Goal: Task Accomplishment & Management: Manage account settings

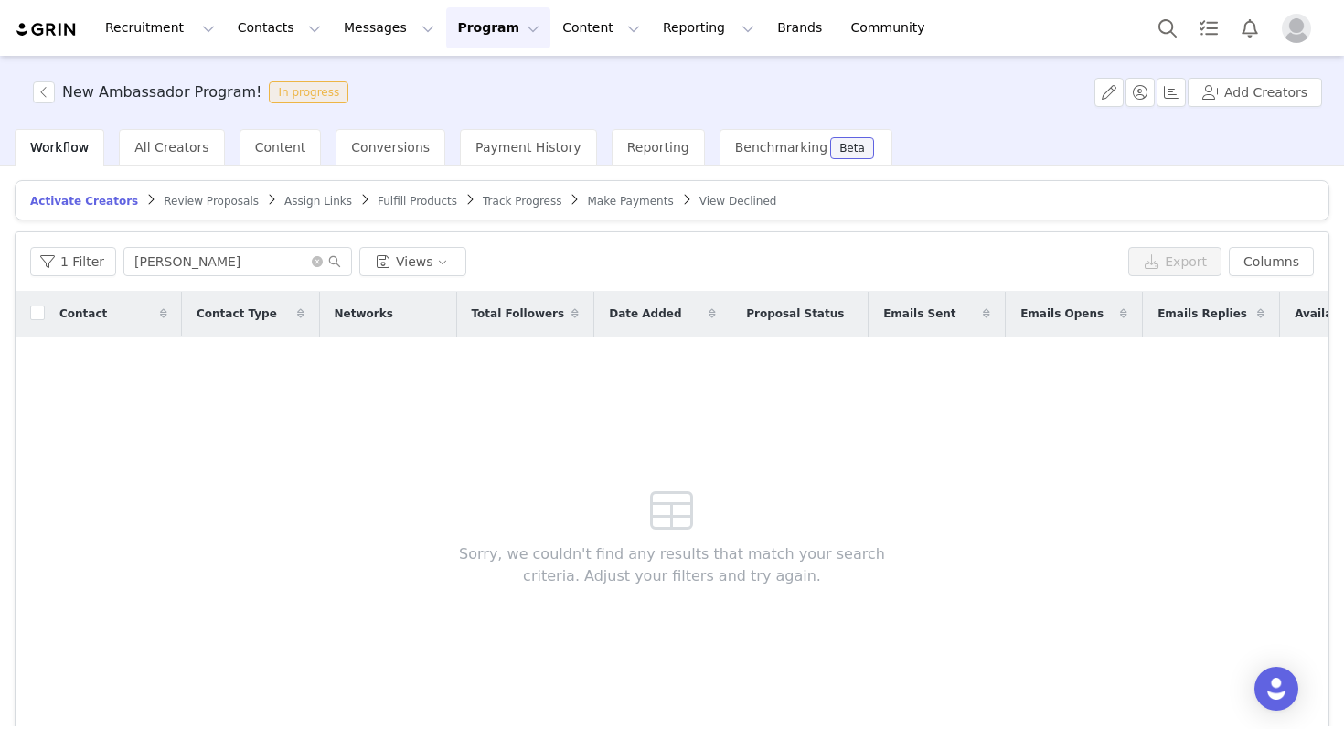
click at [474, 21] on button "Program Program" at bounding box center [498, 27] width 104 height 41
click at [492, 90] on p "Activations" at bounding box center [467, 80] width 70 height 19
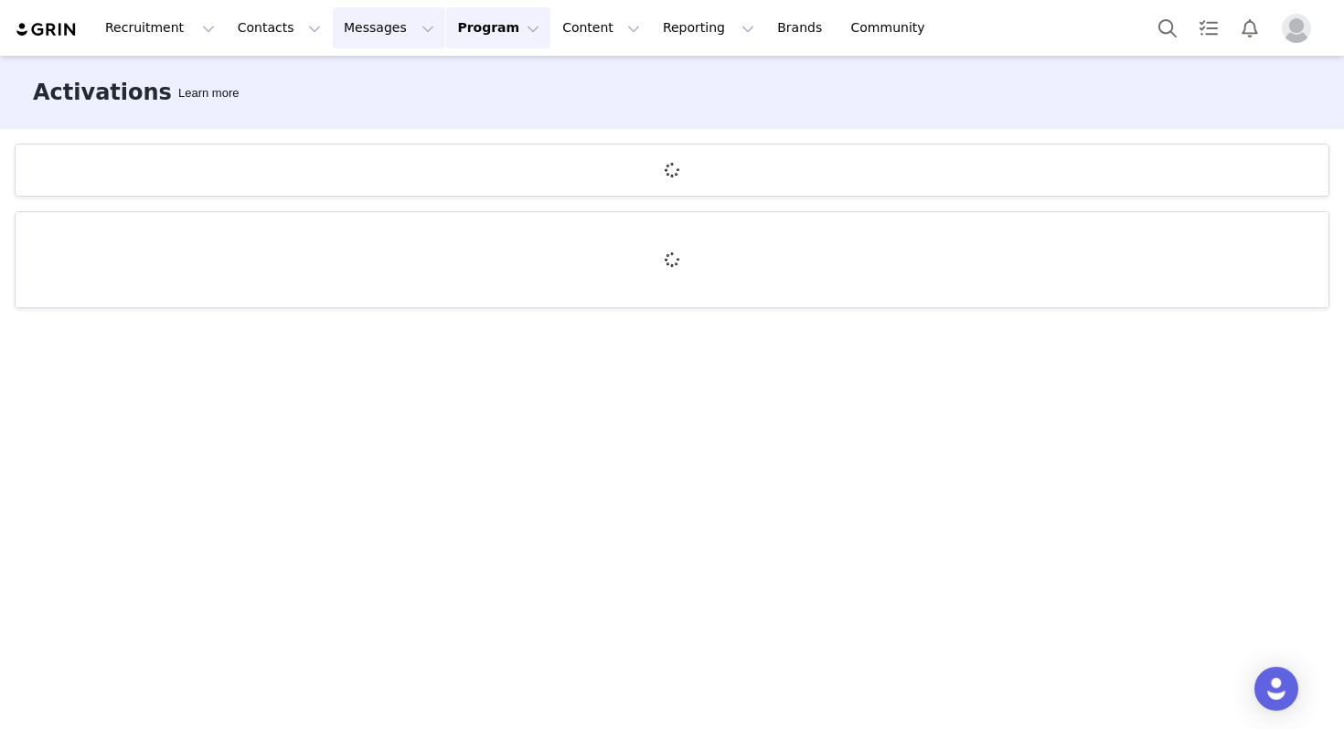
click at [368, 37] on button "Messages Messages" at bounding box center [389, 27] width 112 height 41
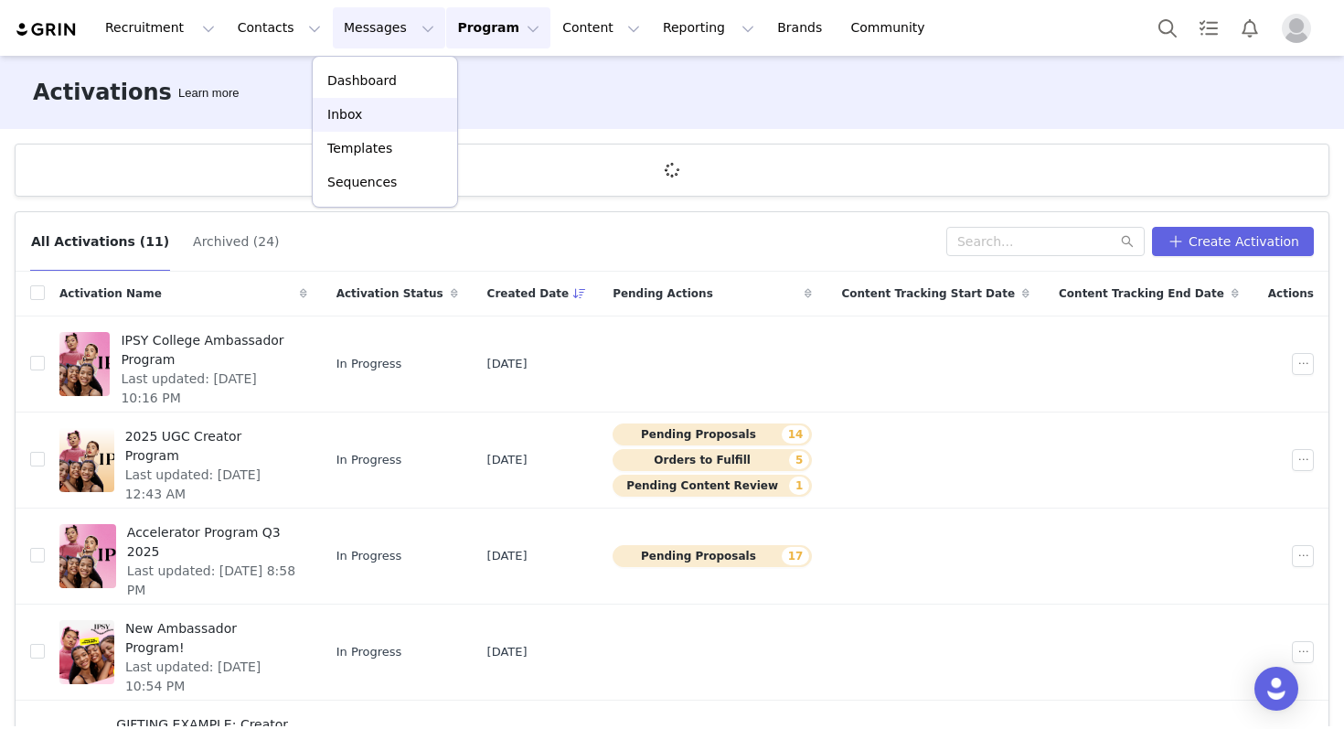
click at [364, 106] on div "Inbox" at bounding box center [385, 114] width 123 height 19
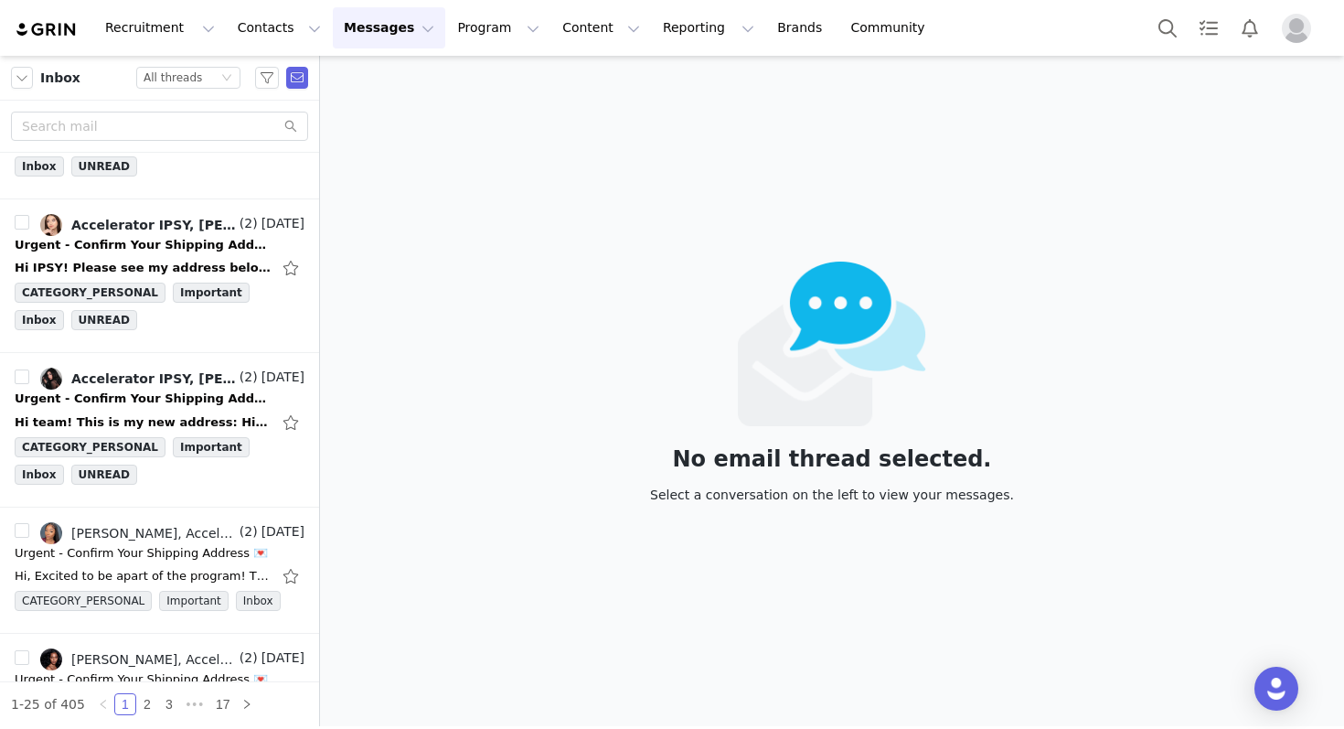
scroll to position [1030, 0]
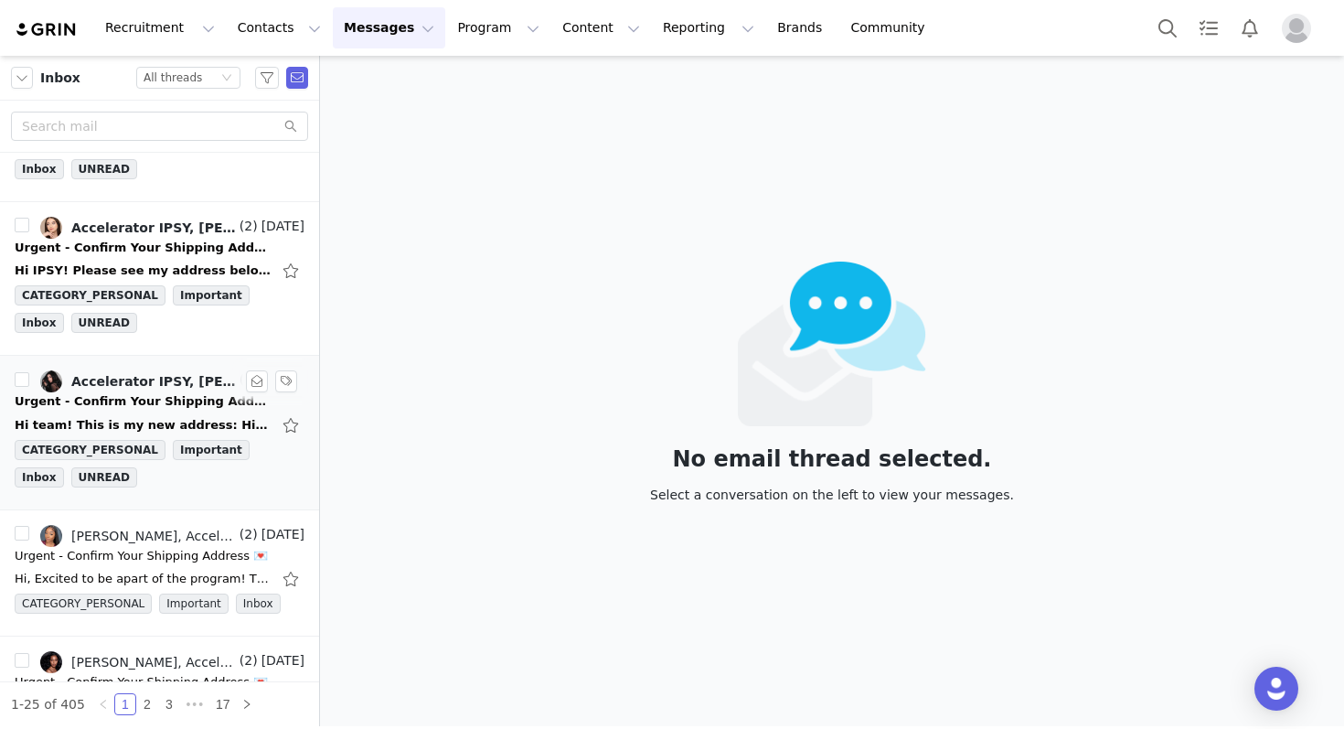
click at [104, 388] on div "Accelerator IPSY, [PERSON_NAME]" at bounding box center [153, 381] width 165 height 15
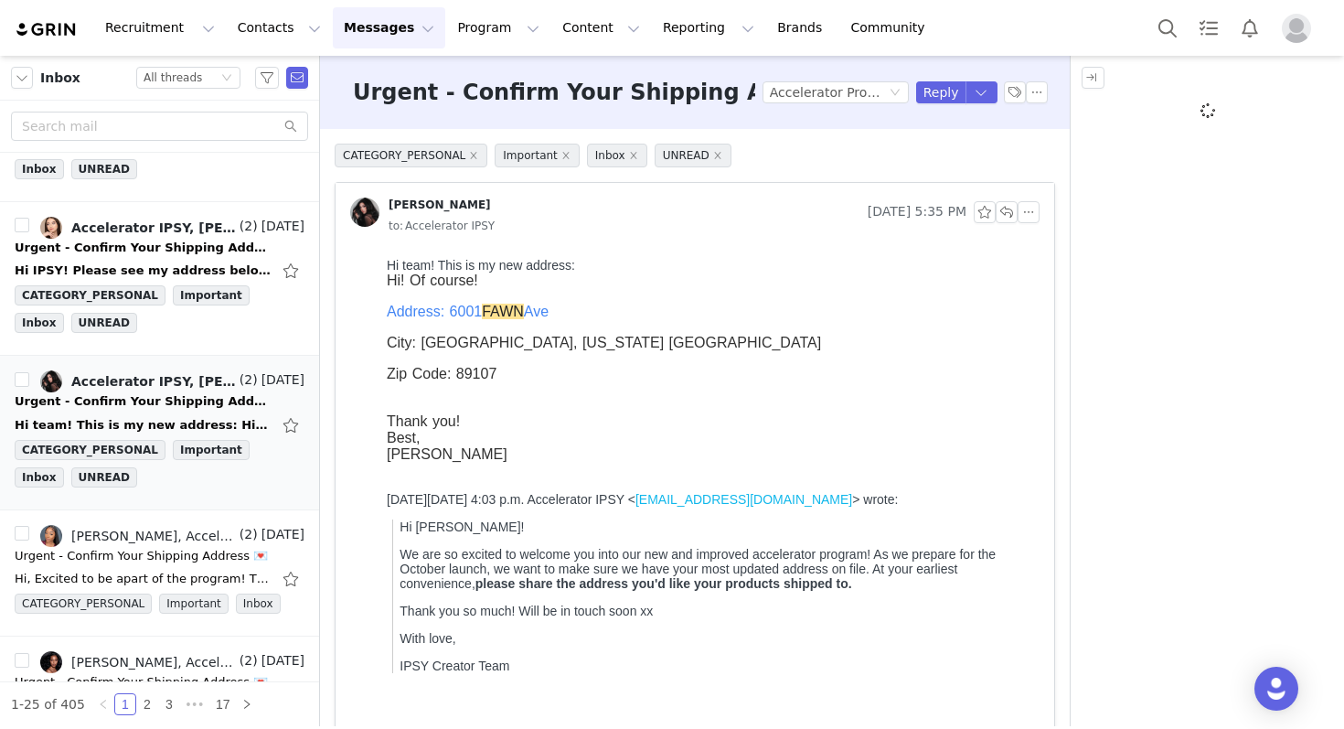
scroll to position [0, 0]
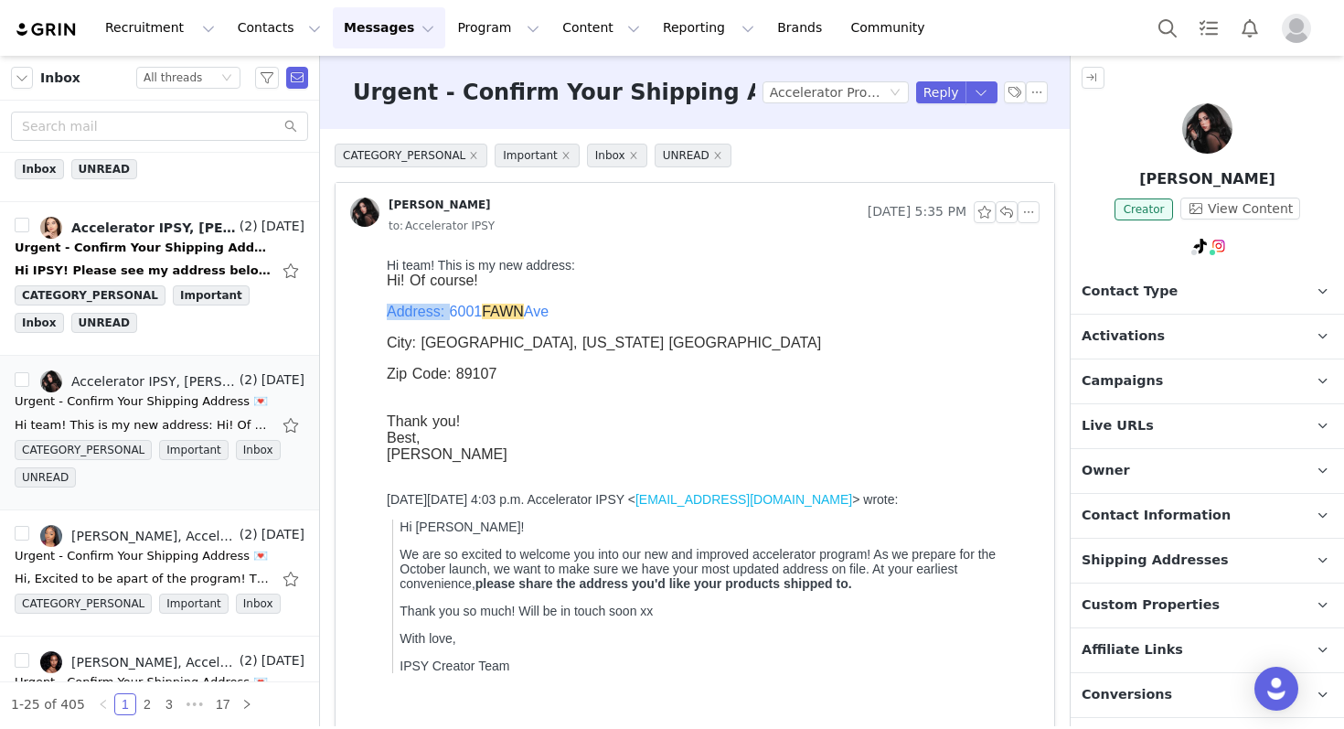
drag, startPoint x: 504, startPoint y: 368, endPoint x: 448, endPoint y: 310, distance: 80.8
click at [448, 311] on div "Address: [STREET_ADDRESS][US_STATE] Zip Code: 89107" at bounding box center [710, 359] width 646 height 110
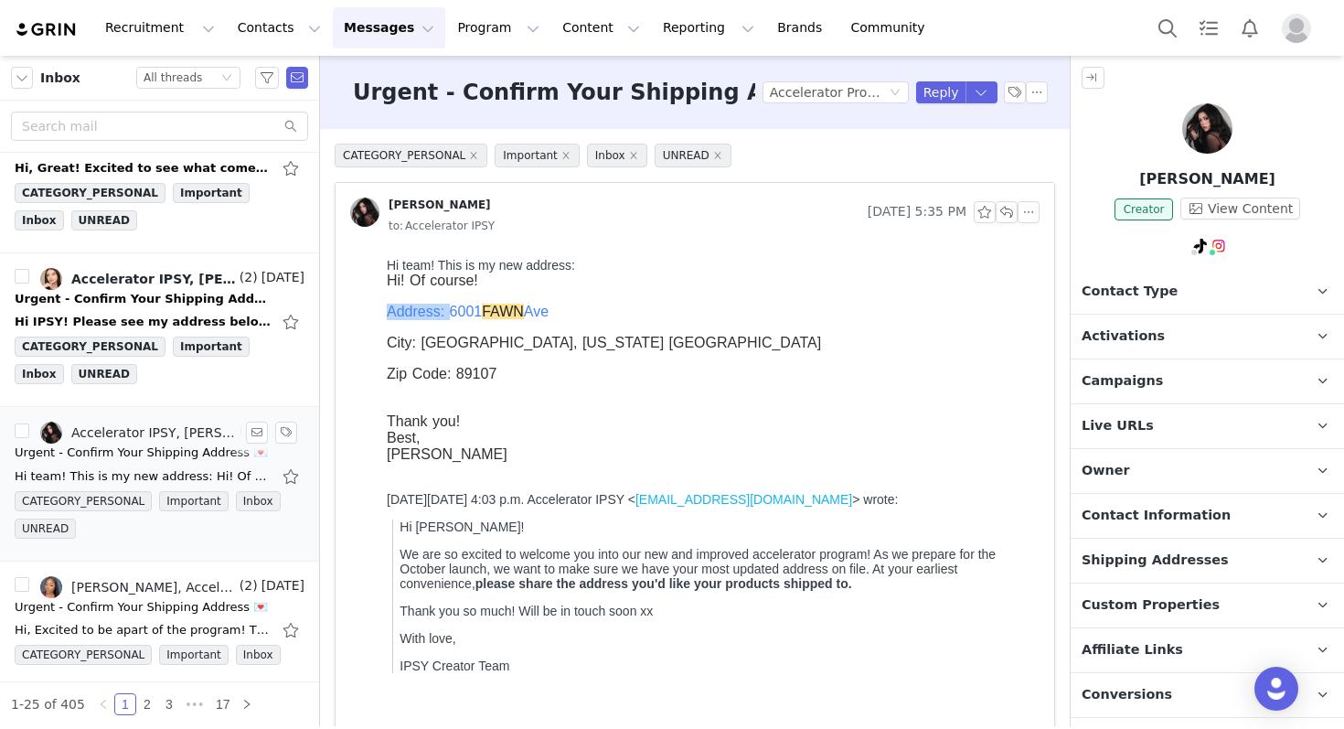
scroll to position [954, 0]
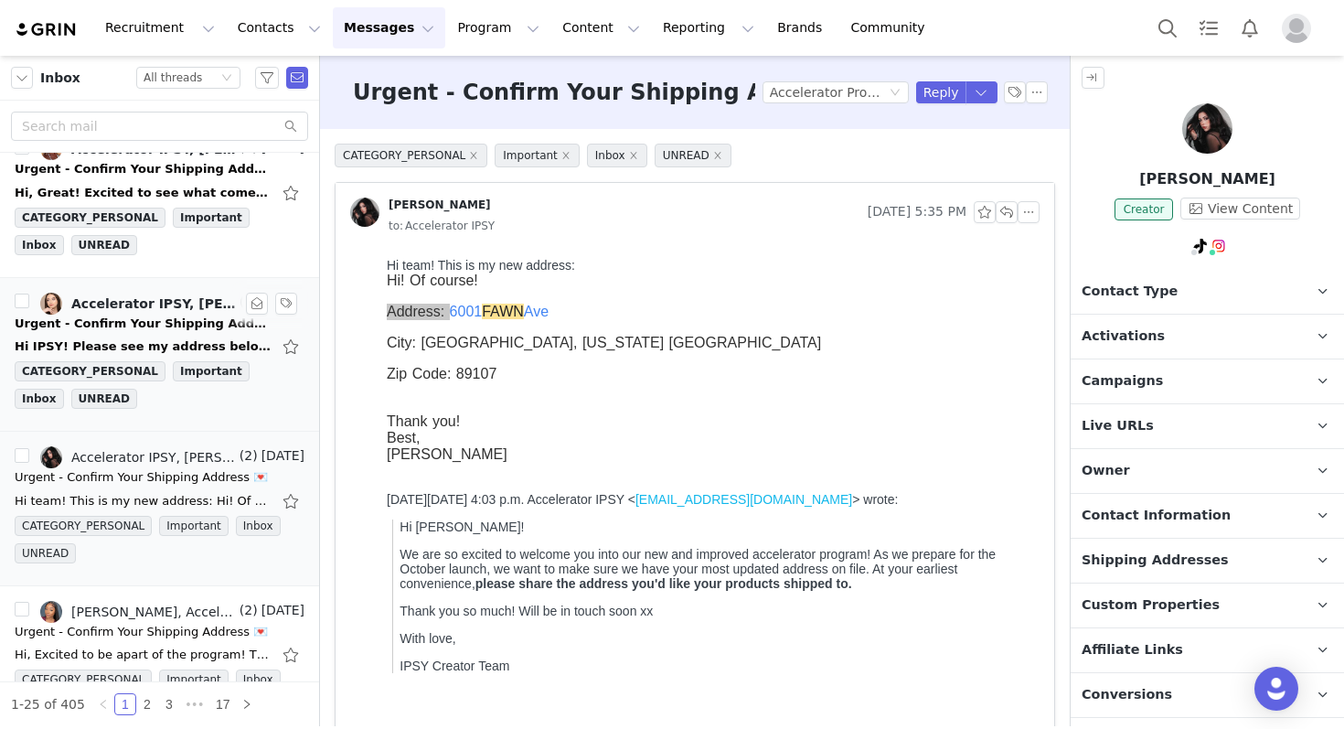
click at [182, 307] on div "Accelerator IPSY, [PERSON_NAME]" at bounding box center [153, 303] width 165 height 15
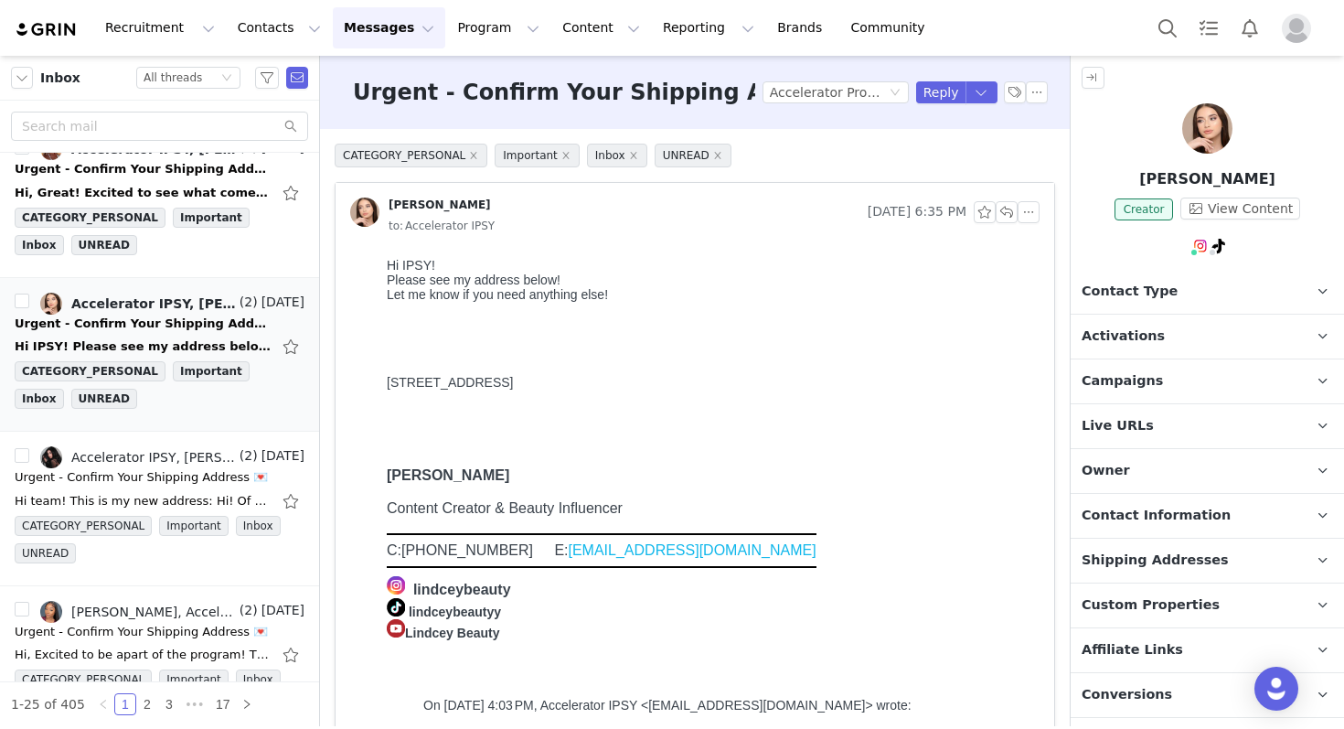
scroll to position [0, 0]
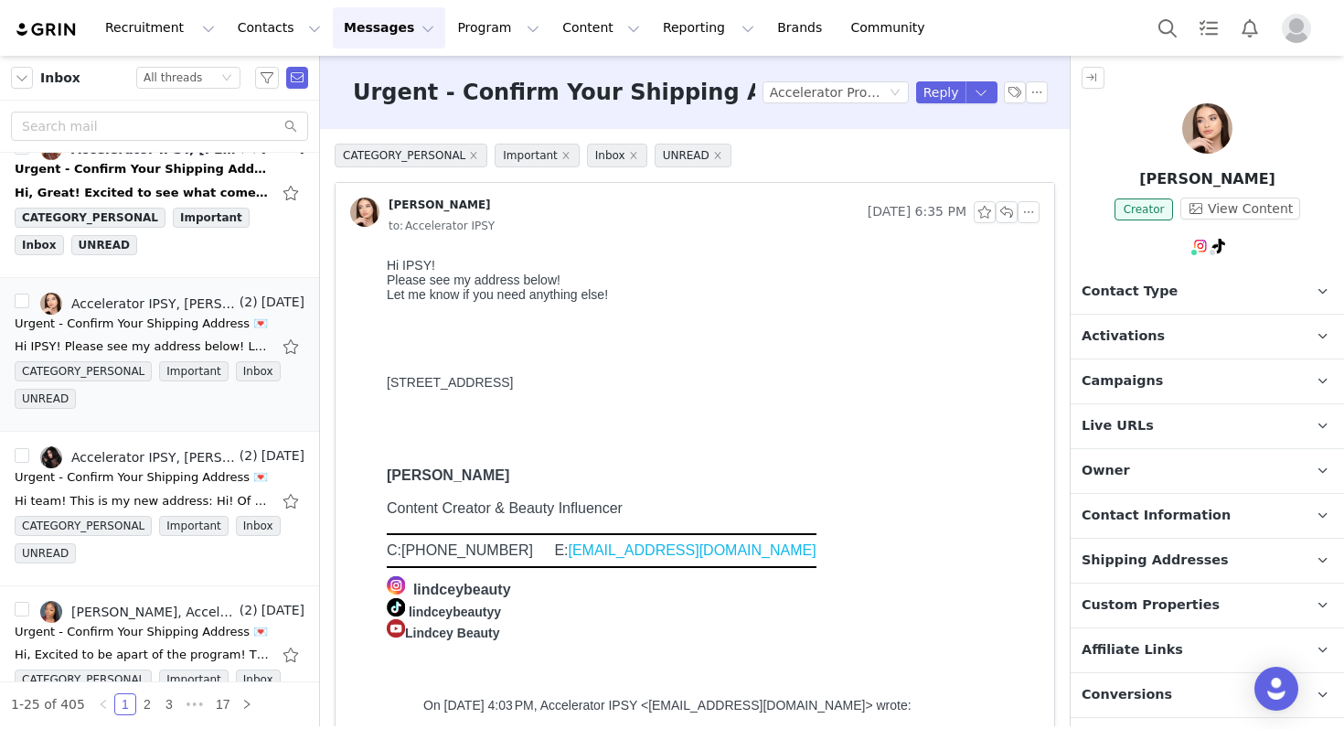
drag, startPoint x: 712, startPoint y: 387, endPoint x: 368, endPoint y: 391, distance: 343.8
click at [379, 391] on html "Hi IPSY! Please see my address below! Let me know if you need anything else! [S…" at bounding box center [709, 609] width 660 height 716
copy div "[STREET_ADDRESS]"
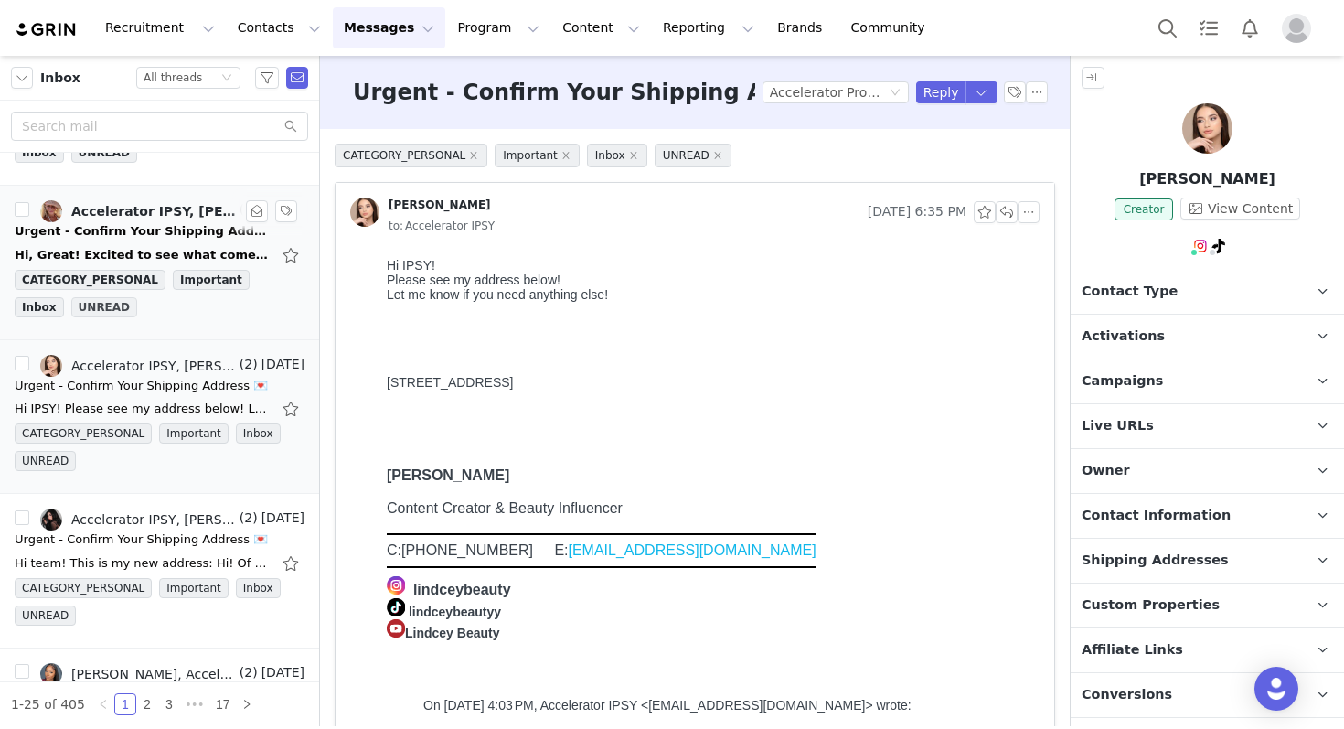
scroll to position [880, 0]
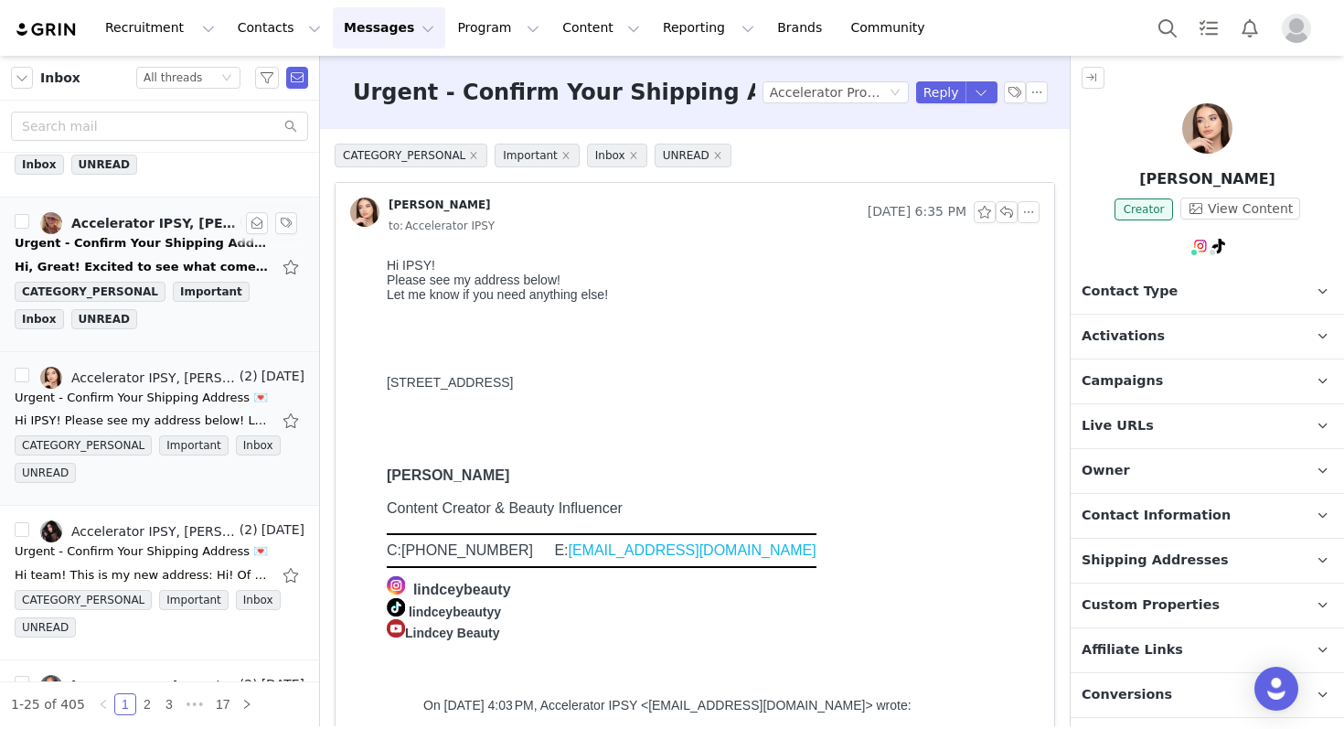
click at [85, 238] on div "Urgent - Confirm Your Shipping Address 💌" at bounding box center [143, 243] width 256 height 18
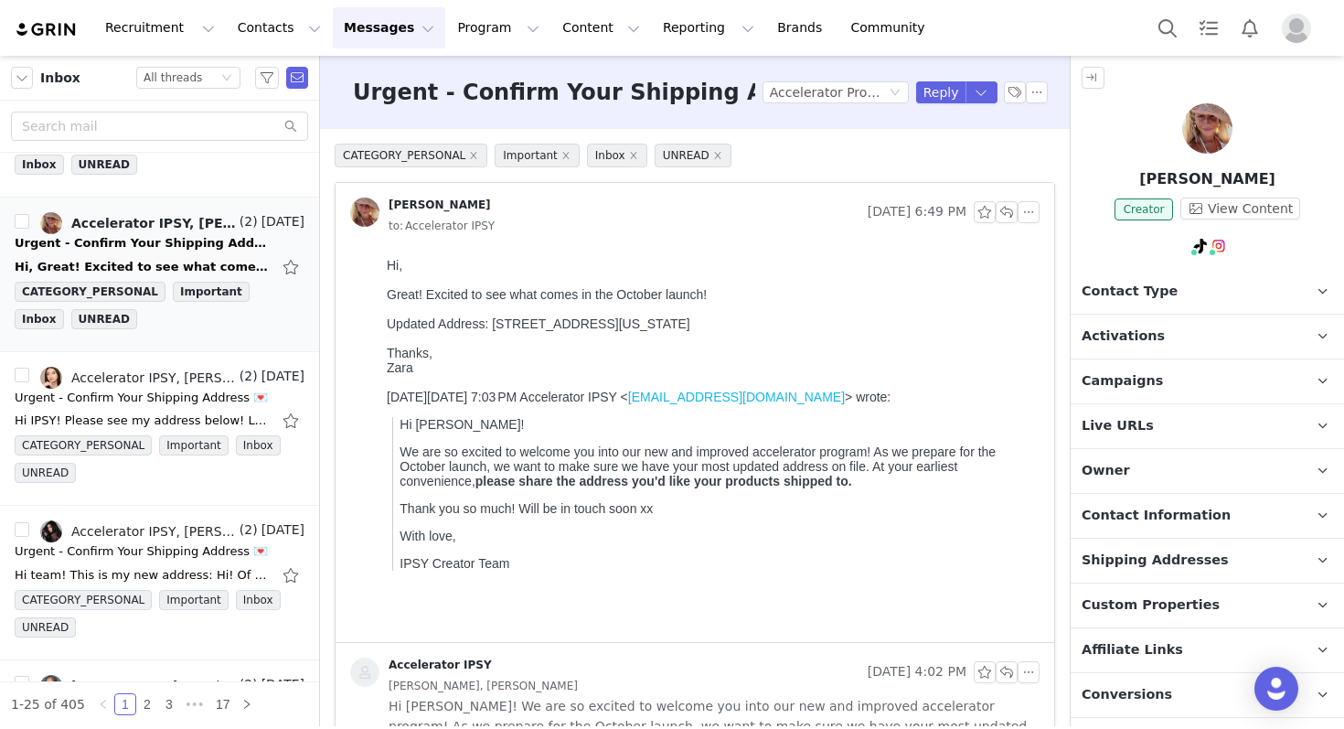
scroll to position [0, 0]
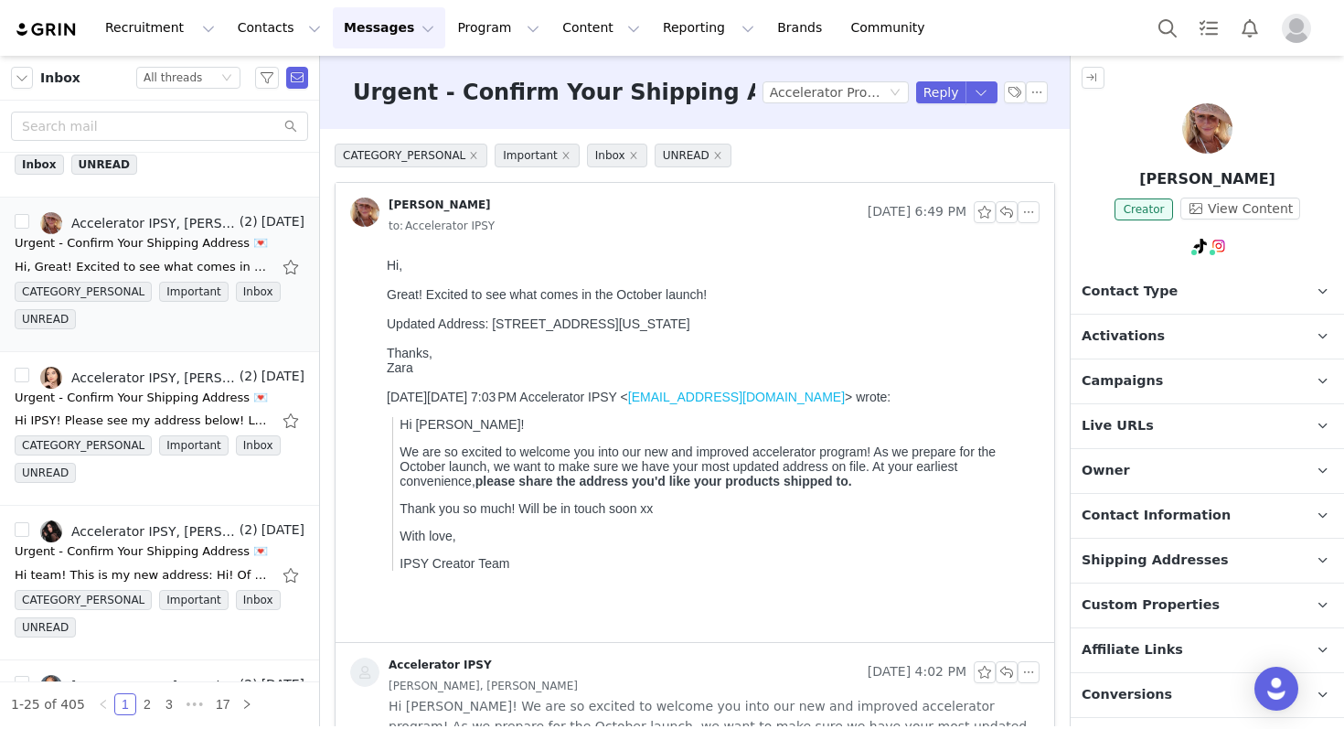
drag, startPoint x: 493, startPoint y: 327, endPoint x: 830, endPoint y: 335, distance: 337.5
click at [830, 331] on div "Updated Address: [STREET_ADDRESS][US_STATE]" at bounding box center [710, 323] width 646 height 15
copy div "[STREET_ADDRESS][US_STATE]"
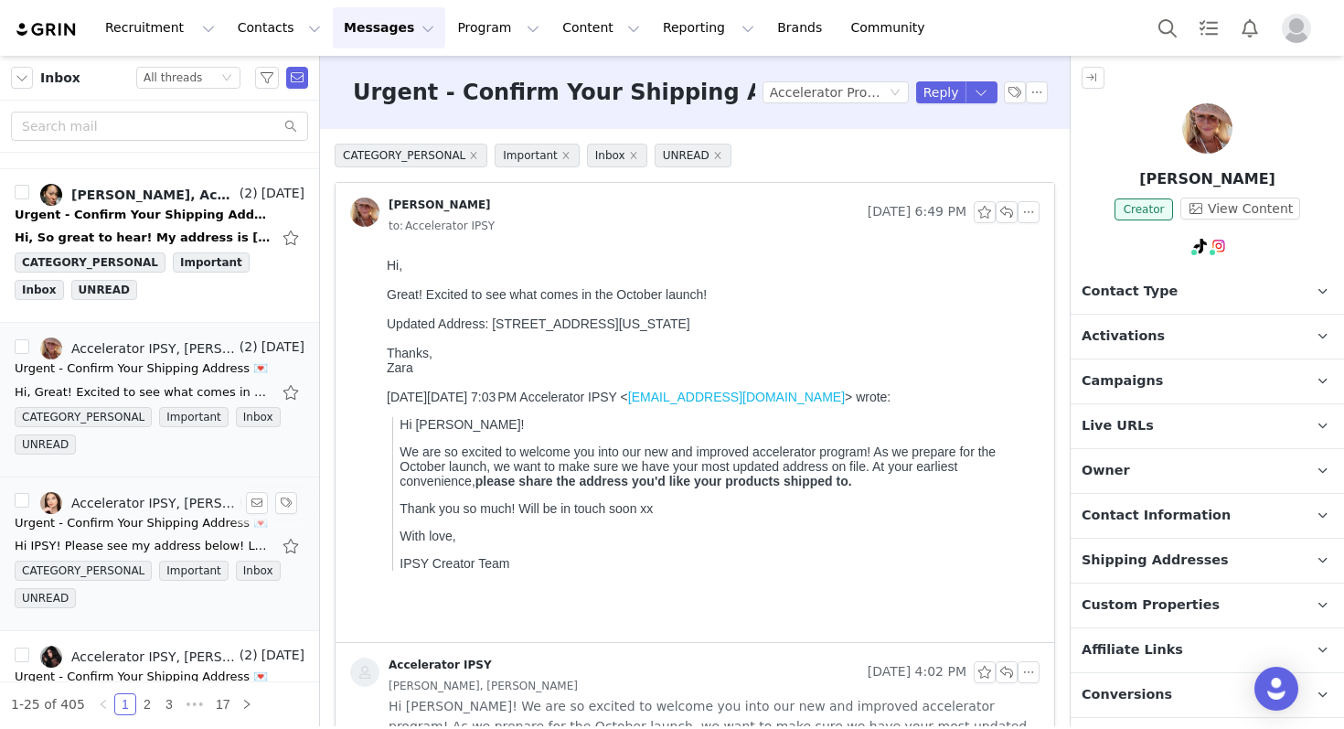
scroll to position [693, 0]
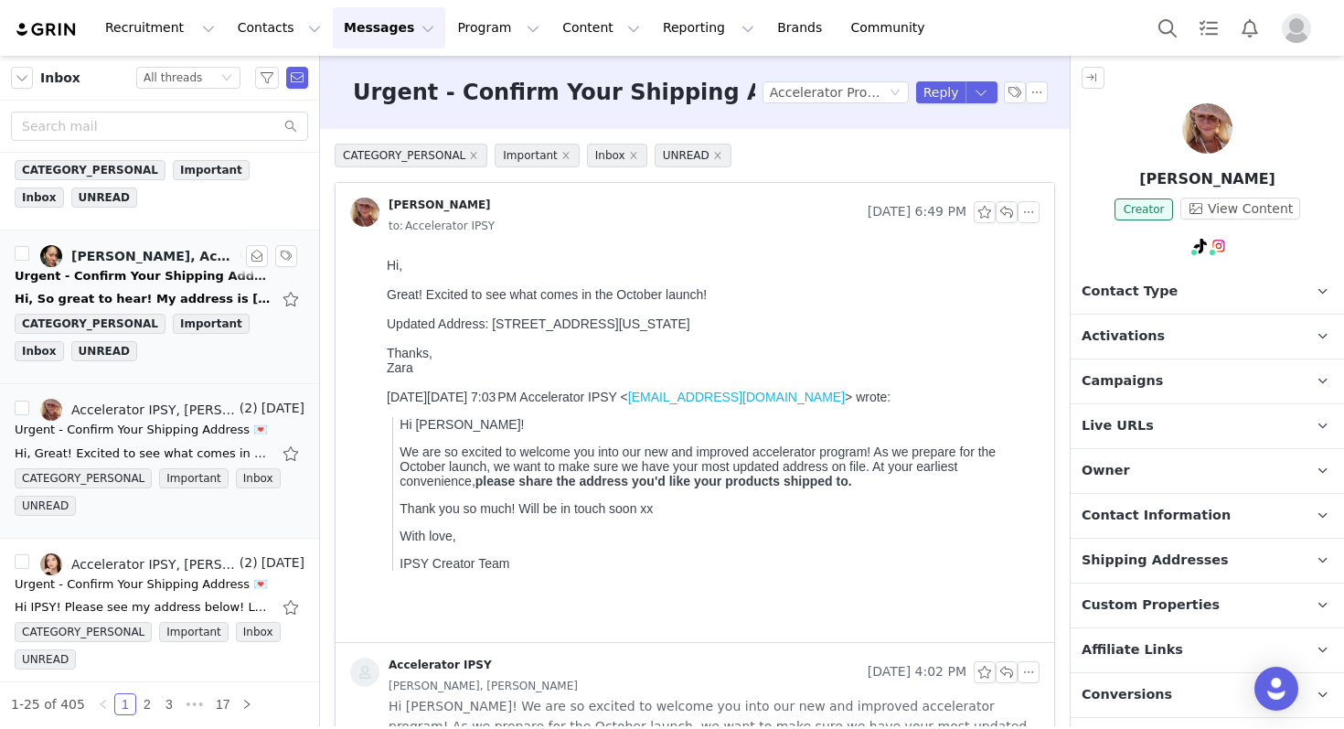
click at [156, 265] on link "[PERSON_NAME], Accelerator IPSY, [PERSON_NAME]" at bounding box center [138, 256] width 196 height 22
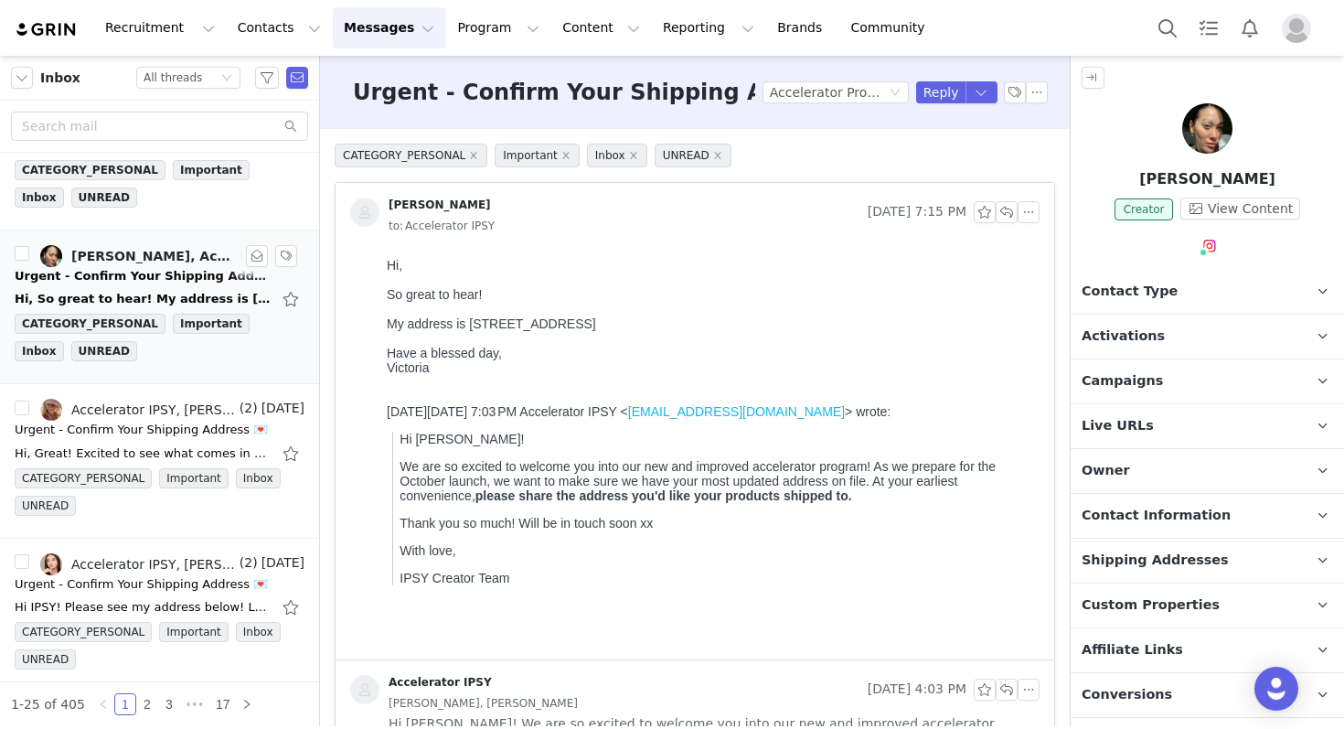
scroll to position [0, 0]
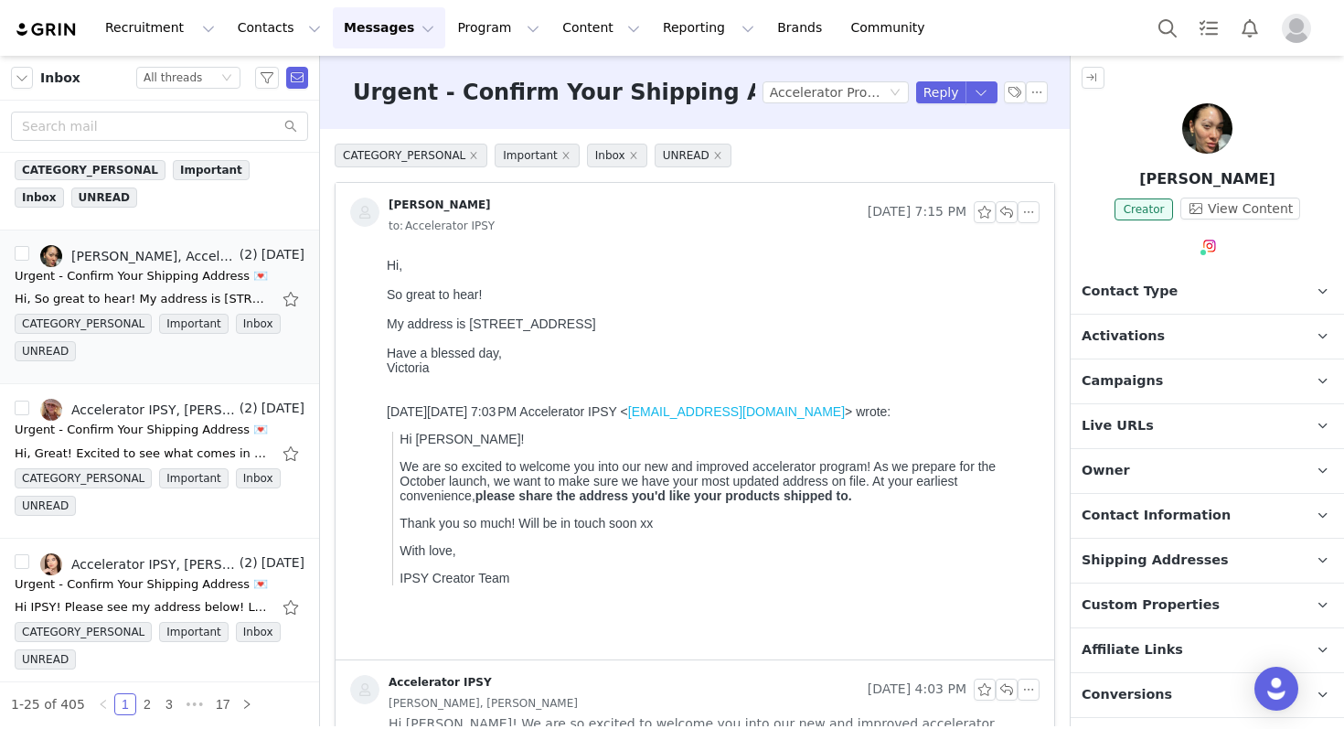
drag, startPoint x: 719, startPoint y: 322, endPoint x: 470, endPoint y: 327, distance: 248.8
click at [470, 327] on div "My address is [STREET_ADDRESS] Have a blessed day, [GEOGRAPHIC_DATA]" at bounding box center [710, 345] width 646 height 59
copy div "[STREET_ADDRESS]"
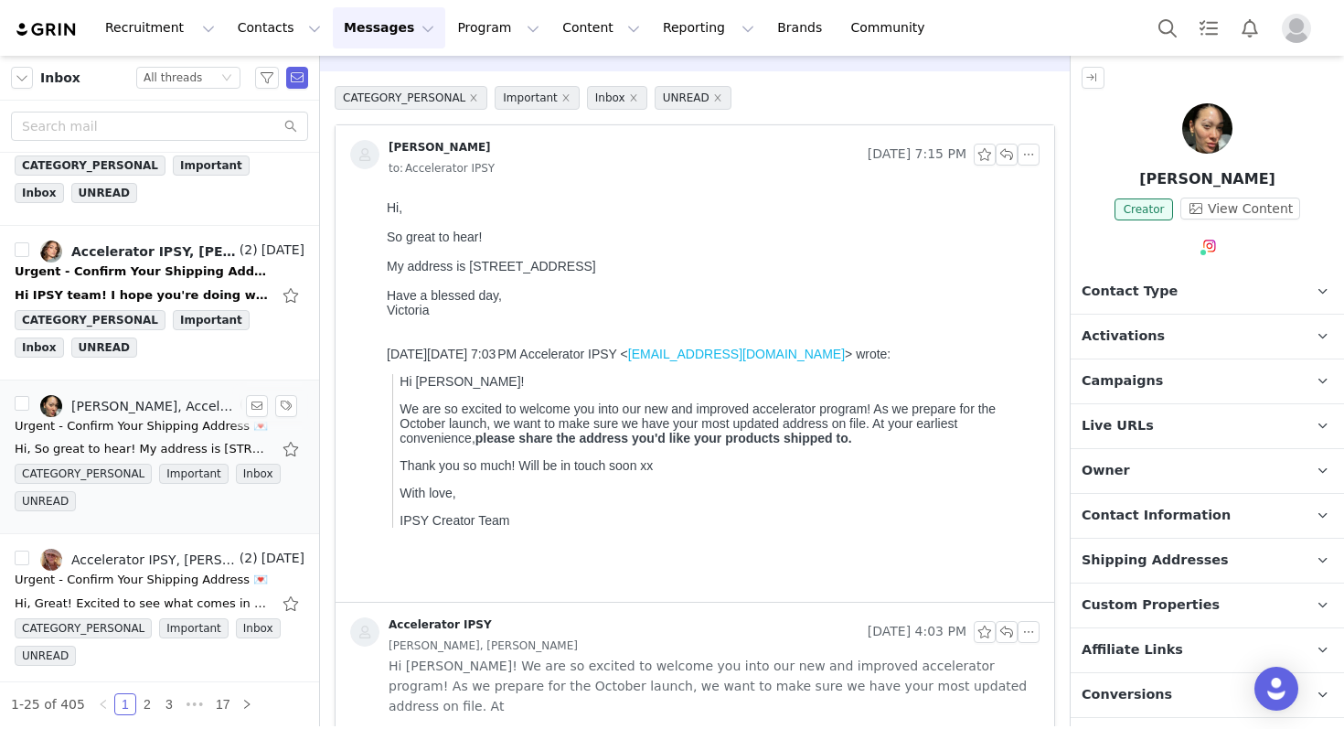
scroll to position [490, 0]
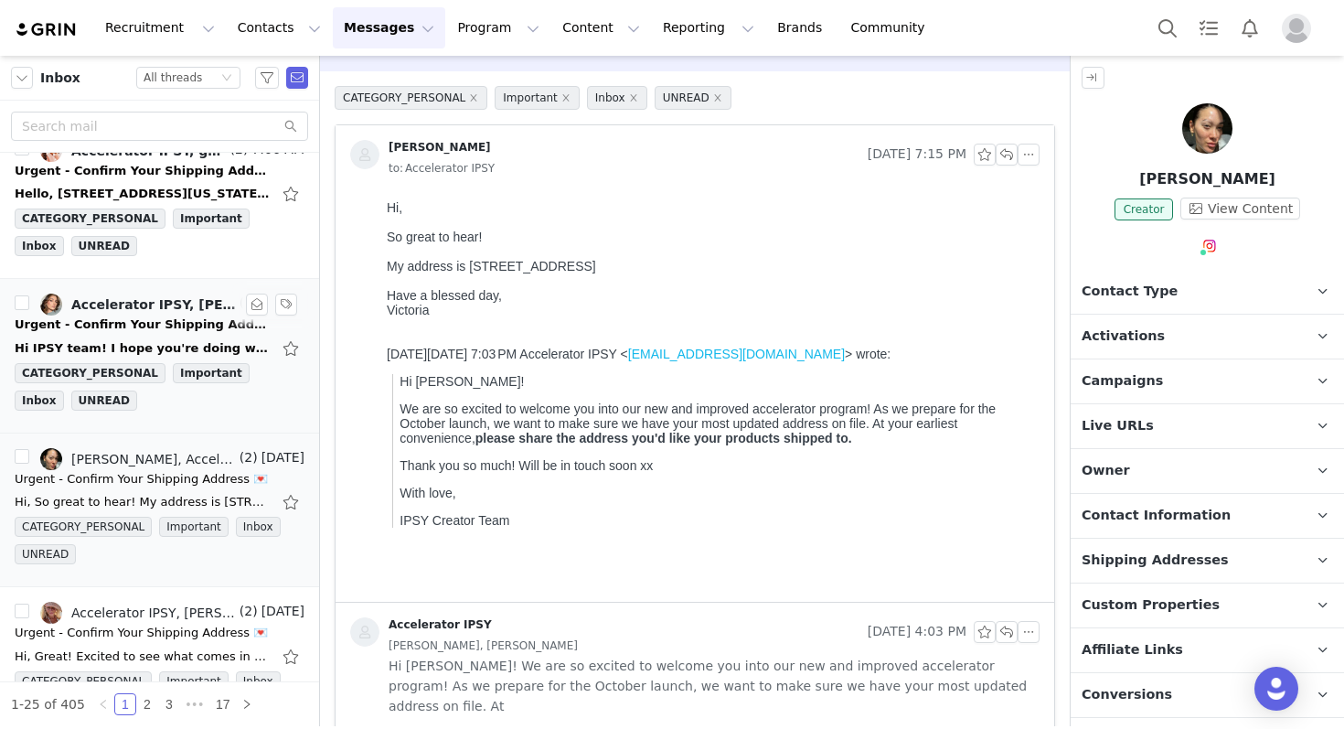
click at [145, 316] on div "Urgent - Confirm Your Shipping Address 💌" at bounding box center [143, 324] width 256 height 18
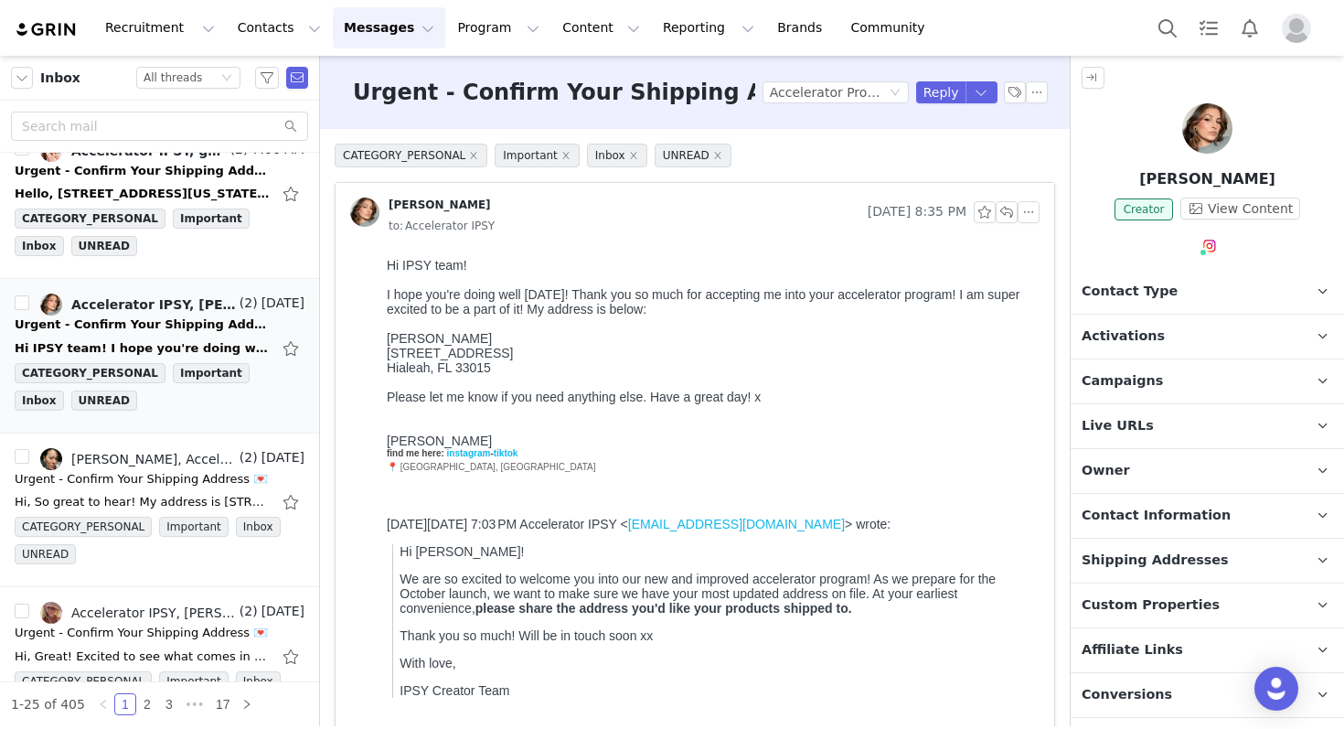
scroll to position [0, 0]
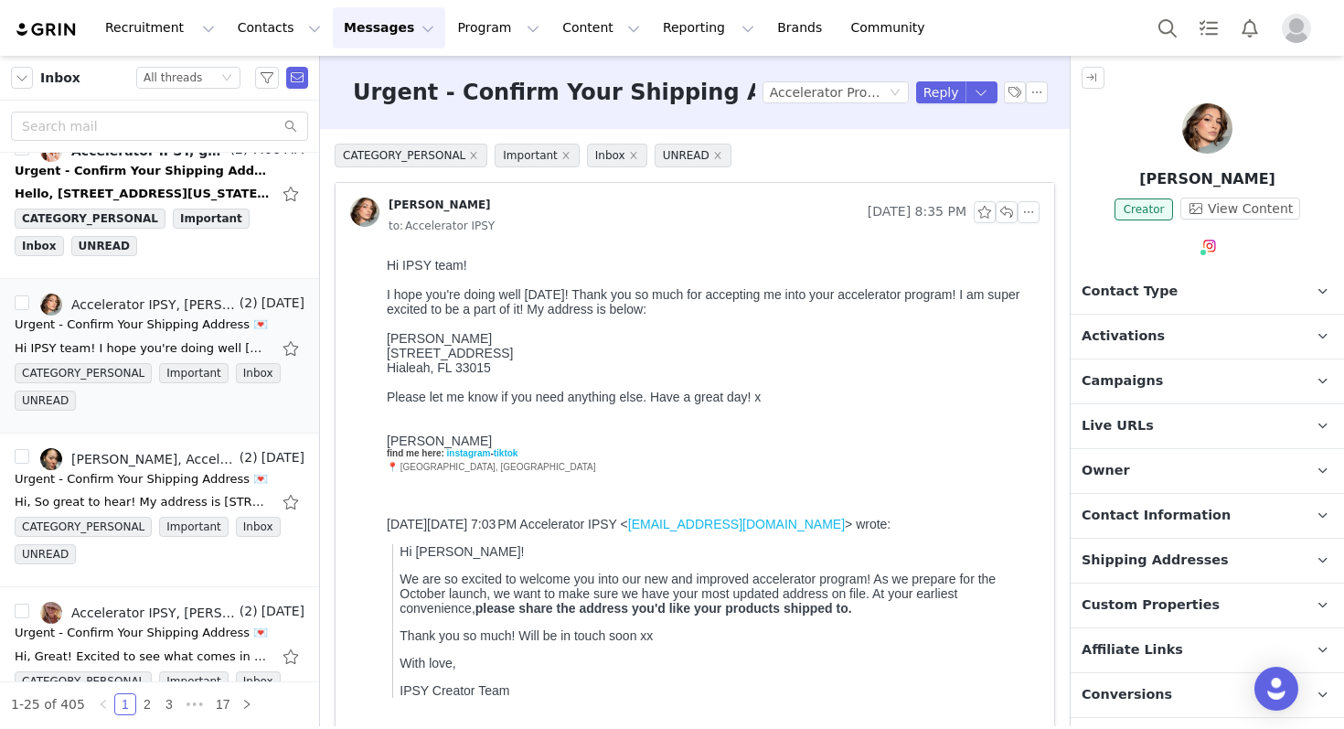
drag, startPoint x: 757, startPoint y: 593, endPoint x: 499, endPoint y: 367, distance: 343.4
drag, startPoint x: 499, startPoint y: 367, endPoint x: 379, endPoint y: 338, distance: 124.0
click at [379, 338] on html "Hi IPSY team! I hope you're doing well [DATE]! Thank you so much for accepting …" at bounding box center [709, 520] width 660 height 538
copy div "[PERSON_NAME] [STREET_ADDRESS]"
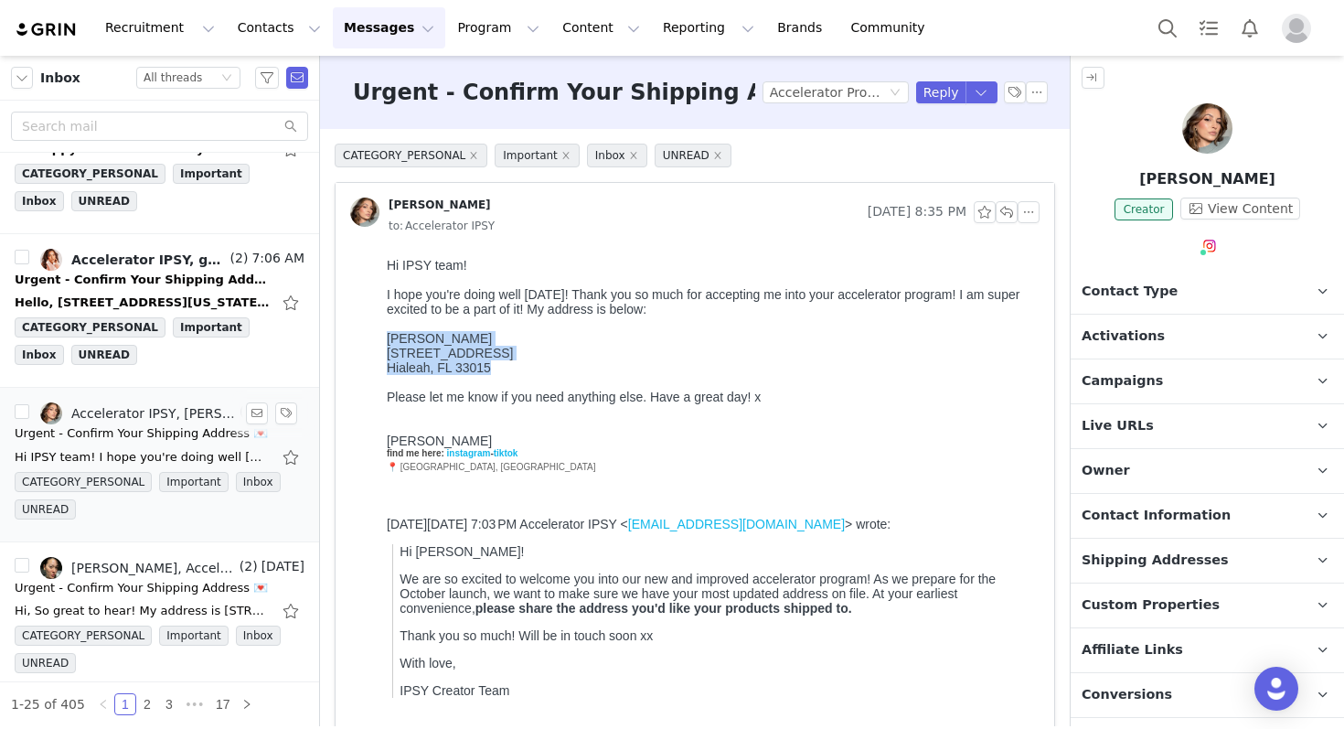
scroll to position [349, 0]
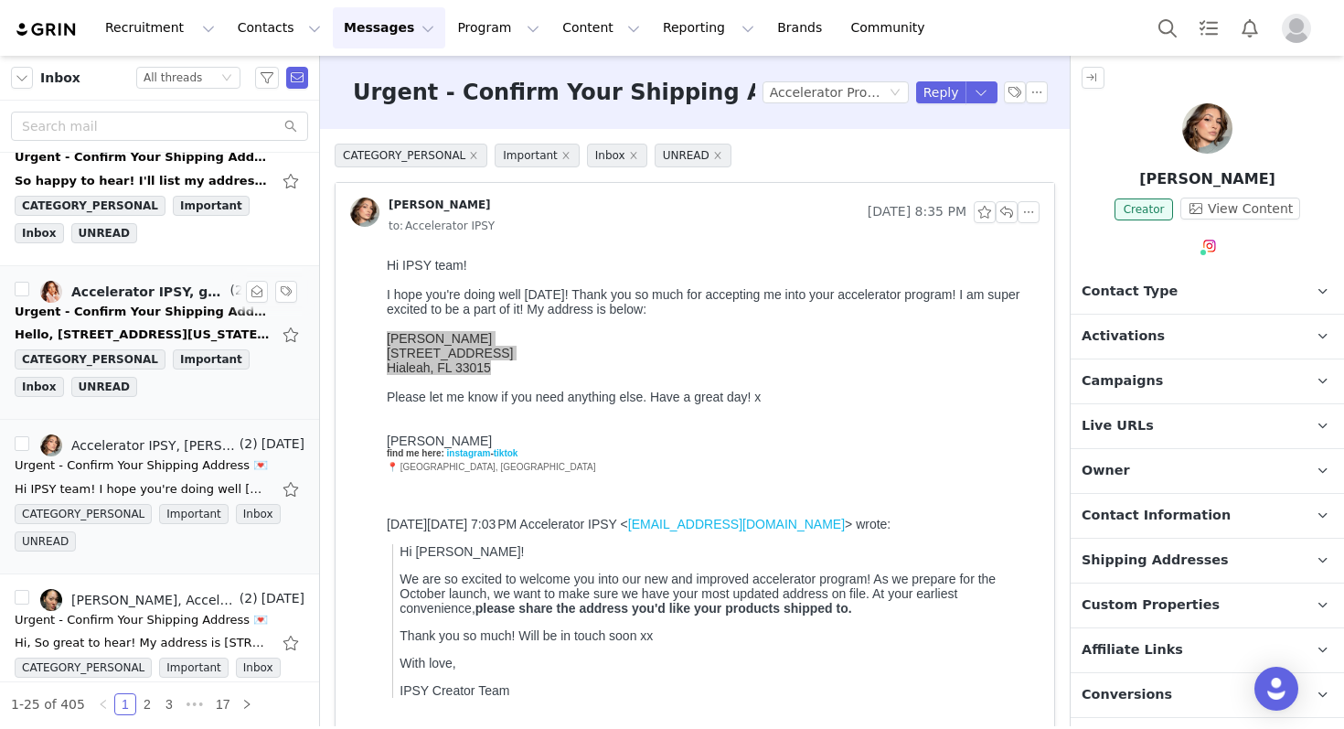
click at [152, 314] on div "Urgent - Confirm Your Shipping Address 💌" at bounding box center [143, 312] width 256 height 18
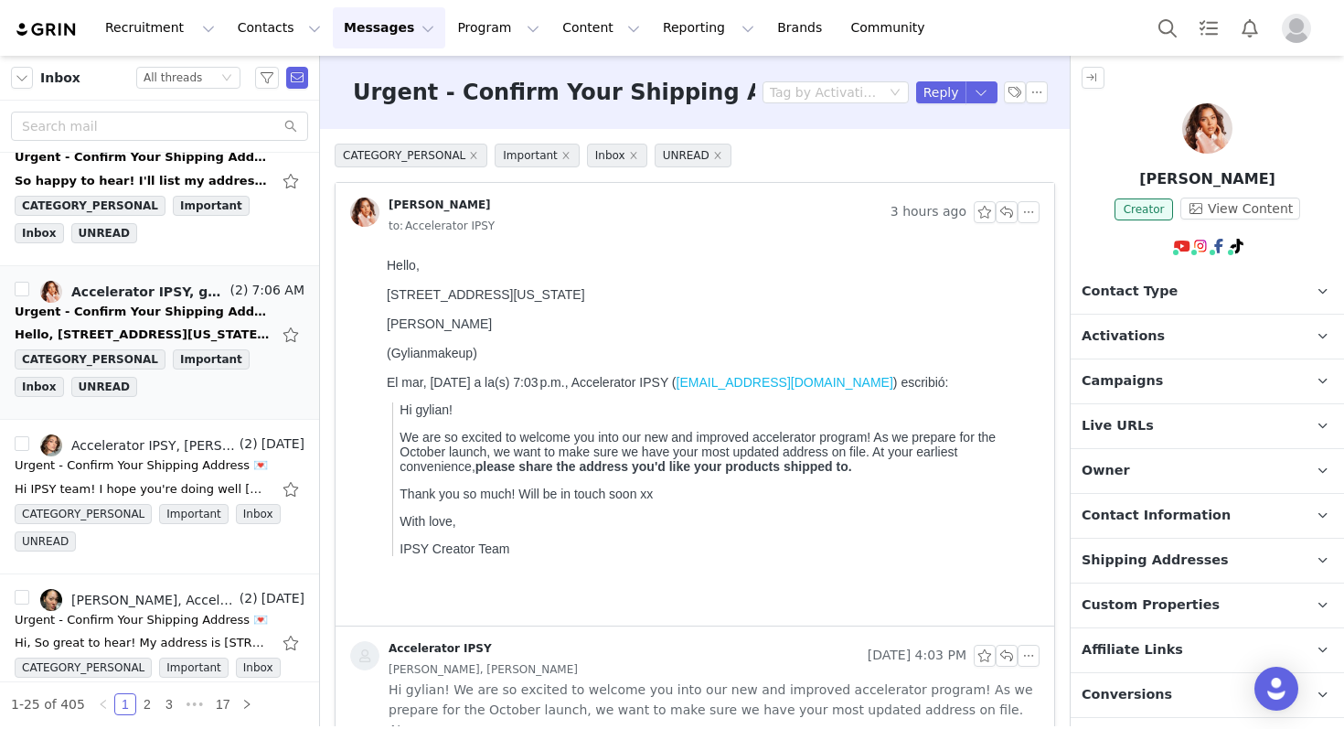
scroll to position [0, 0]
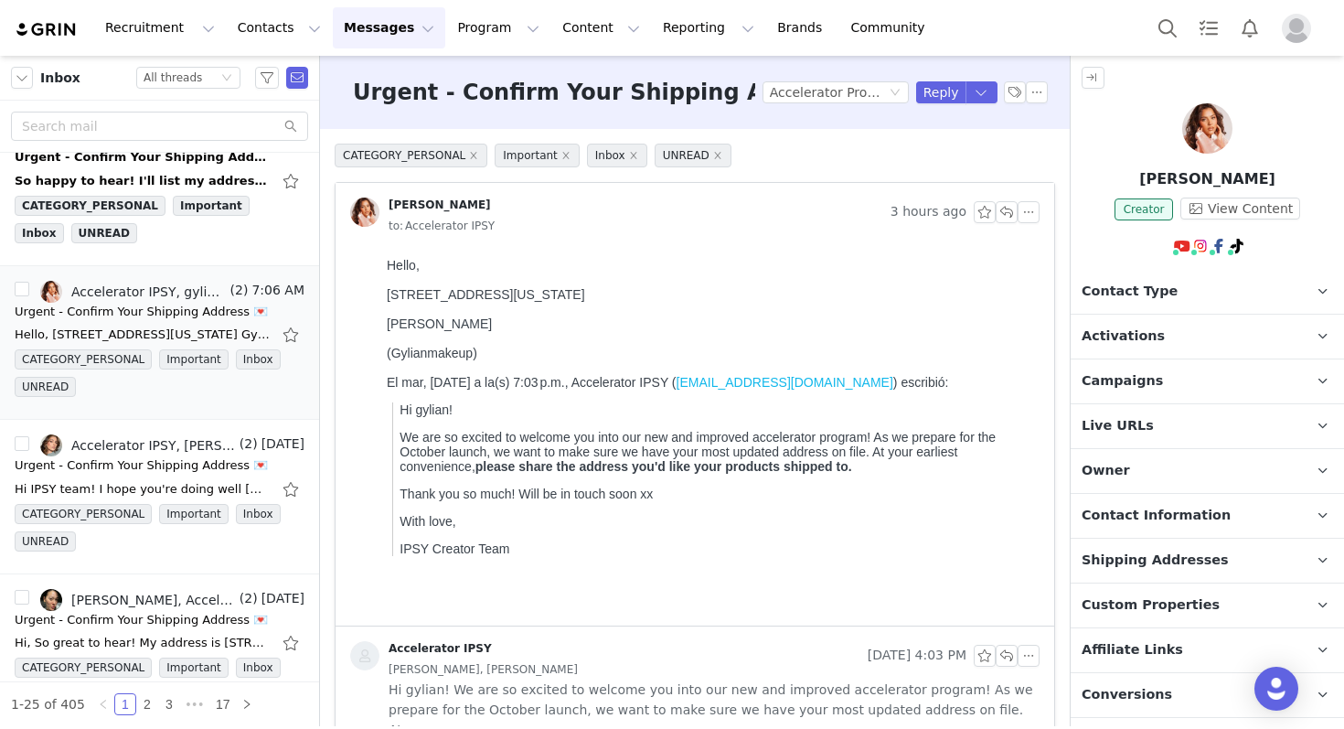
drag, startPoint x: 383, startPoint y: 294, endPoint x: 671, endPoint y: 301, distance: 288.1
click at [671, 301] on html "Hello, [STREET_ADDRESS][US_STATE] Gylian [PERSON_NAME] (Gylianmakeup) El mar, […" at bounding box center [709, 438] width 660 height 375
copy div "[STREET_ADDRESS][US_STATE]"
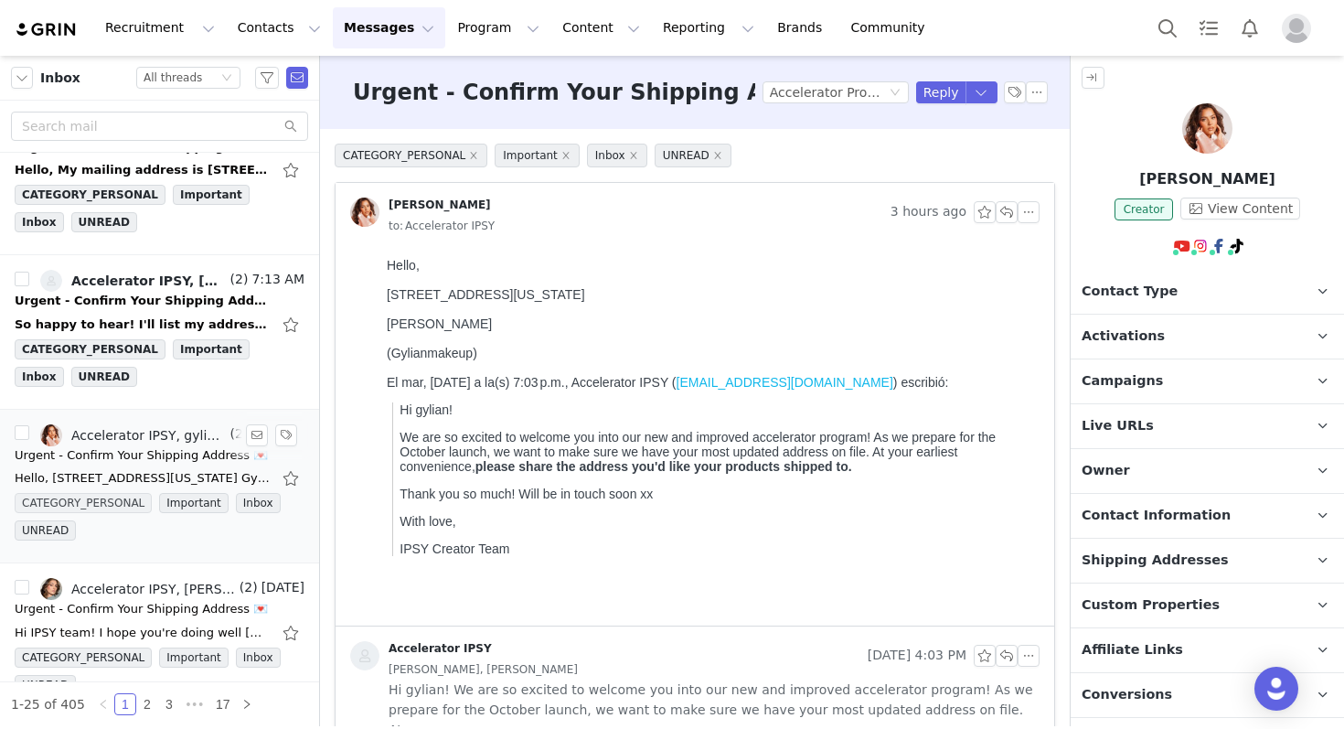
scroll to position [165, 0]
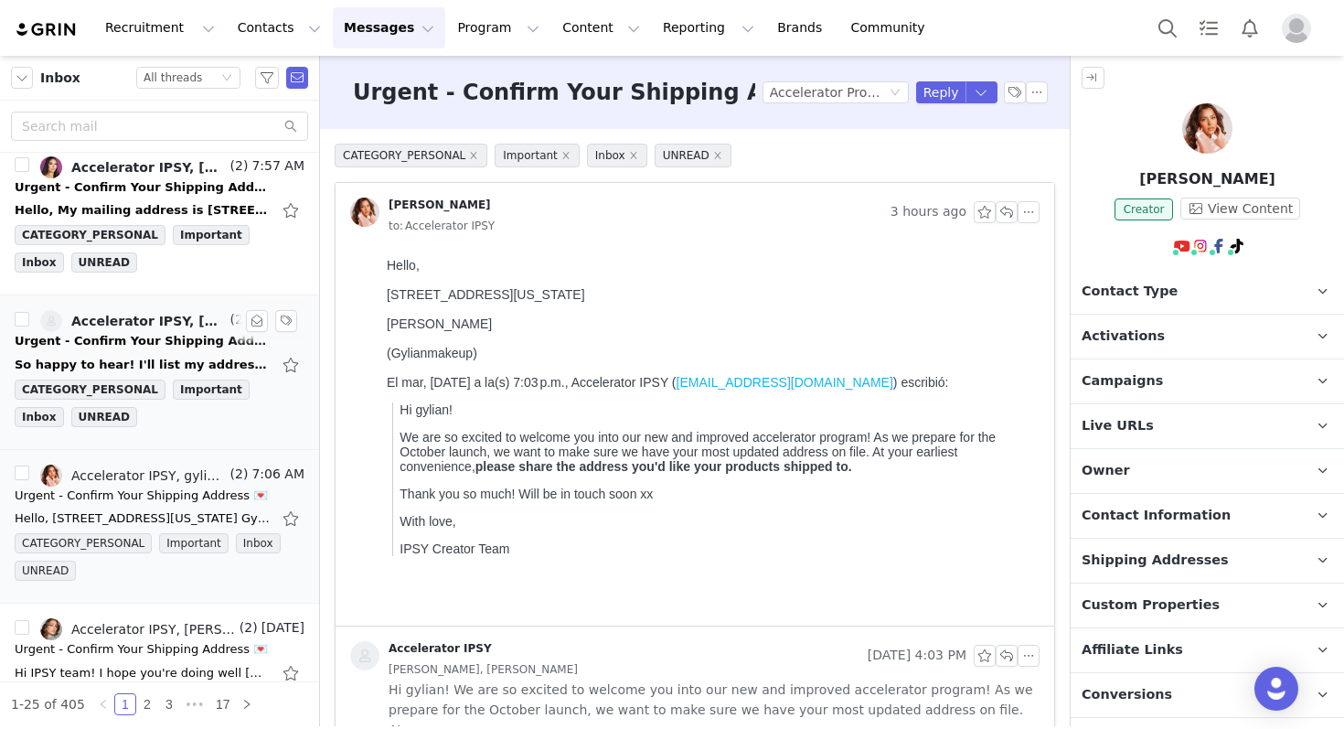
click at [132, 342] on div "Urgent - Confirm Your Shipping Address 💌" at bounding box center [143, 341] width 256 height 18
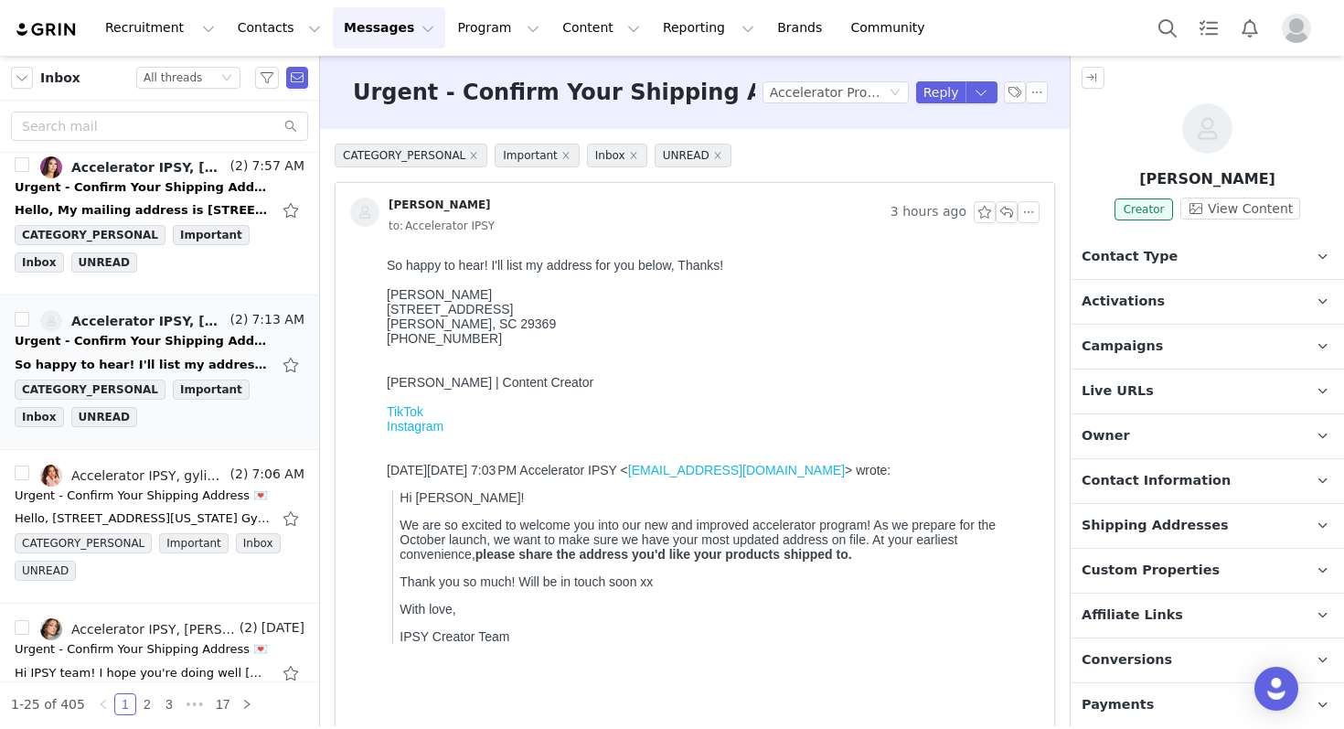
scroll to position [0, 0]
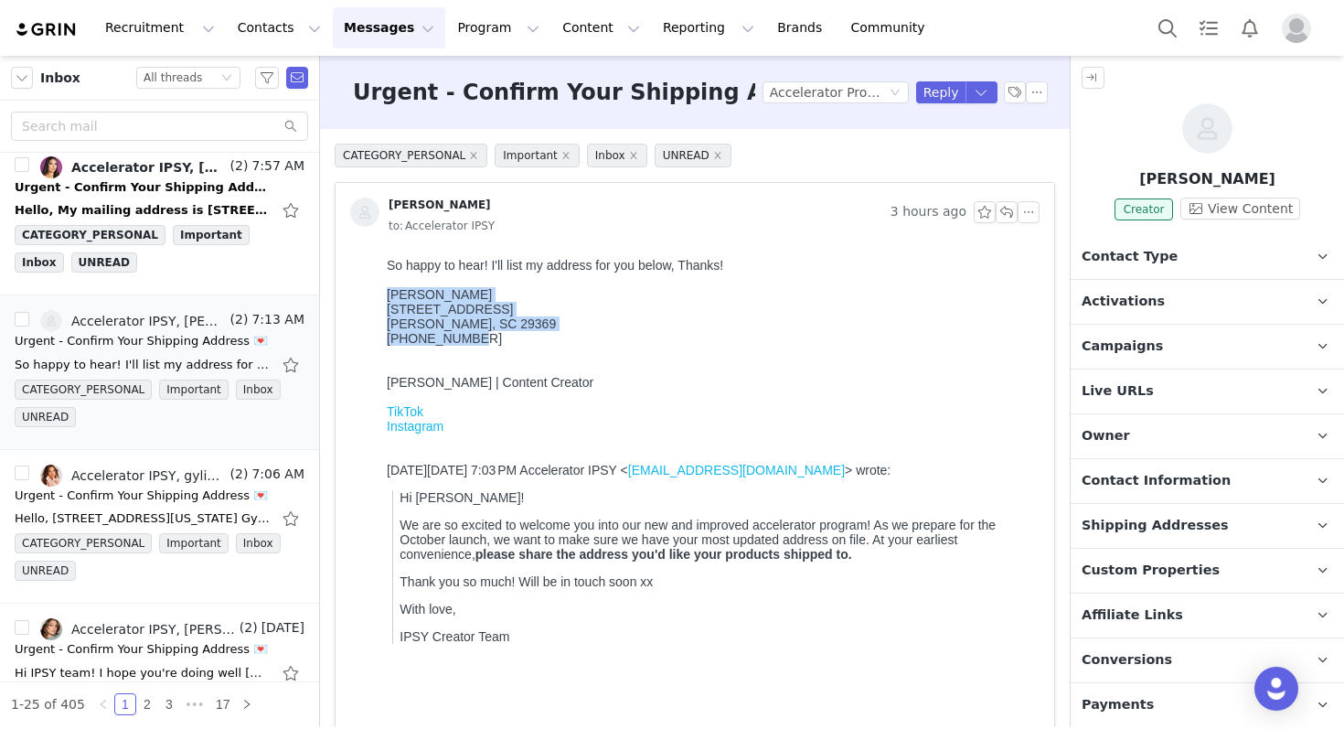
drag, startPoint x: 483, startPoint y: 341, endPoint x: 383, endPoint y: 295, distance: 109.6
click at [383, 295] on html "So happy to hear! I'll list my address for you below, Thanks! [PERSON_NAME] [ST…" at bounding box center [709, 489] width 660 height 476
copy div "[PERSON_NAME] [STREET_ADDRESS][PERSON_NAME] 864-494-9626"
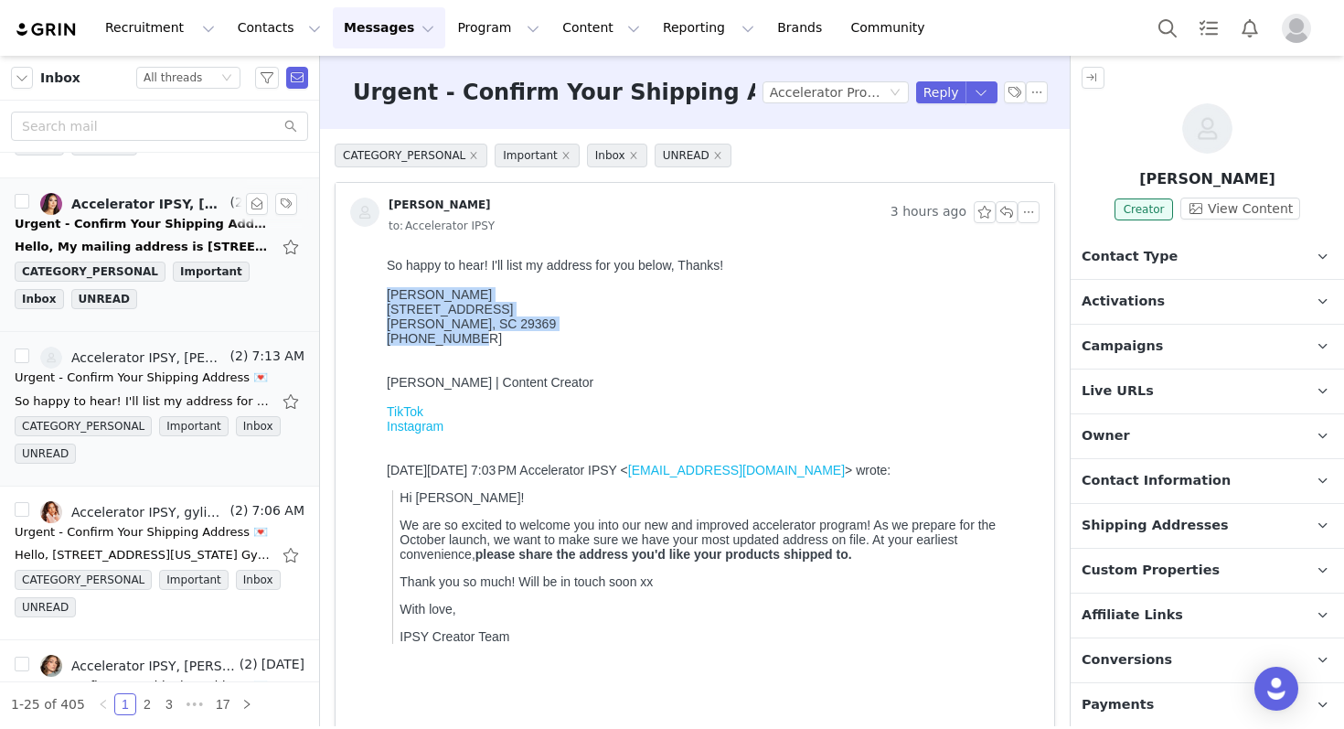
scroll to position [122, 0]
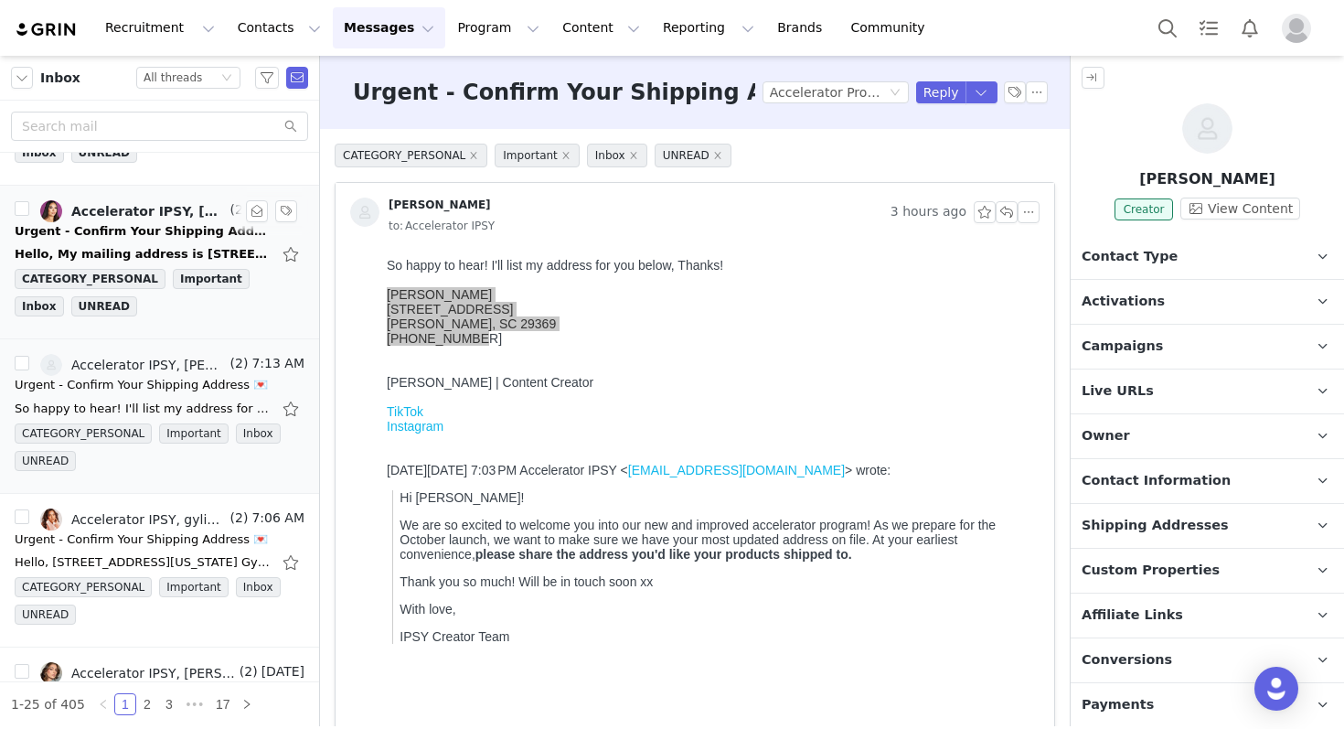
click at [116, 219] on link "Accelerator IPSY, [PERSON_NAME]" at bounding box center [133, 211] width 187 height 22
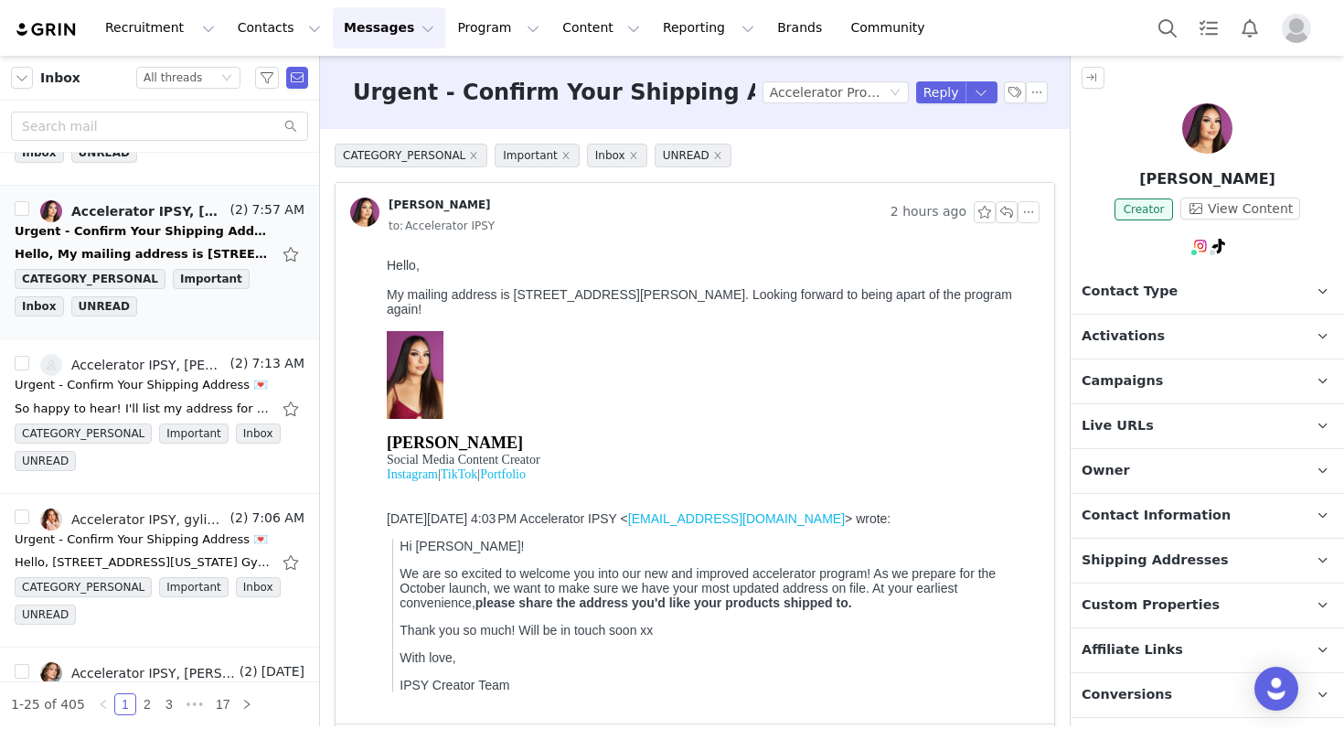
scroll to position [0, 0]
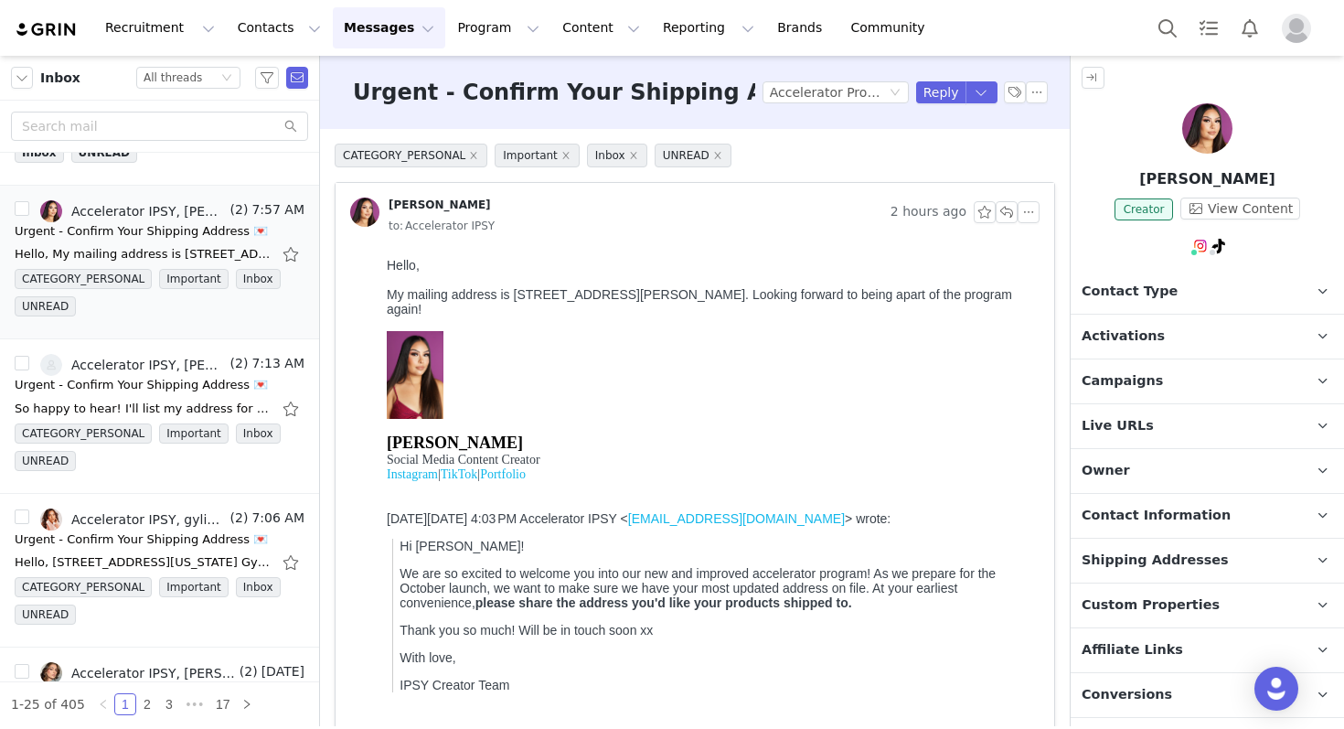
drag, startPoint x: 512, startPoint y: 294, endPoint x: 719, endPoint y: 289, distance: 206.7
click at [719, 292] on div "My mailing address is [STREET_ADDRESS][PERSON_NAME]. Looking forward to being a…" at bounding box center [710, 353] width 646 height 132
drag, startPoint x: 734, startPoint y: 296, endPoint x: 515, endPoint y: 289, distance: 219.6
click at [515, 291] on div "My mailing address is [STREET_ADDRESS][PERSON_NAME]. Looking forward to being a…" at bounding box center [710, 353] width 646 height 132
copy div "[STREET_ADDRESS][PERSON_NAME]"
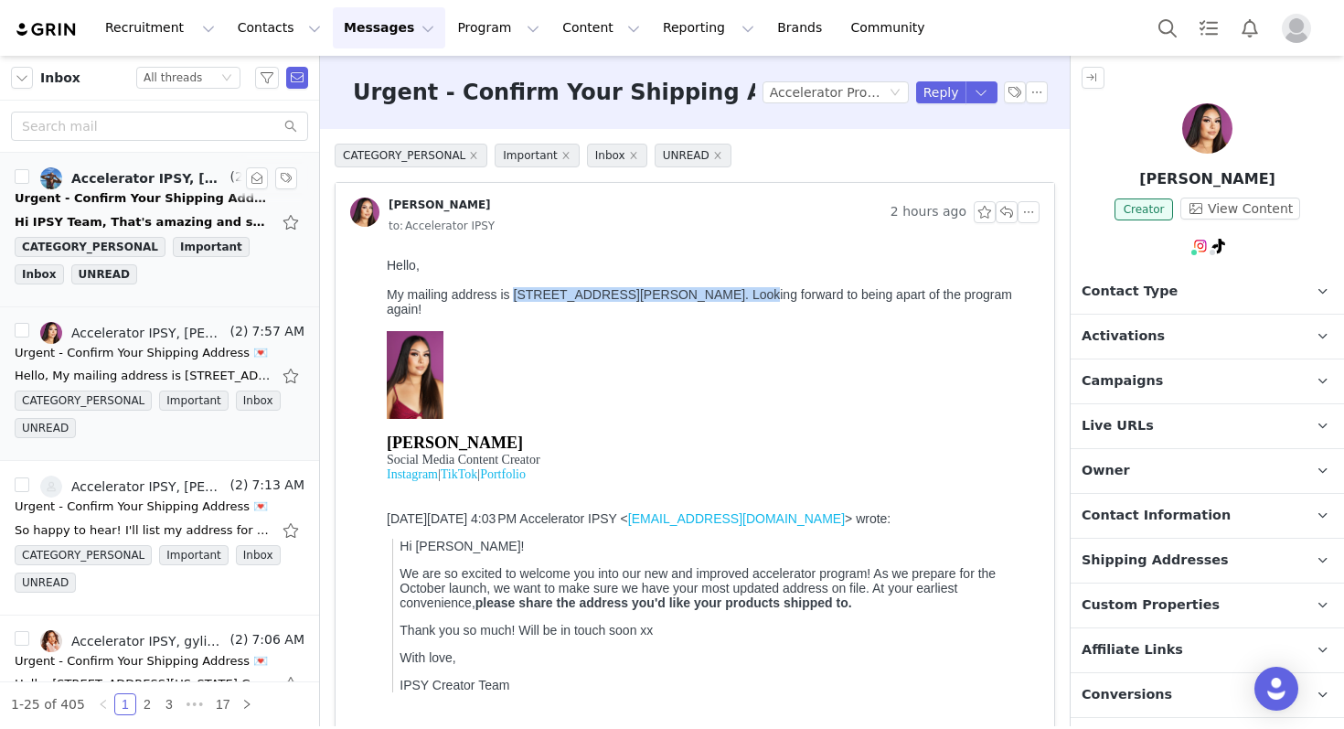
click at [115, 201] on div "Urgent - Confirm Your Shipping Address 💌" at bounding box center [143, 198] width 256 height 18
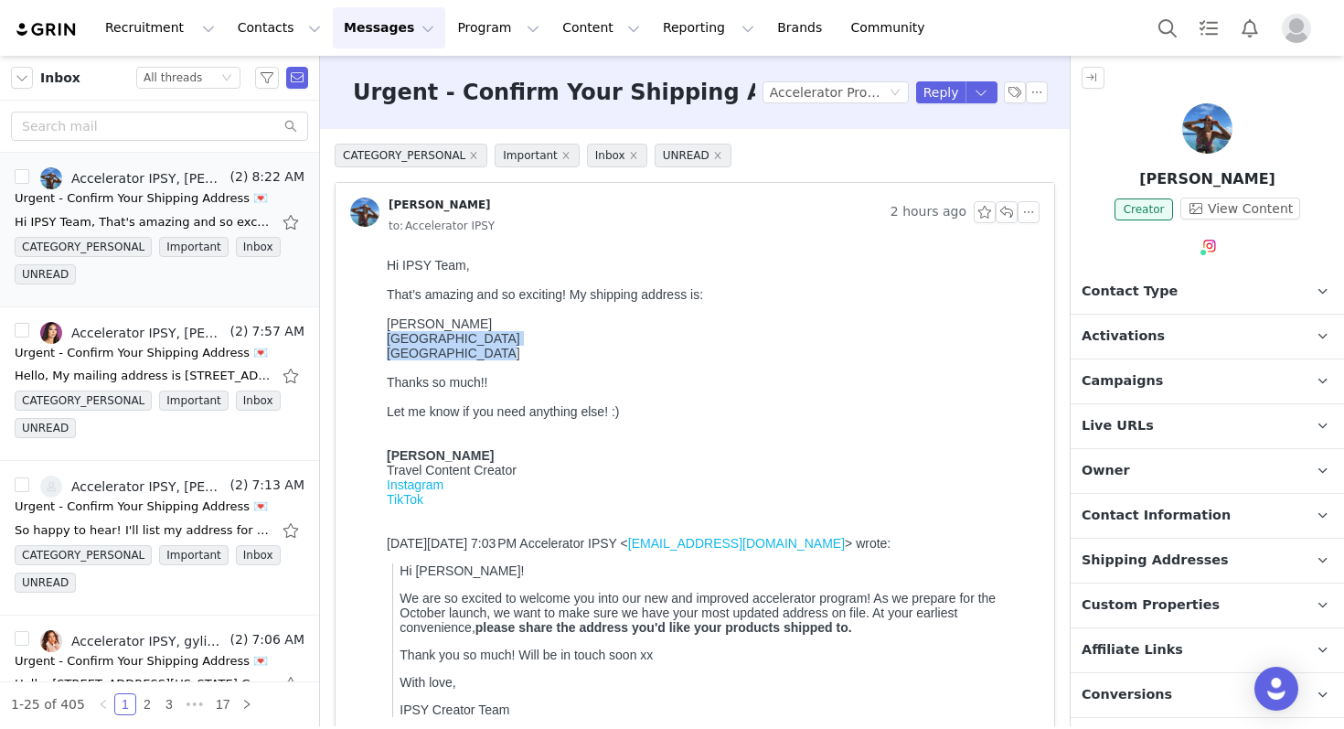
drag, startPoint x: 384, startPoint y: 339, endPoint x: 539, endPoint y: 354, distance: 155.2
click at [539, 354] on html "Hi IPSY Team, That’s amazing and so exciting! My shipping address is: [PERSON_N…" at bounding box center [709, 531] width 660 height 560
copy body "[STREET_ADDRESS]"
click at [1234, 571] on p "Shipping Addresses" at bounding box center [1186, 561] width 230 height 44
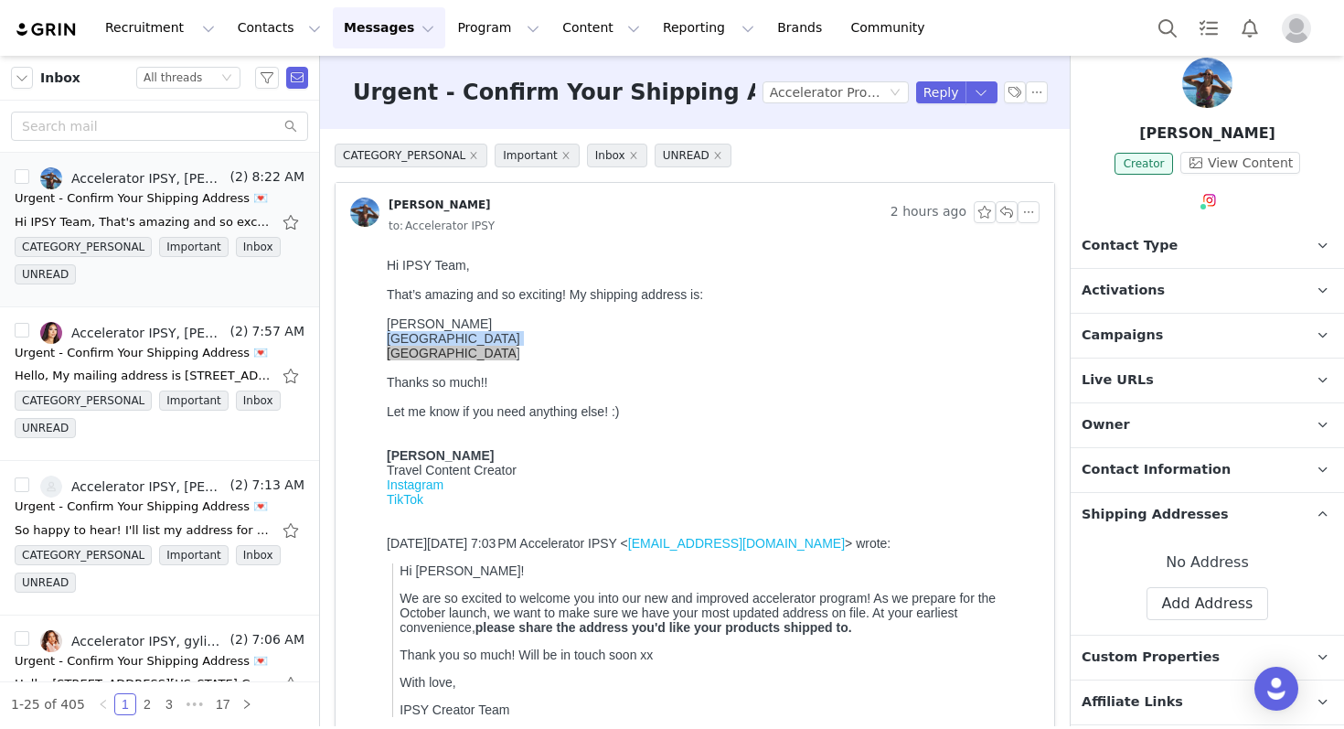
scroll to position [60, 0]
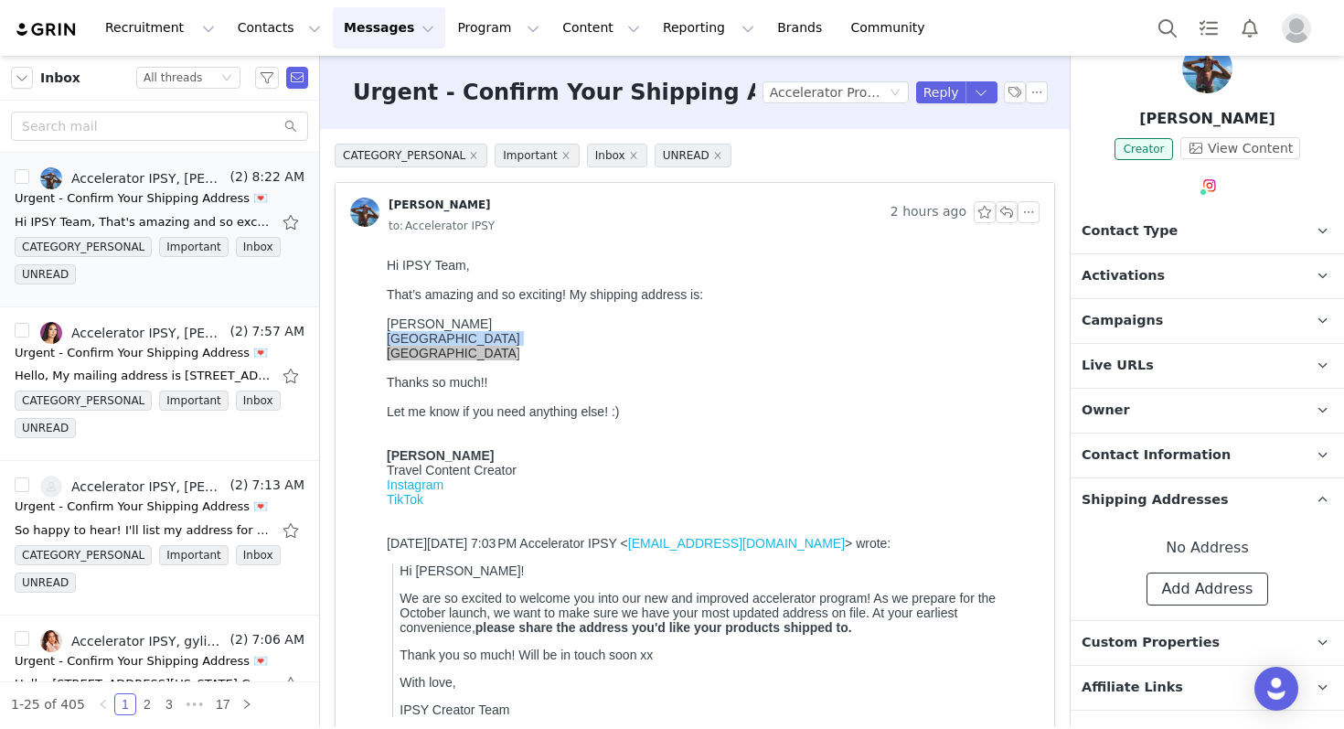
click at [1192, 587] on button "Add Address" at bounding box center [1208, 588] width 123 height 33
select select
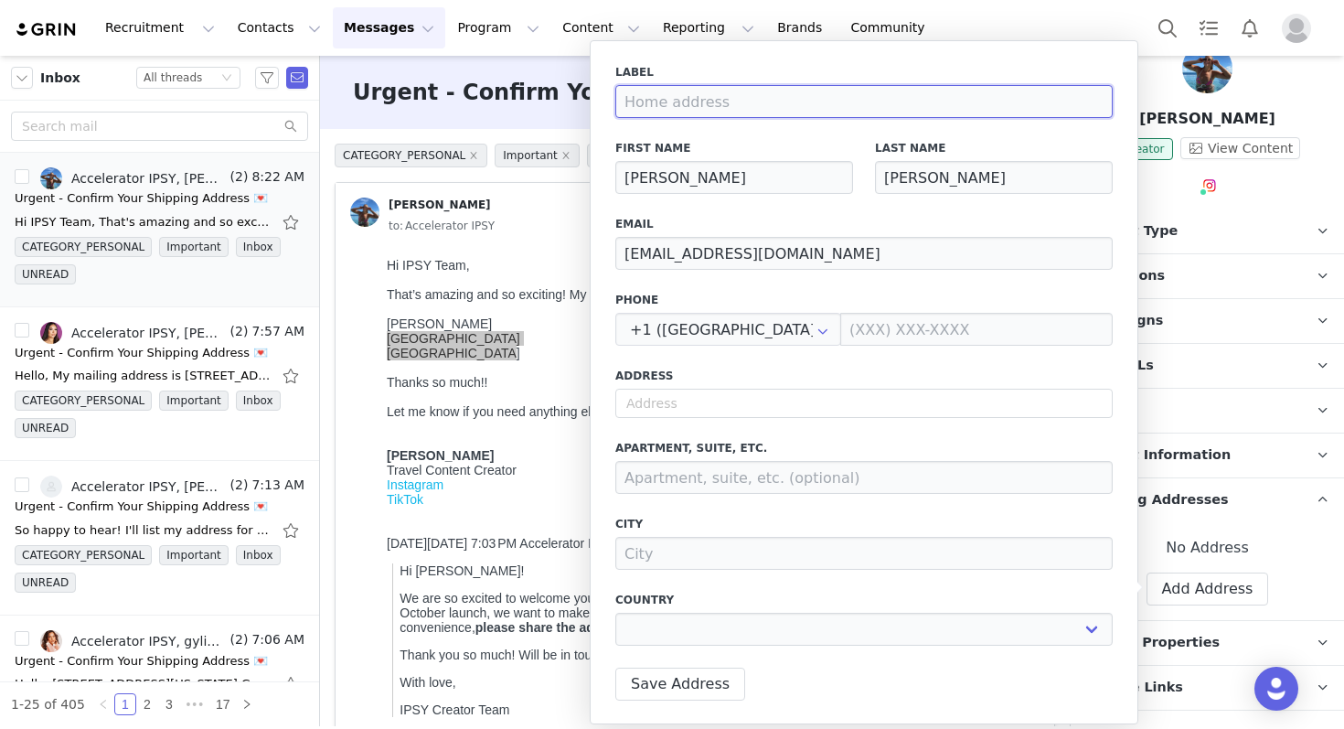
click at [654, 92] on input at bounding box center [863, 101] width 497 height 33
click at [646, 400] on input "text" at bounding box center [863, 403] width 497 height 29
paste input "[STREET_ADDRESS]"
type input "[STREET_ADDRESS]"
select select
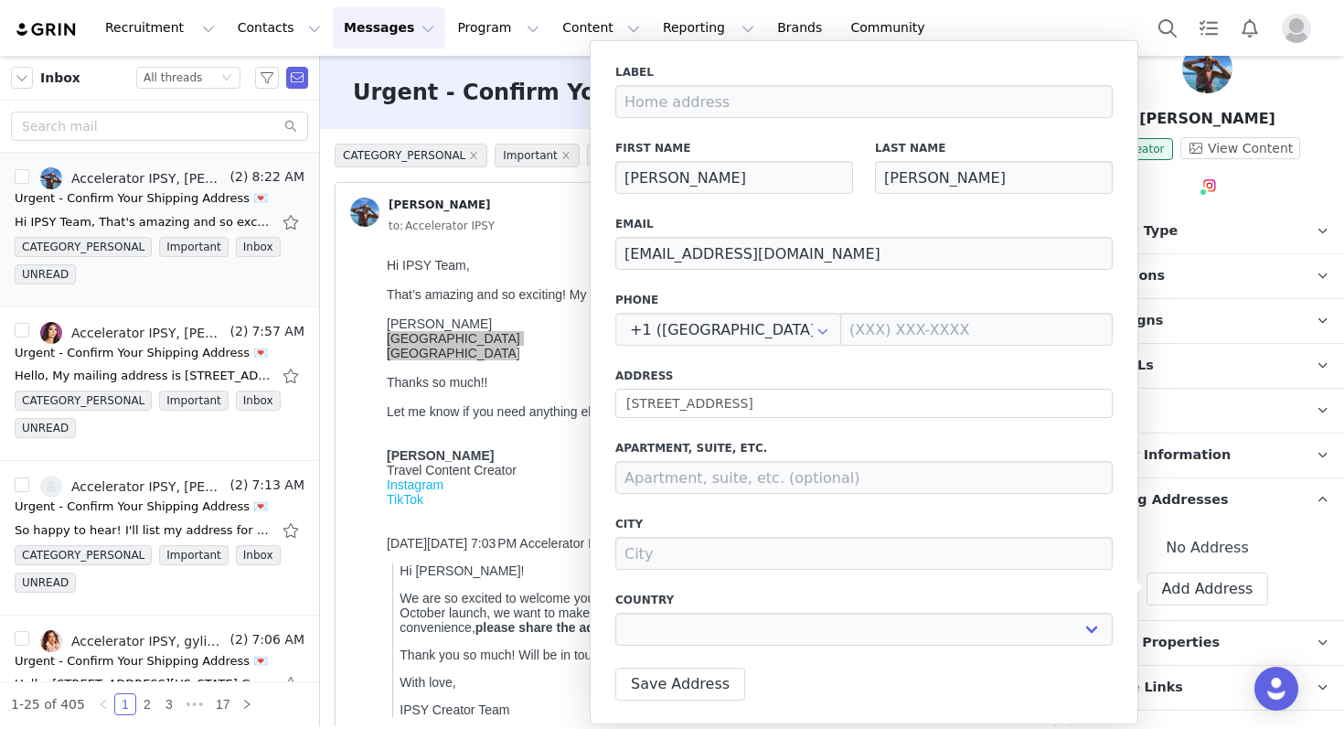
type input "[GEOGRAPHIC_DATA]"
type input "Austin"
select select "[object Object]"
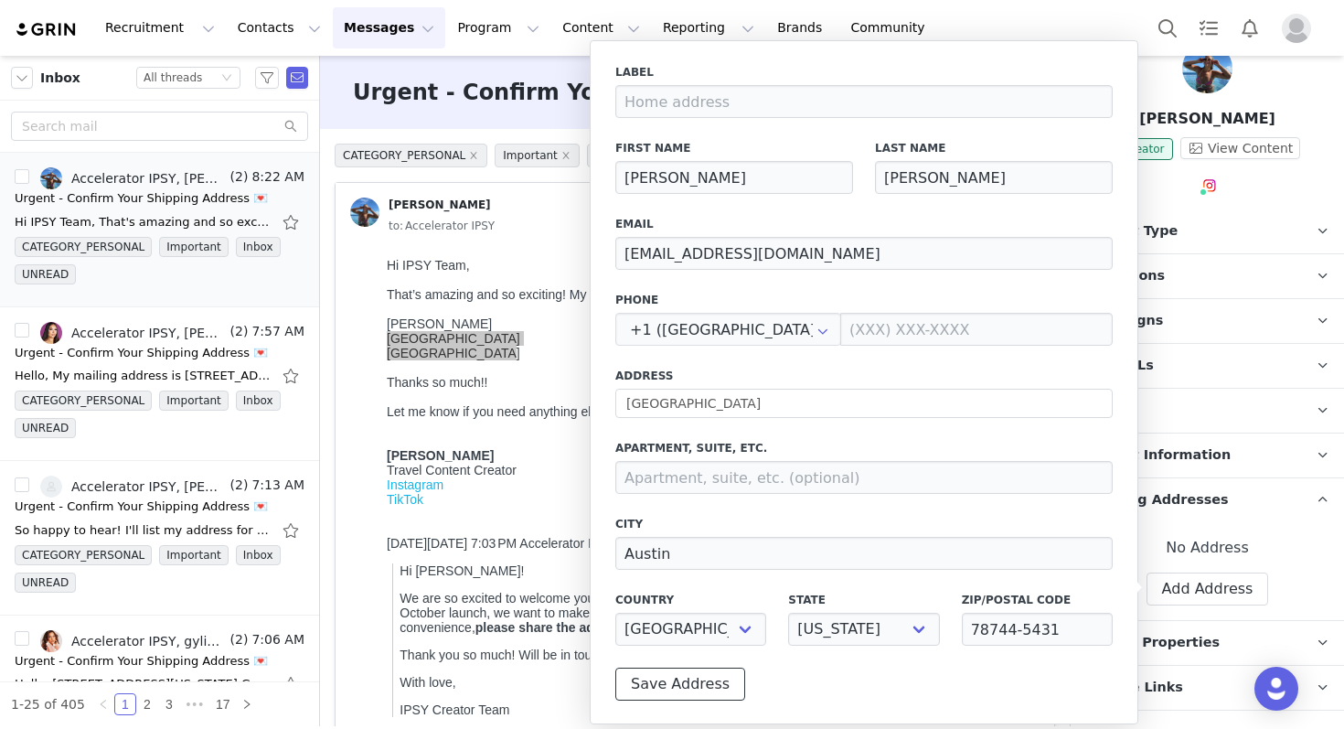
click at [683, 689] on button "Save Address" at bounding box center [680, 683] width 130 height 33
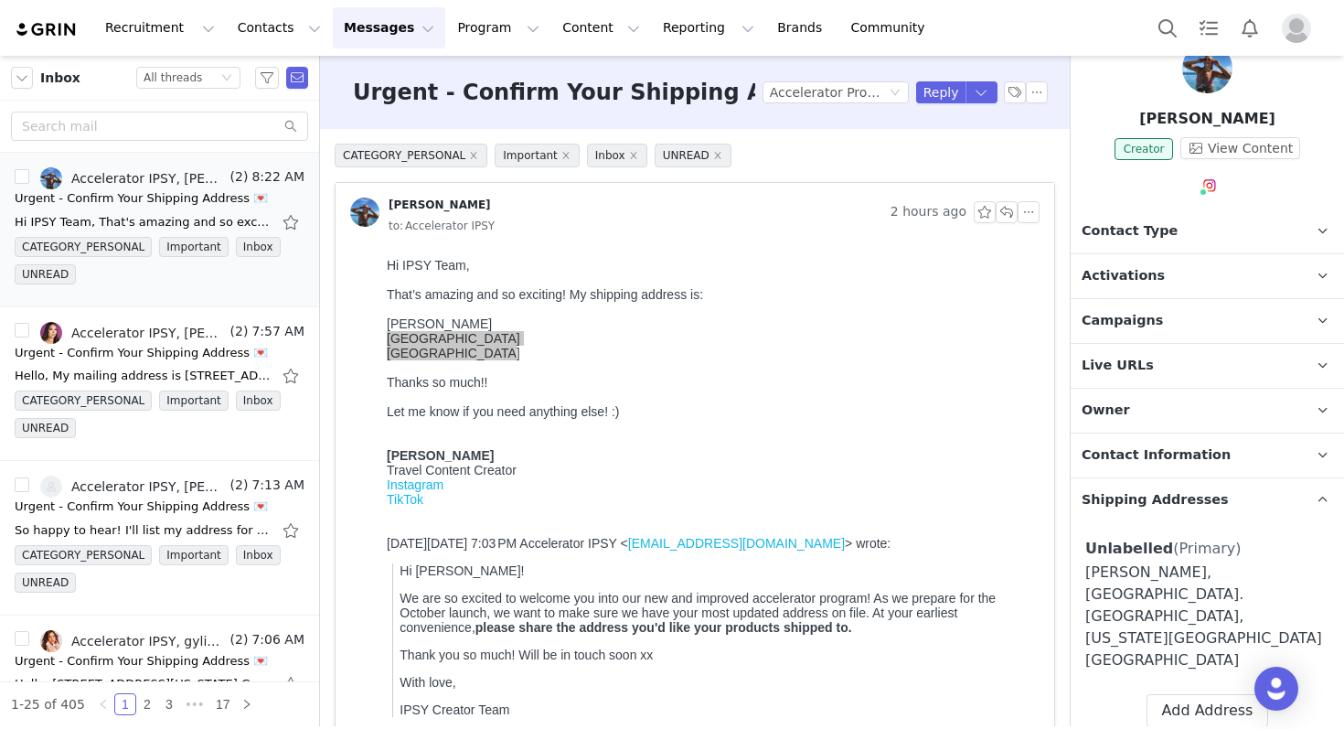
scroll to position [1, 0]
click at [149, 354] on div "Urgent - Confirm Your Shipping Address 💌" at bounding box center [141, 353] width 253 height 18
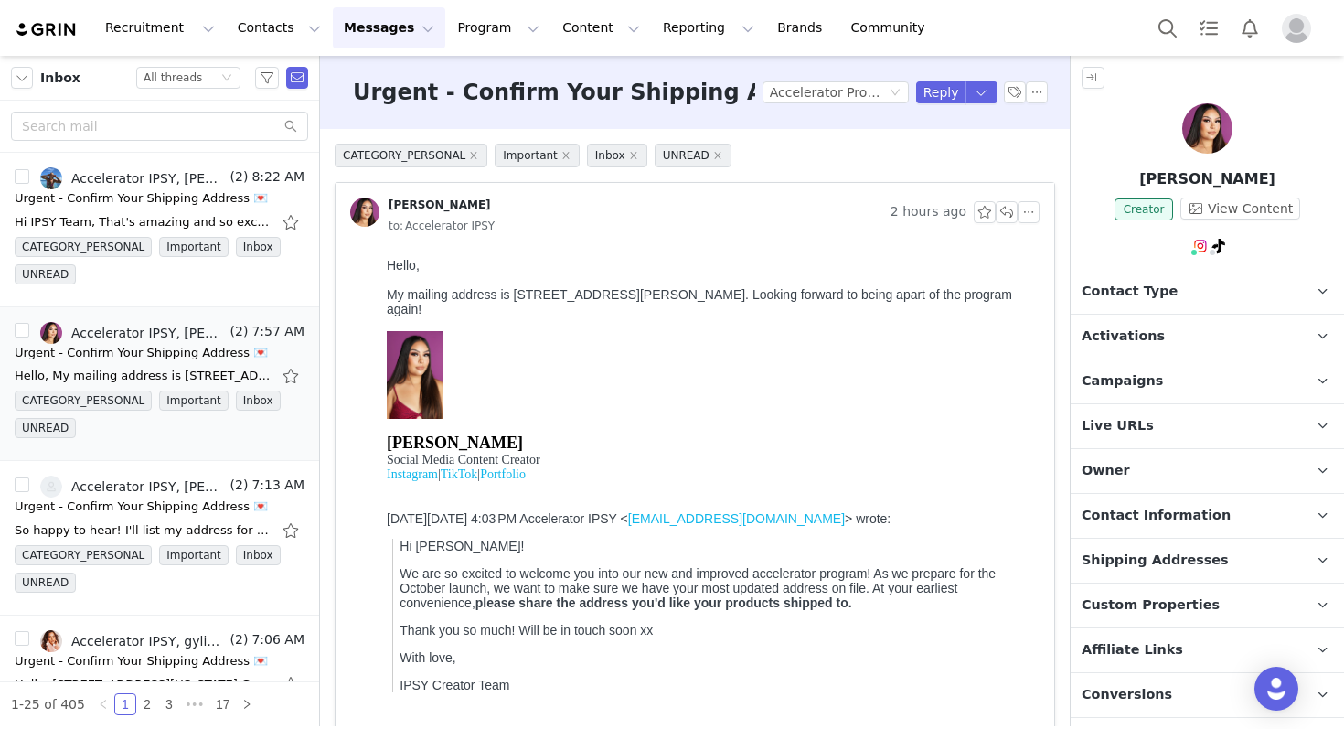
scroll to position [0, 0]
drag, startPoint x: 518, startPoint y: 299, endPoint x: 732, endPoint y: 299, distance: 214.9
click at [732, 299] on div "My mailing address is [STREET_ADDRESS][PERSON_NAME]. Looking forward to being a…" at bounding box center [710, 353] width 646 height 132
copy div "[STREET_ADDRESS][PERSON_NAME]"
click at [1257, 552] on p "Shipping Addresses" at bounding box center [1186, 561] width 230 height 44
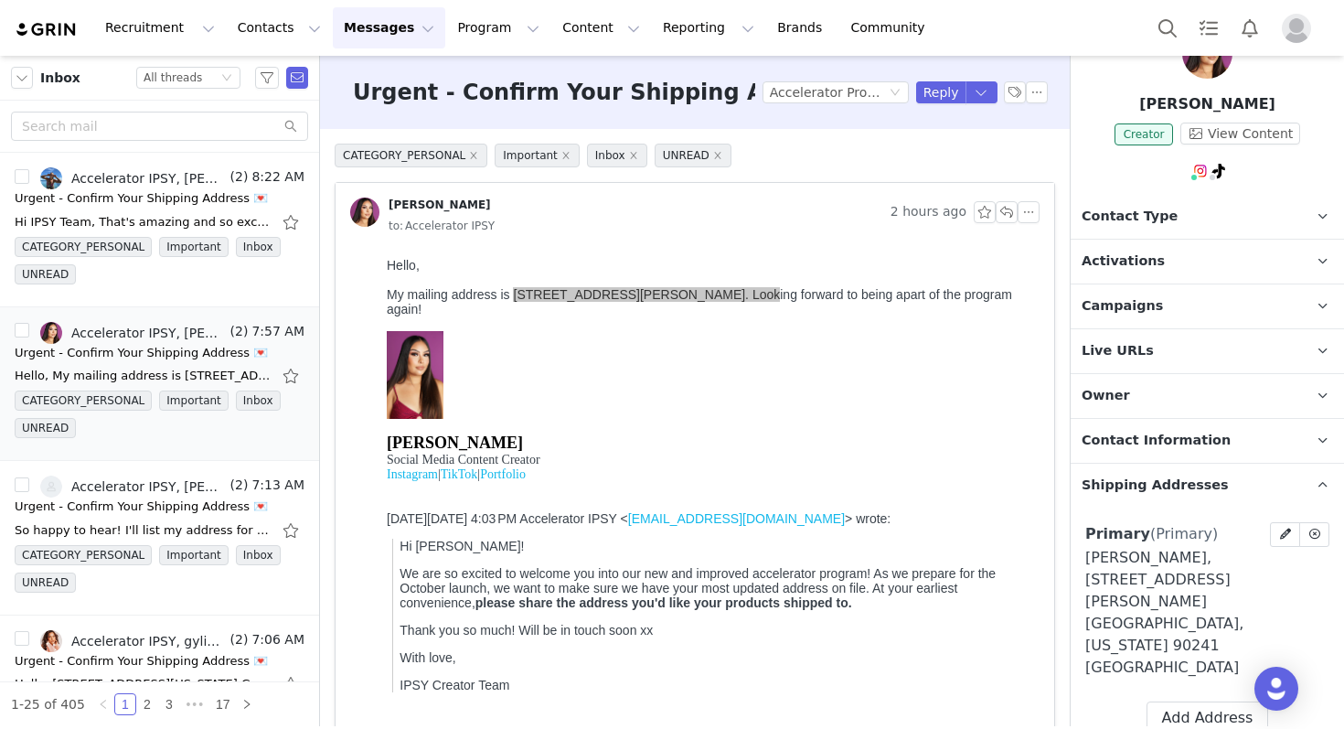
scroll to position [80, 0]
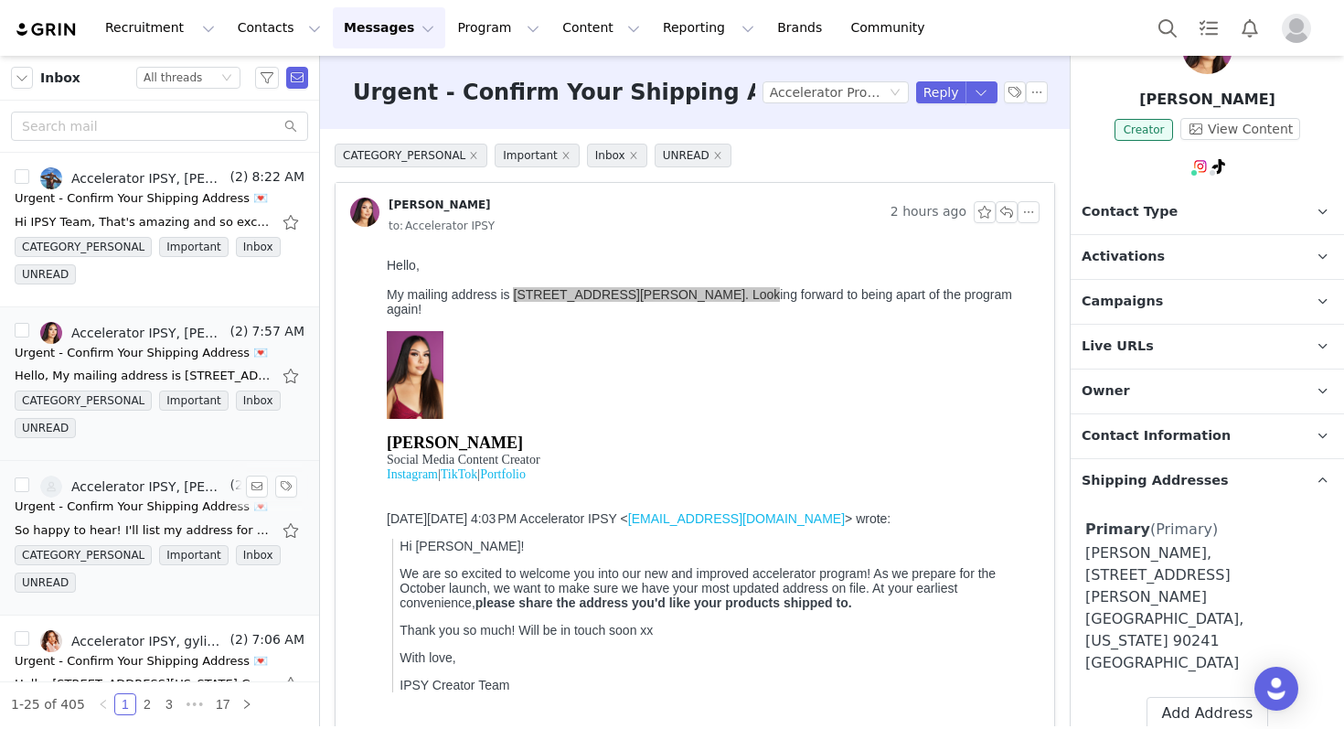
click at [124, 478] on link "Accelerator IPSY, [PERSON_NAME]" at bounding box center [133, 486] width 187 height 22
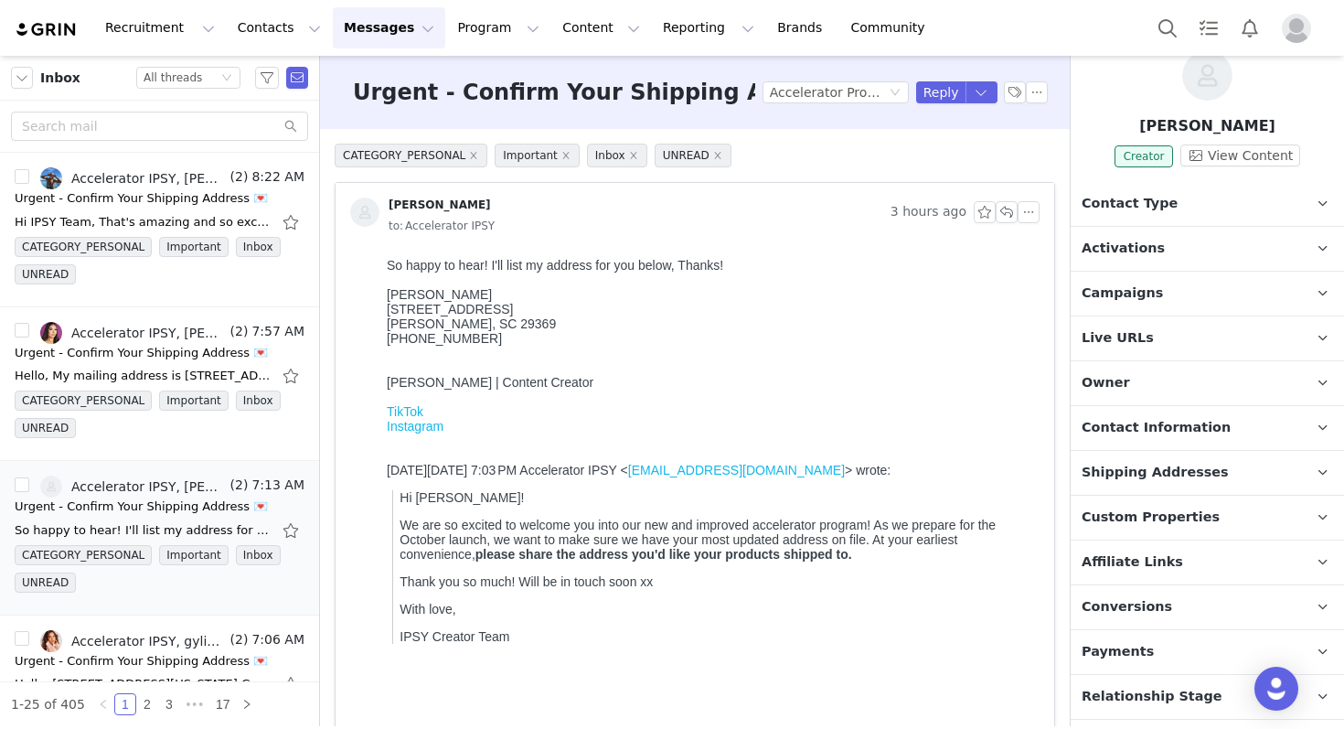
scroll to position [74, 0]
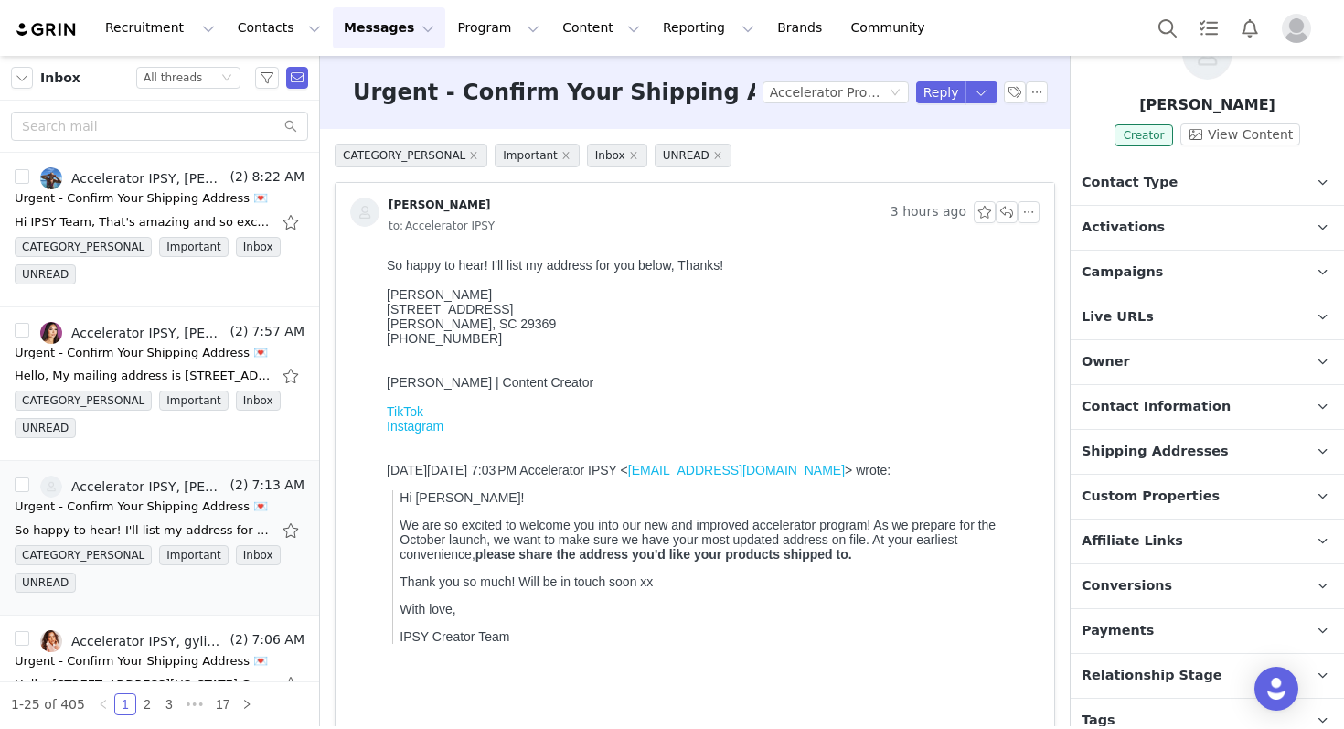
click at [1193, 475] on p "Custom Properties" at bounding box center [1186, 497] width 230 height 44
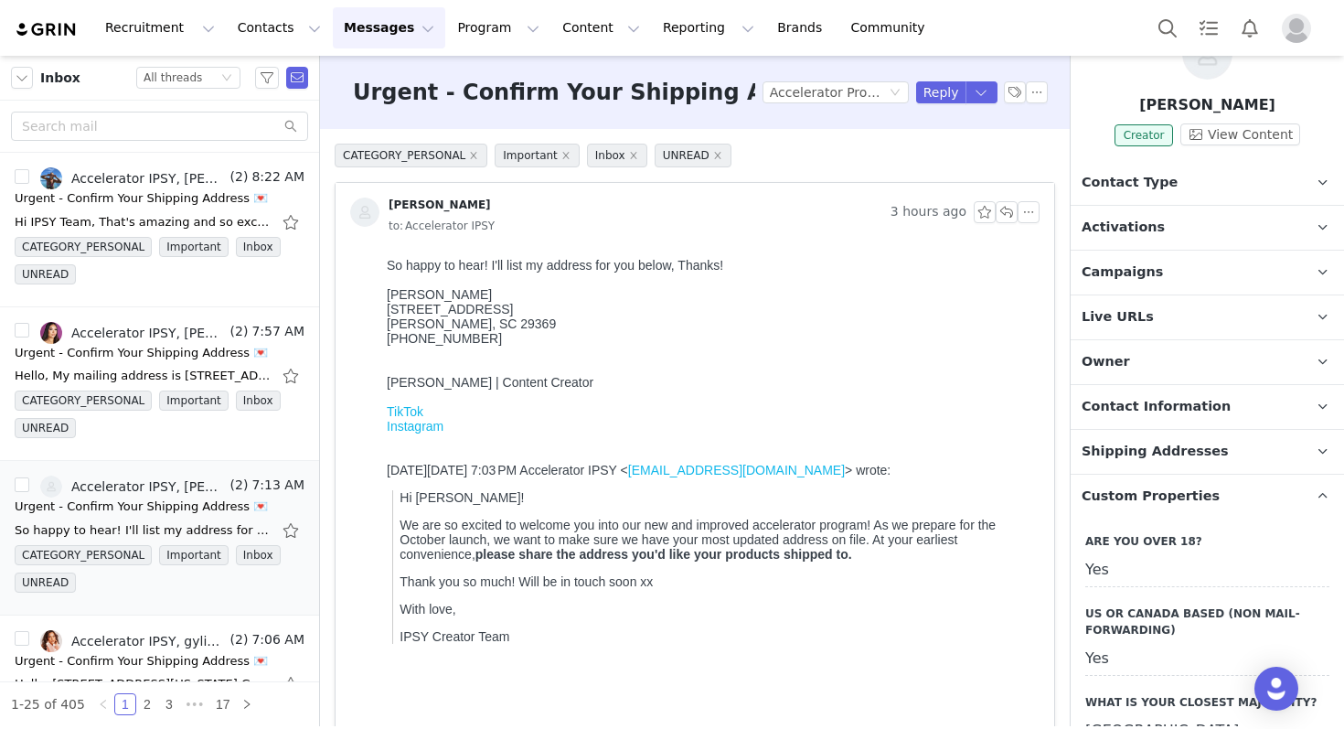
click at [1187, 470] on p "Shipping Addresses" at bounding box center [1186, 452] width 230 height 44
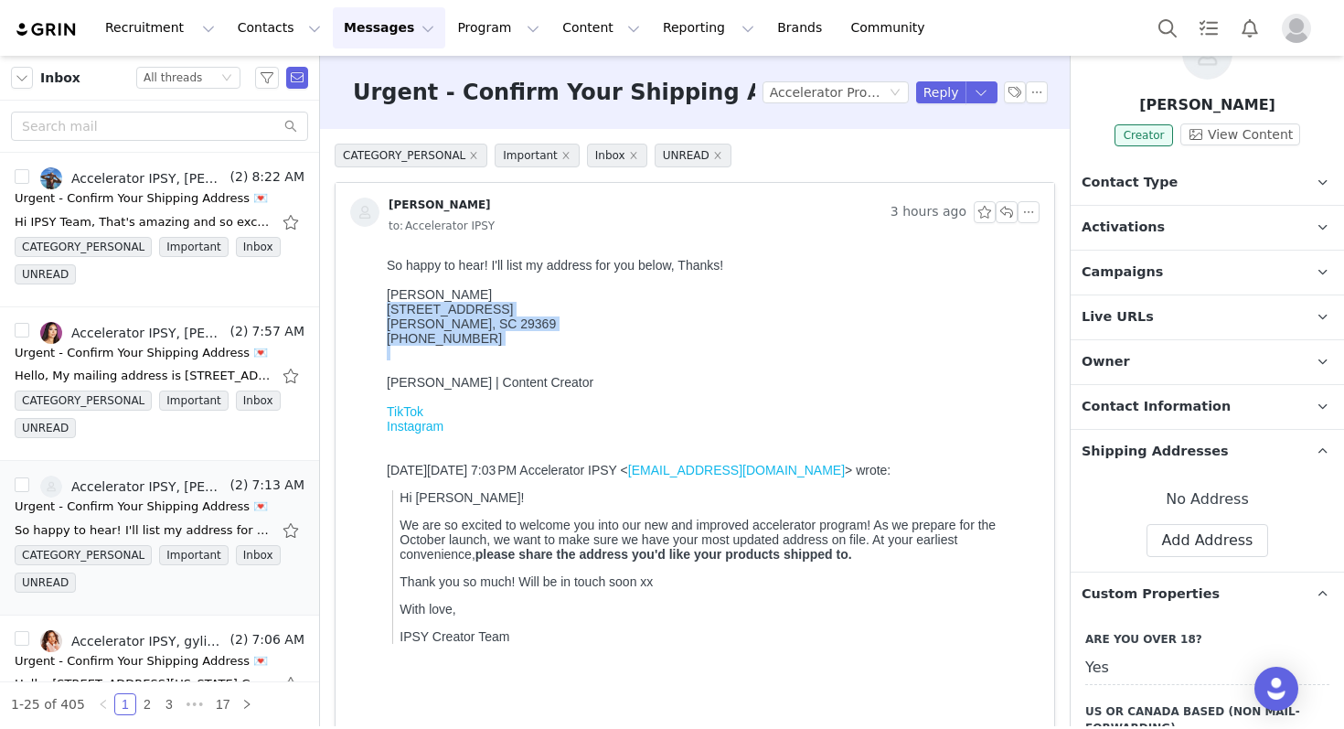
drag, startPoint x: 487, startPoint y: 352, endPoint x: 381, endPoint y: 309, distance: 114.4
click at [381, 309] on html "So happy to hear! I'll list my address for you below, Thanks! [PERSON_NAME] [ST…" at bounding box center [709, 489] width 660 height 476
click at [1190, 544] on button "Add Address" at bounding box center [1208, 540] width 123 height 33
select select
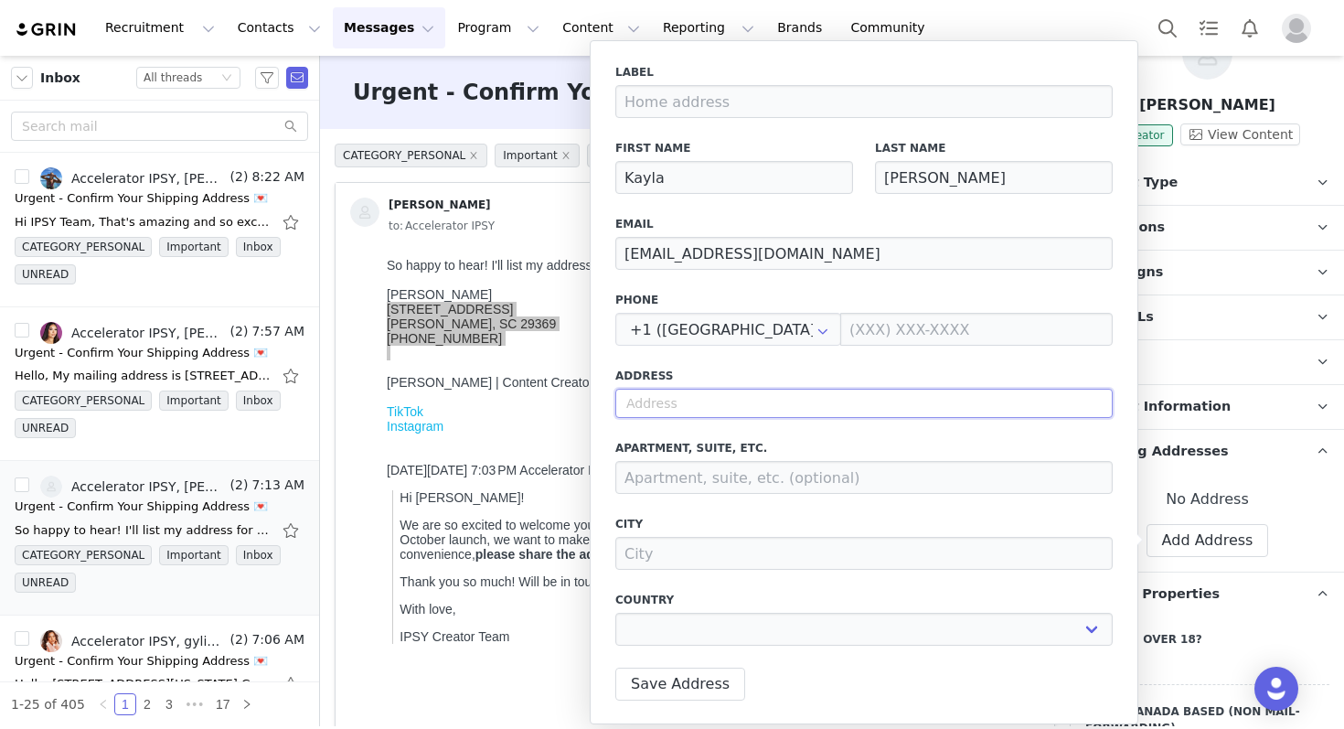
click at [676, 404] on input "text" at bounding box center [863, 403] width 497 height 29
paste input "[STREET_ADDRESS][PERSON_NAME] 864-494-9626"
type input "[STREET_ADDRESS][PERSON_NAME] 864-494-9626"
select select
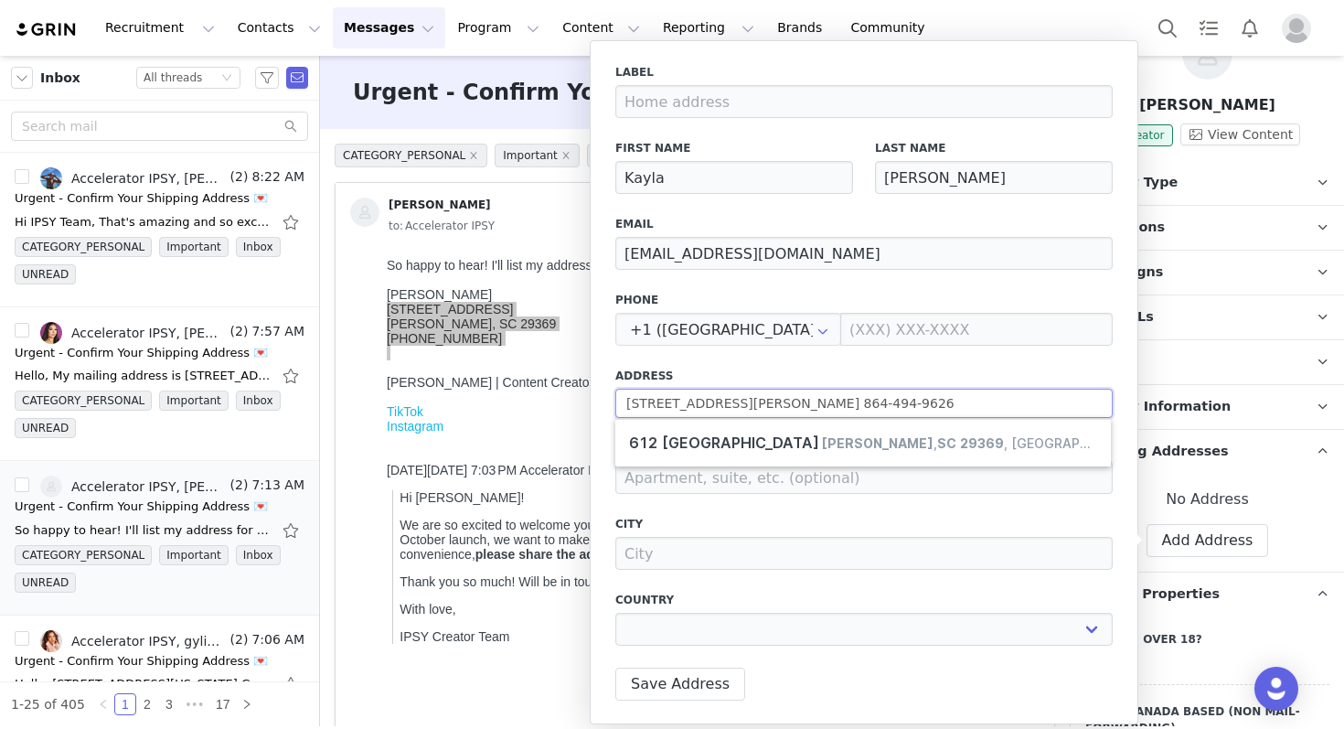
drag, startPoint x: 1029, startPoint y: 399, endPoint x: 914, endPoint y: 400, distance: 114.3
click at [914, 403] on input "[STREET_ADDRESS][PERSON_NAME] 864-494-9626" at bounding box center [863, 403] width 497 height 29
type input "[STREET_ADDRESS][PERSON_NAME]"
select select
type input "[STREET_ADDRESS][PERSON_NAME]"
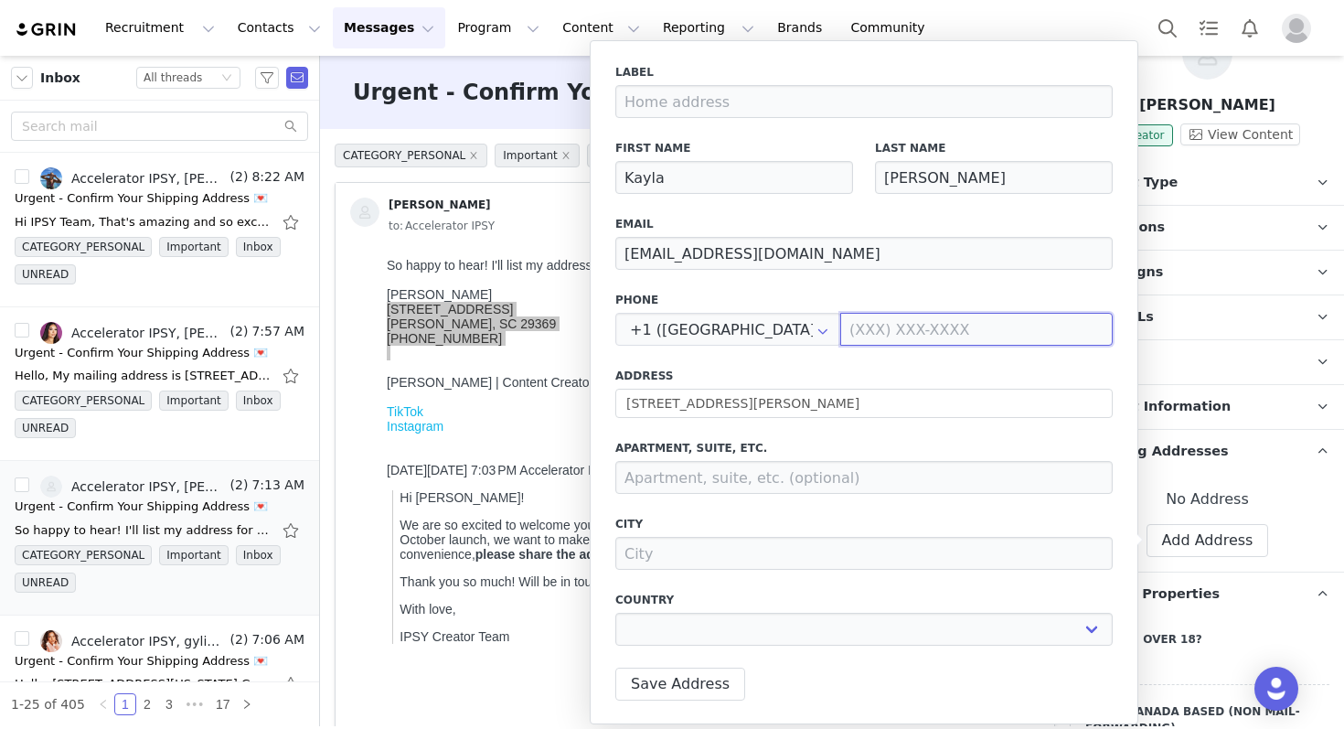
click at [951, 328] on input at bounding box center [976, 329] width 272 height 33
paste input "[PHONE_NUMBER]"
type input "[PHONE_NUMBER]"
select select
type input "[PHONE_NUMBER]"
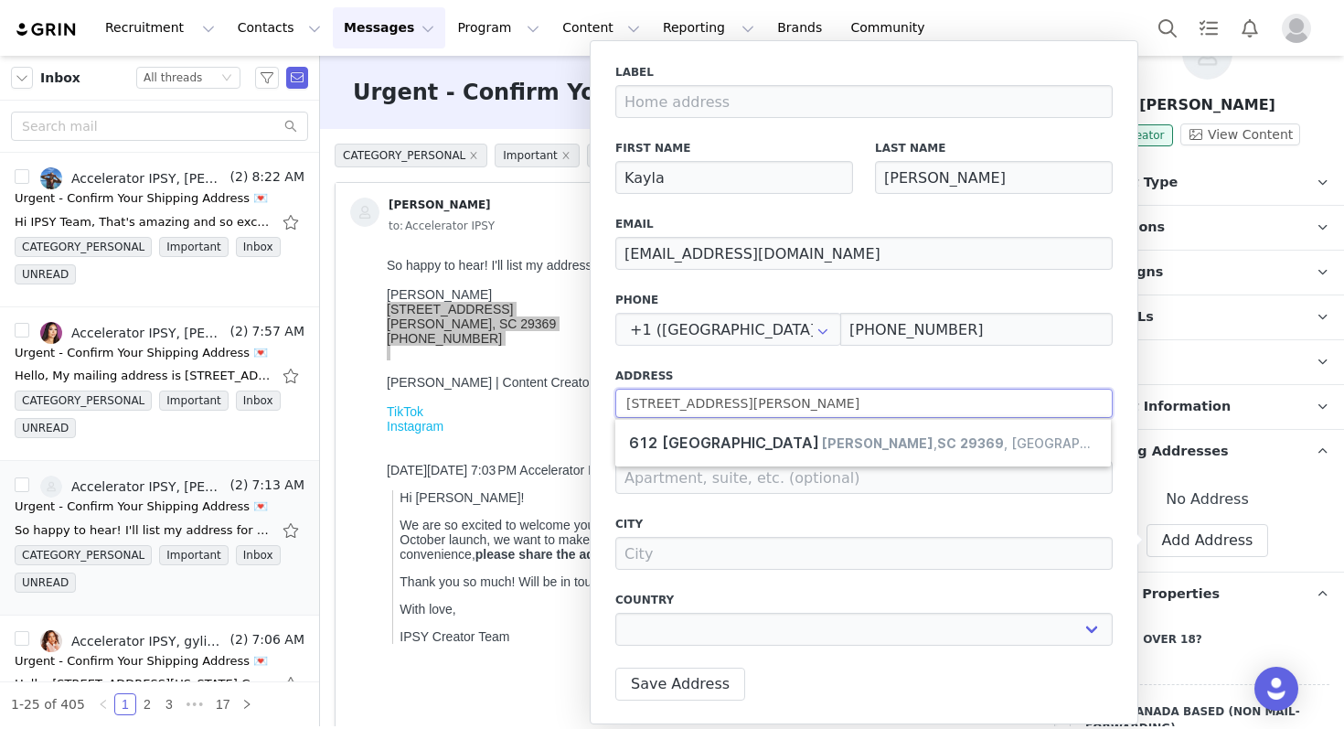
click at [801, 401] on input "[STREET_ADDRESS][PERSON_NAME]" at bounding box center [863, 403] width 497 height 29
type input "[STREET_ADDRESS][PERSON_NAME]"
select select
type input "[STREET_ADDRESS]"
type input "[PERSON_NAME]"
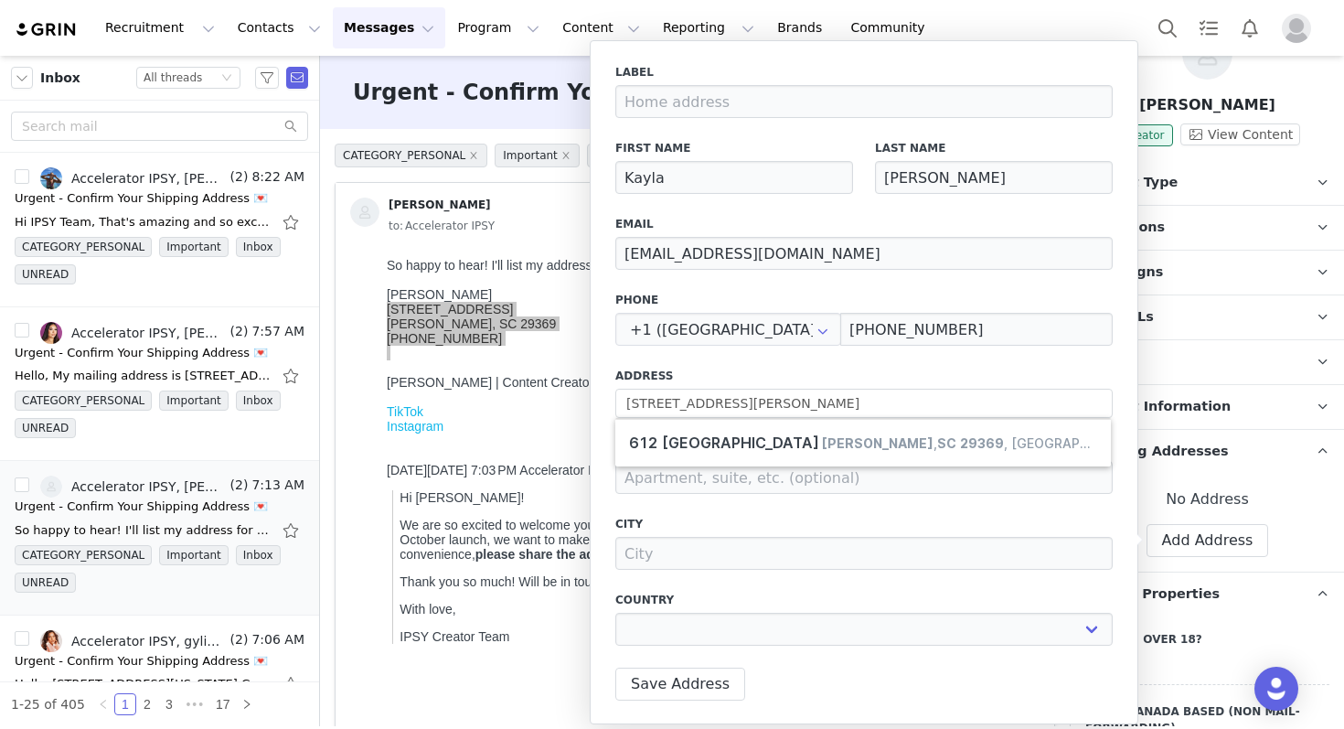
select select "[object Object]"
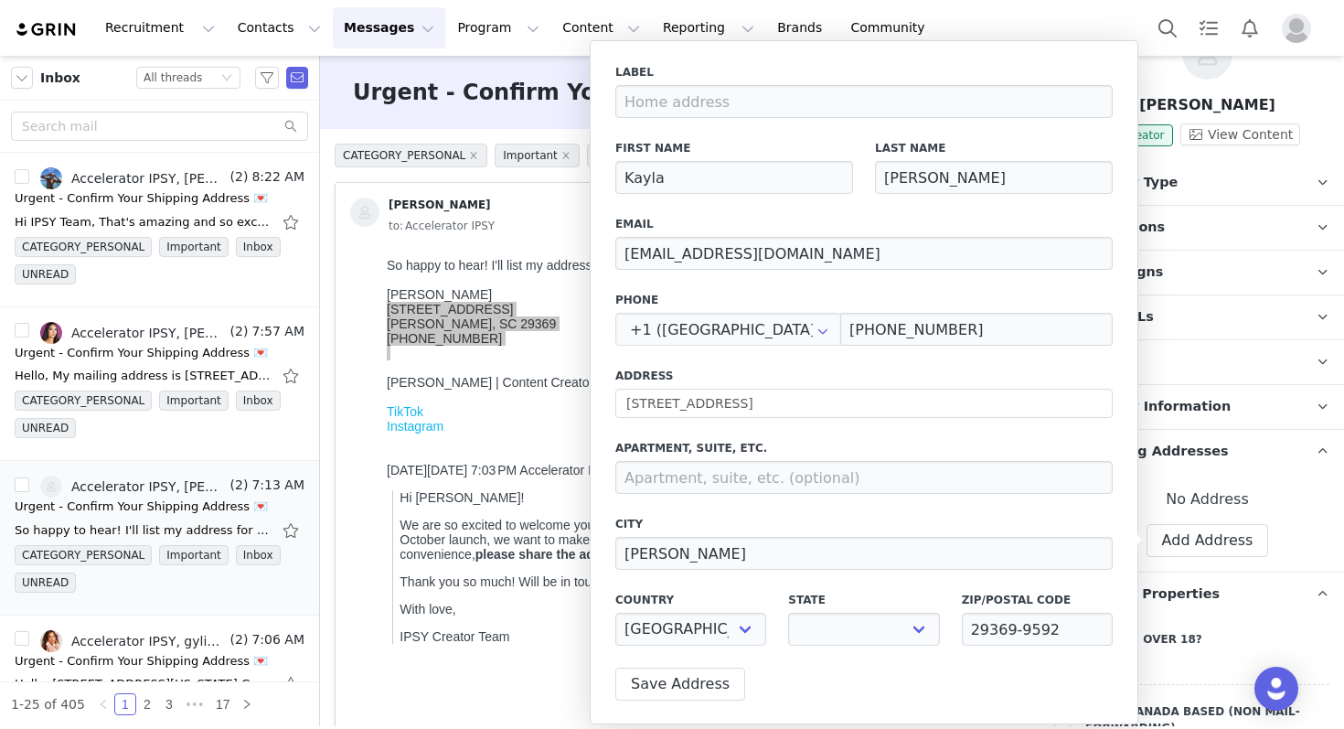
select select "[object Object]"
click at [662, 682] on button "Save Address" at bounding box center [680, 683] width 130 height 33
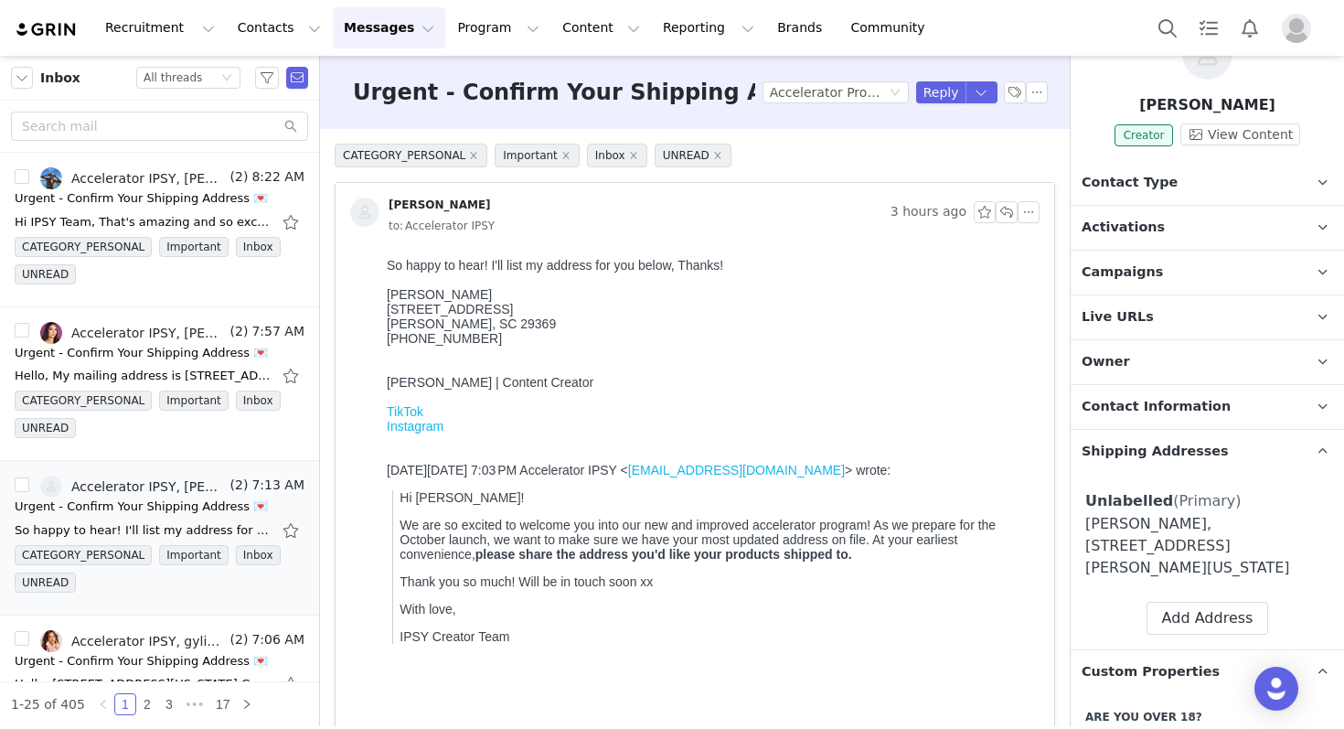
click at [524, 341] on div "[PHONE_NUMBER]" at bounding box center [710, 338] width 646 height 15
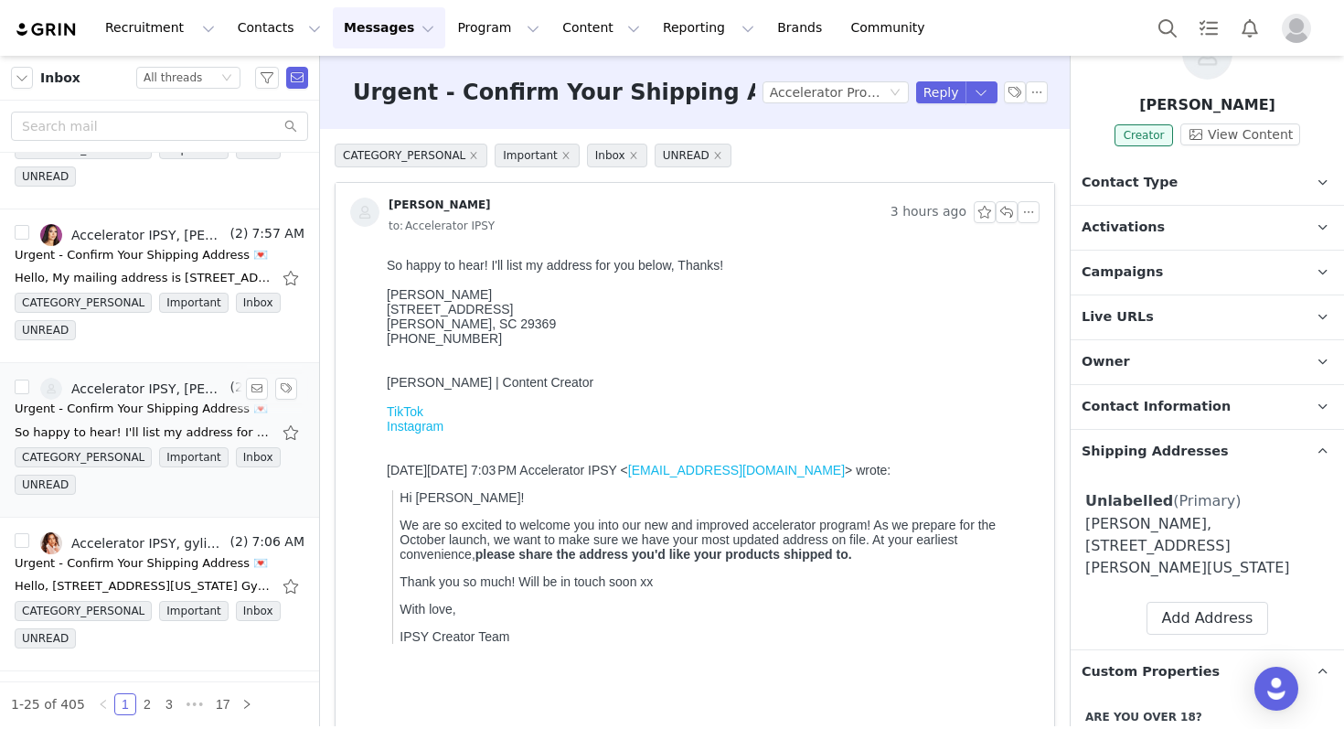
scroll to position [115, 0]
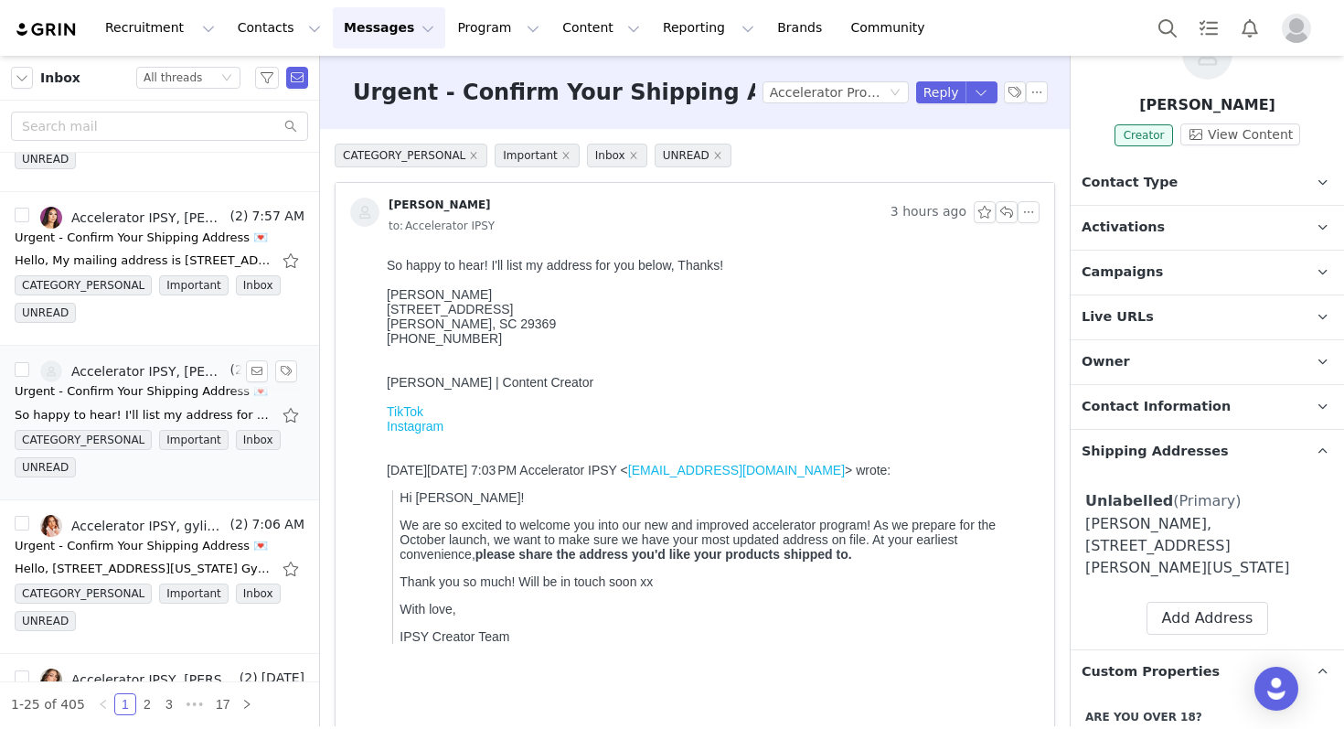
click at [133, 402] on div "So happy to hear! I'll list my address for you below, Thanks! [PERSON_NAME] [ST…" at bounding box center [160, 414] width 290 height 29
click at [97, 515] on link "Accelerator IPSY, gylian [PERSON_NAME]" at bounding box center [133, 526] width 187 height 22
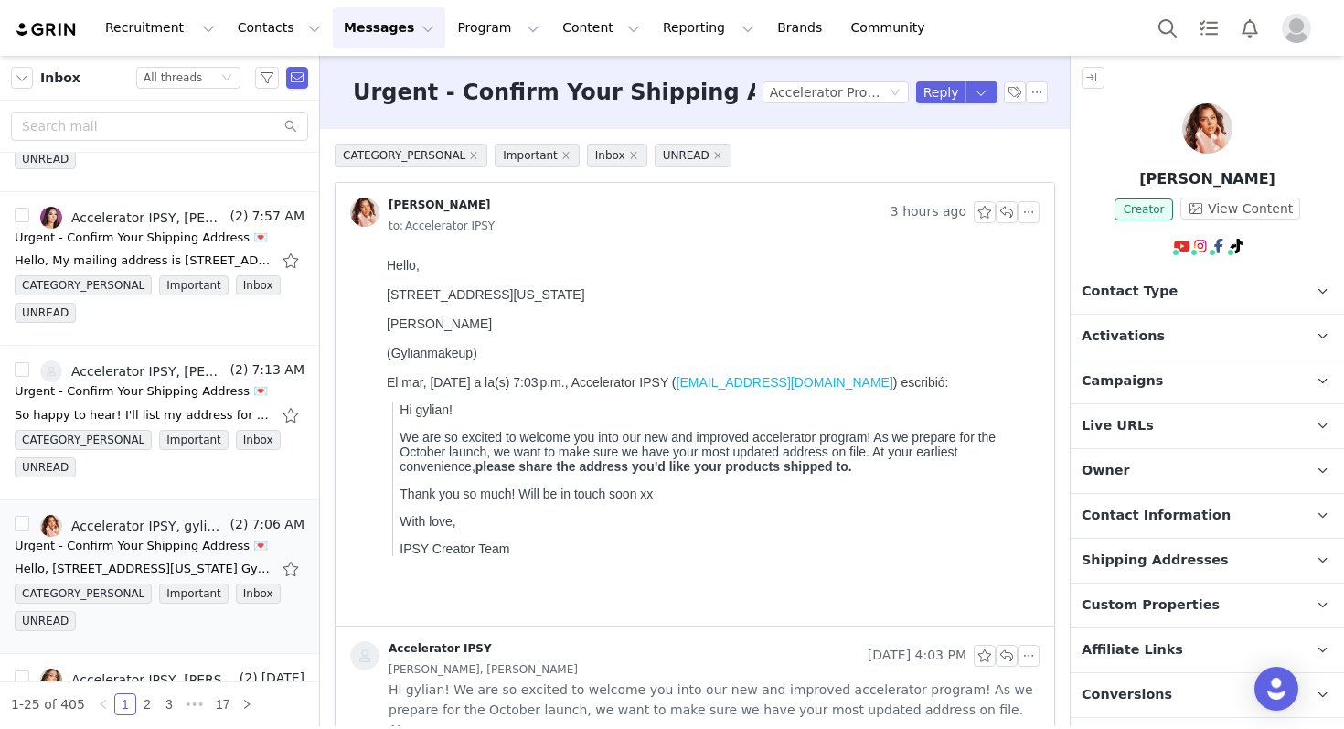
scroll to position [24, 0]
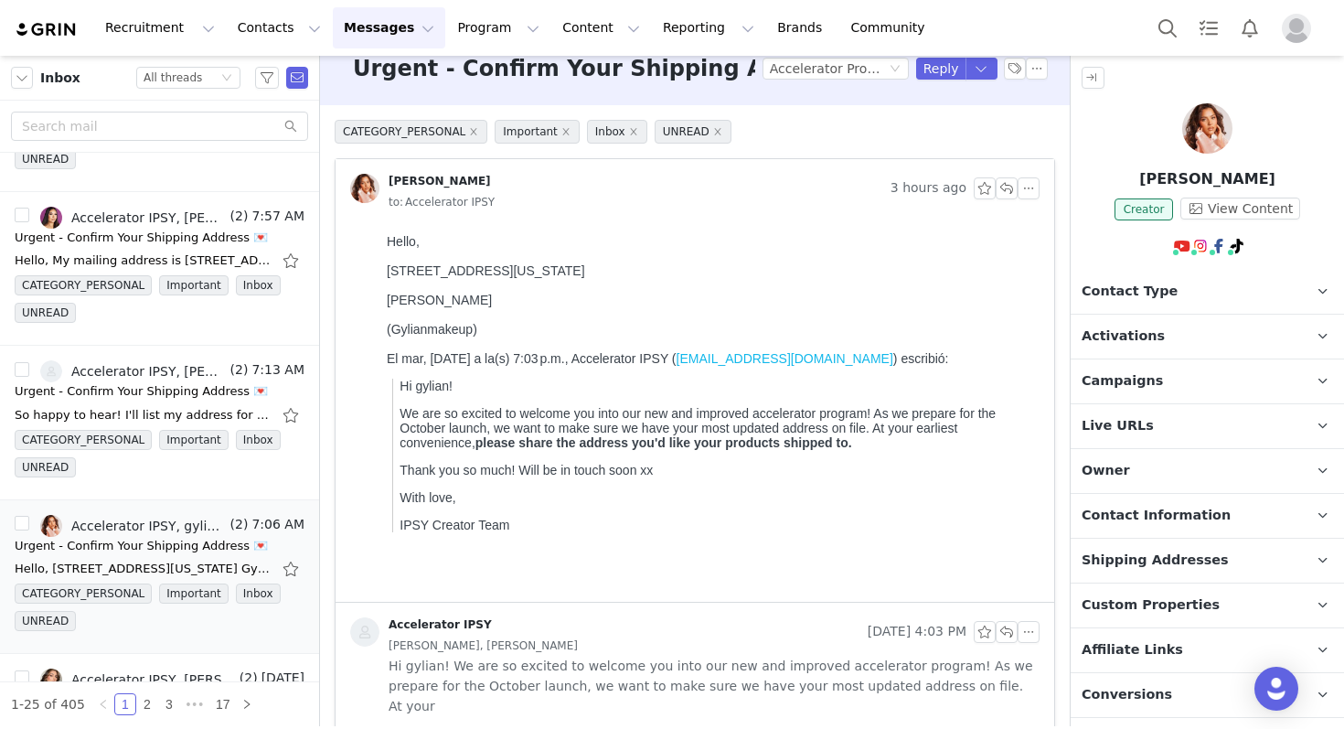
click at [1135, 545] on p "Shipping Addresses" at bounding box center [1186, 561] width 230 height 44
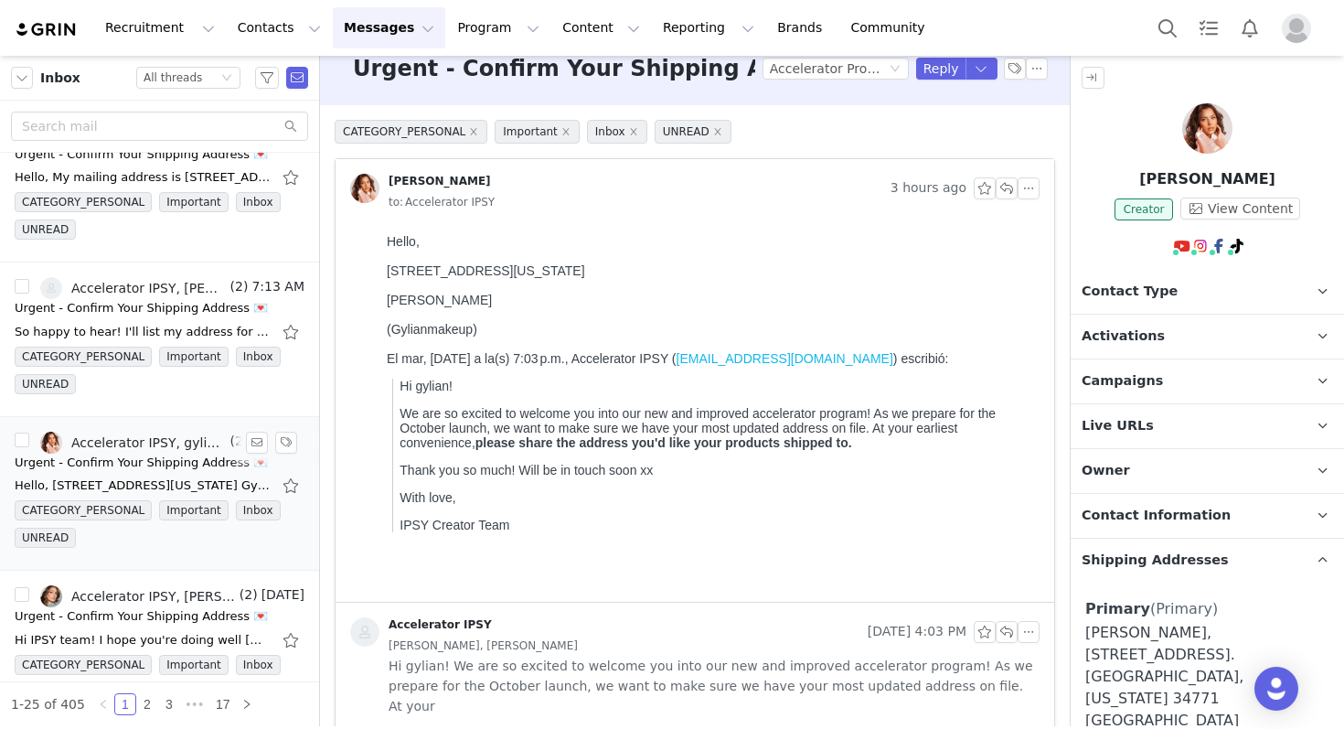
click at [152, 454] on div "Urgent - Confirm Your Shipping Address 💌" at bounding box center [141, 463] width 253 height 18
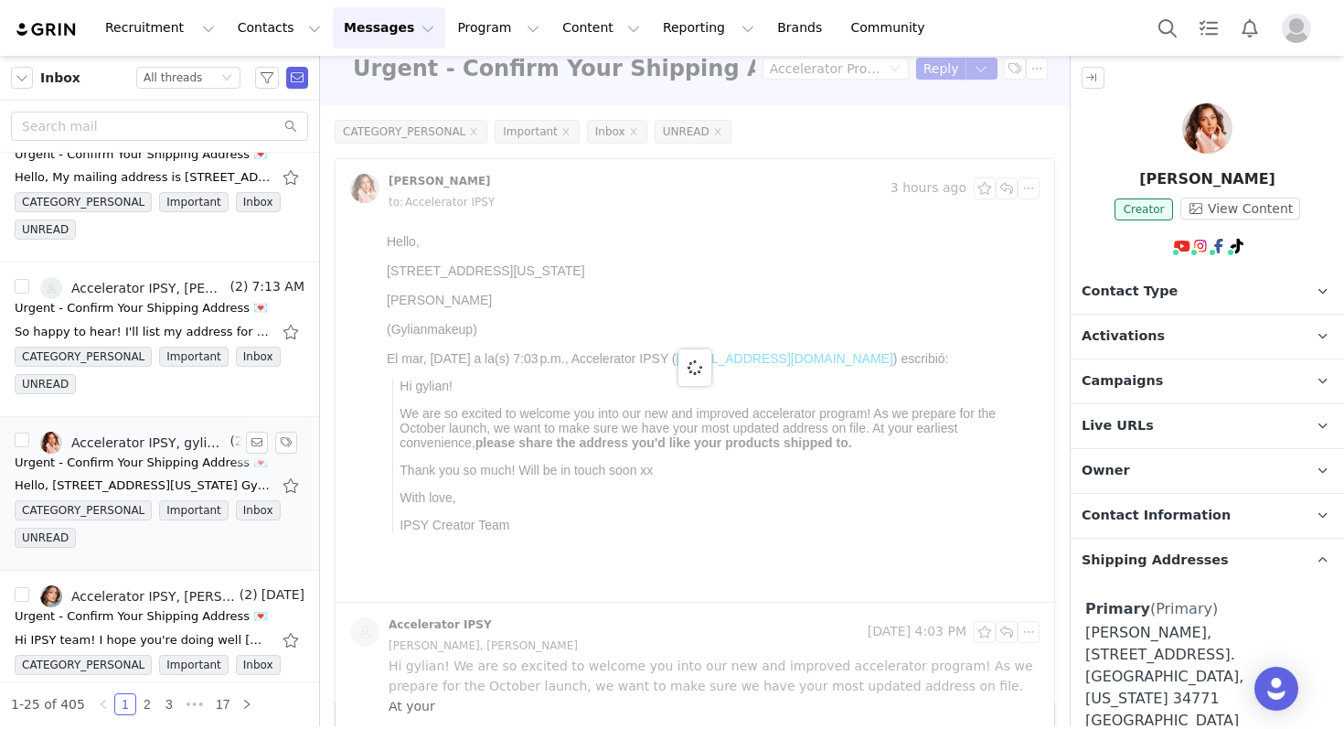
scroll to position [256, 0]
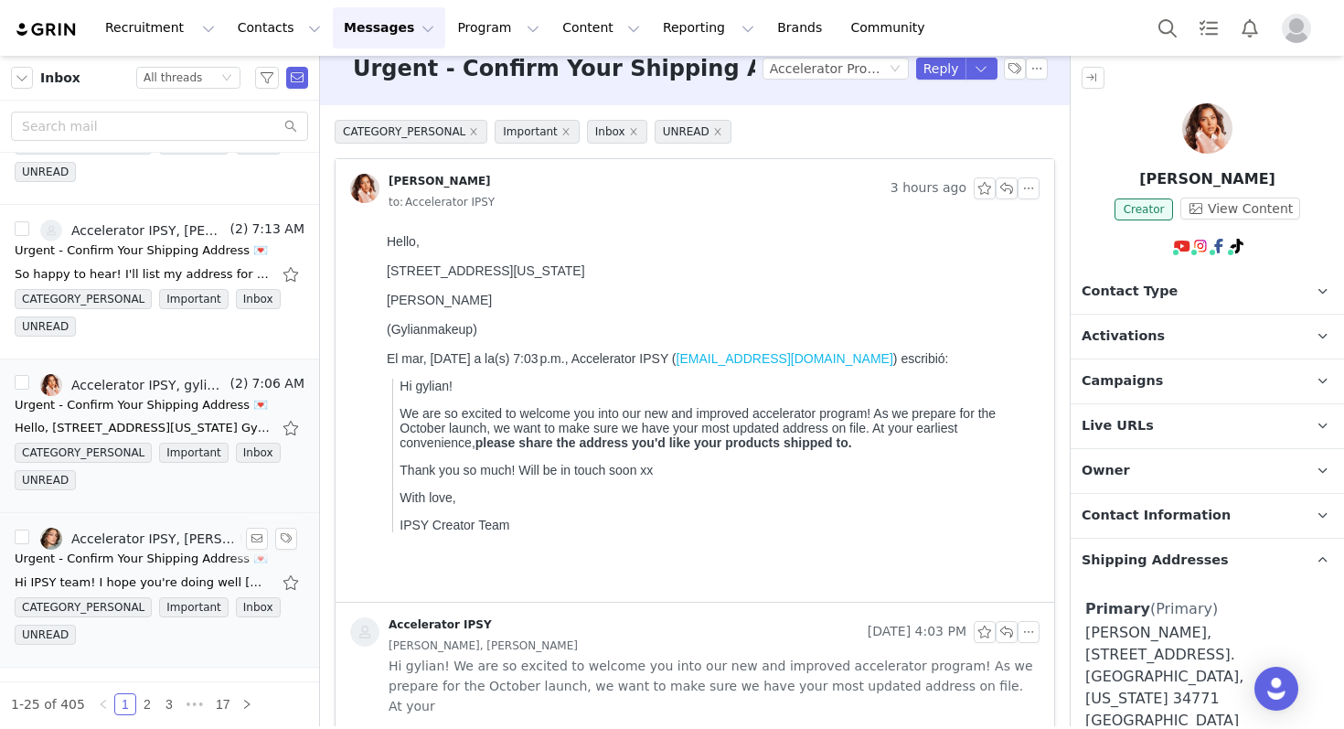
click at [153, 528] on link "Accelerator IPSY, [PERSON_NAME]" at bounding box center [138, 539] width 196 height 22
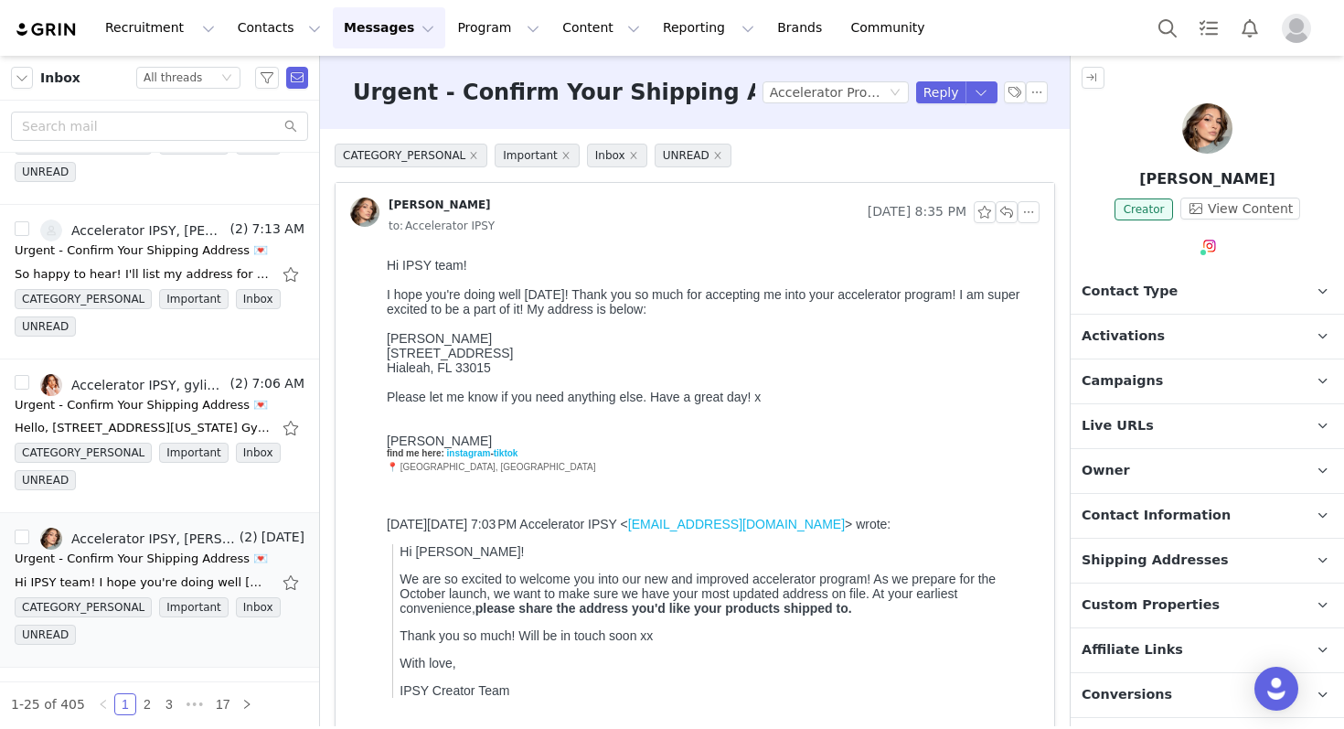
scroll to position [0, 0]
click at [1217, 574] on p "Shipping Addresses" at bounding box center [1186, 561] width 230 height 44
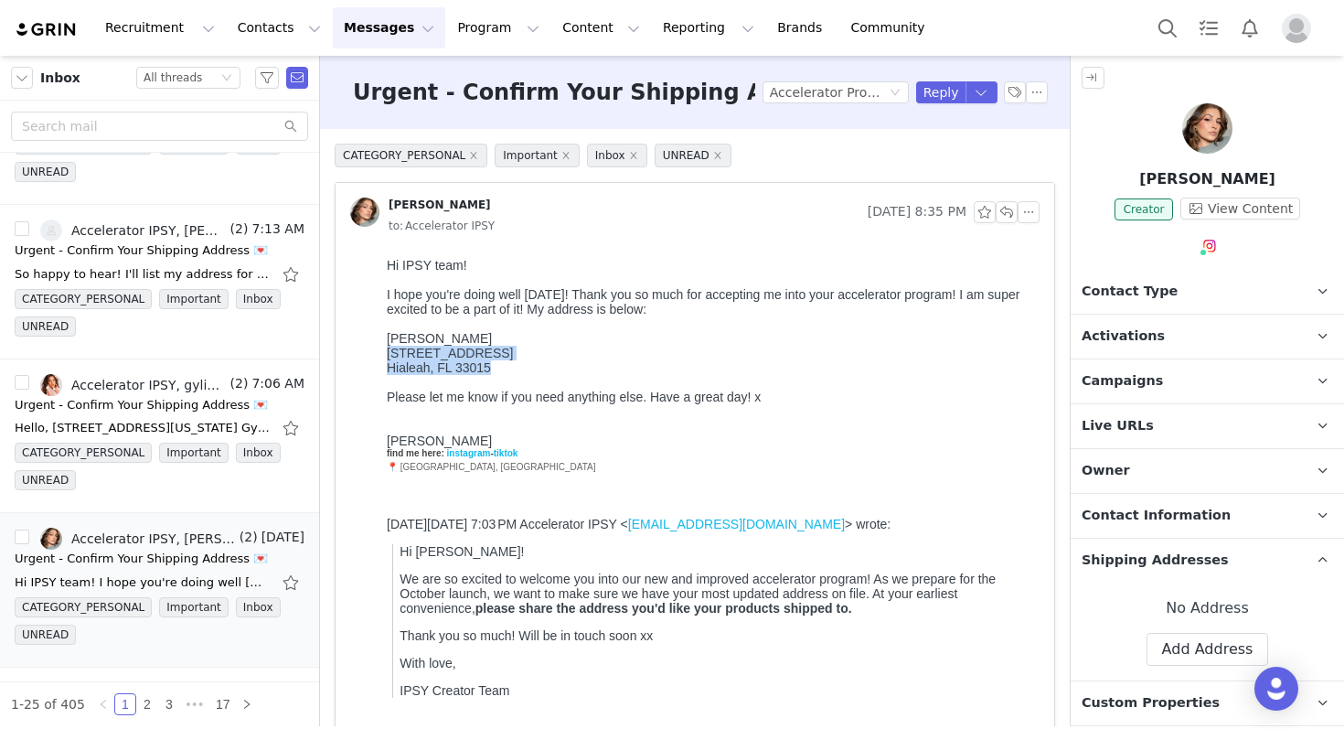
drag, startPoint x: 489, startPoint y: 377, endPoint x: 385, endPoint y: 353, distance: 106.9
click at [385, 353] on html "Hi IPSY team! I hope you're doing well [DATE]! Thank you so much for accepting …" at bounding box center [709, 520] width 660 height 538
click at [1174, 636] on button "Add Address" at bounding box center [1208, 649] width 123 height 33
select select
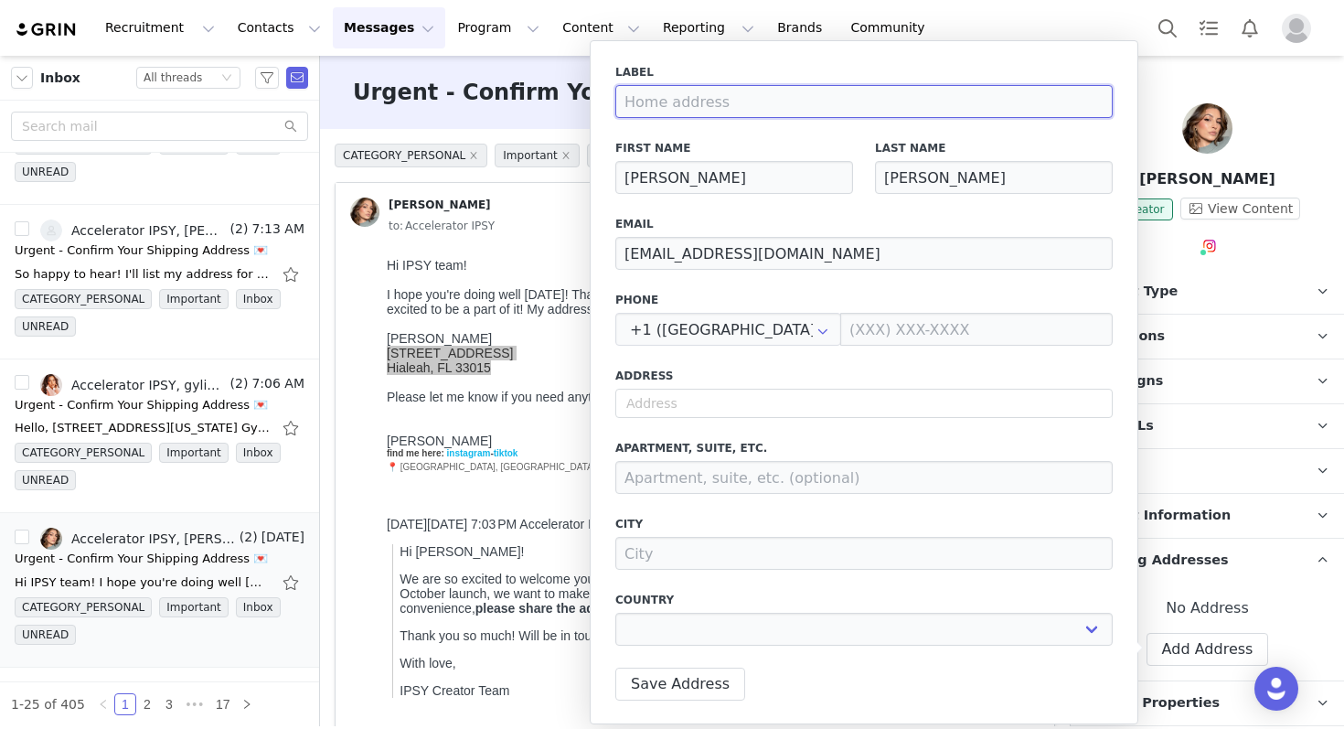
click at [691, 111] on input at bounding box center [863, 101] width 497 height 33
click at [648, 393] on input "text" at bounding box center [863, 403] width 497 height 29
paste input "[STREET_ADDRESS]"
type input "[STREET_ADDRESS]"
select select
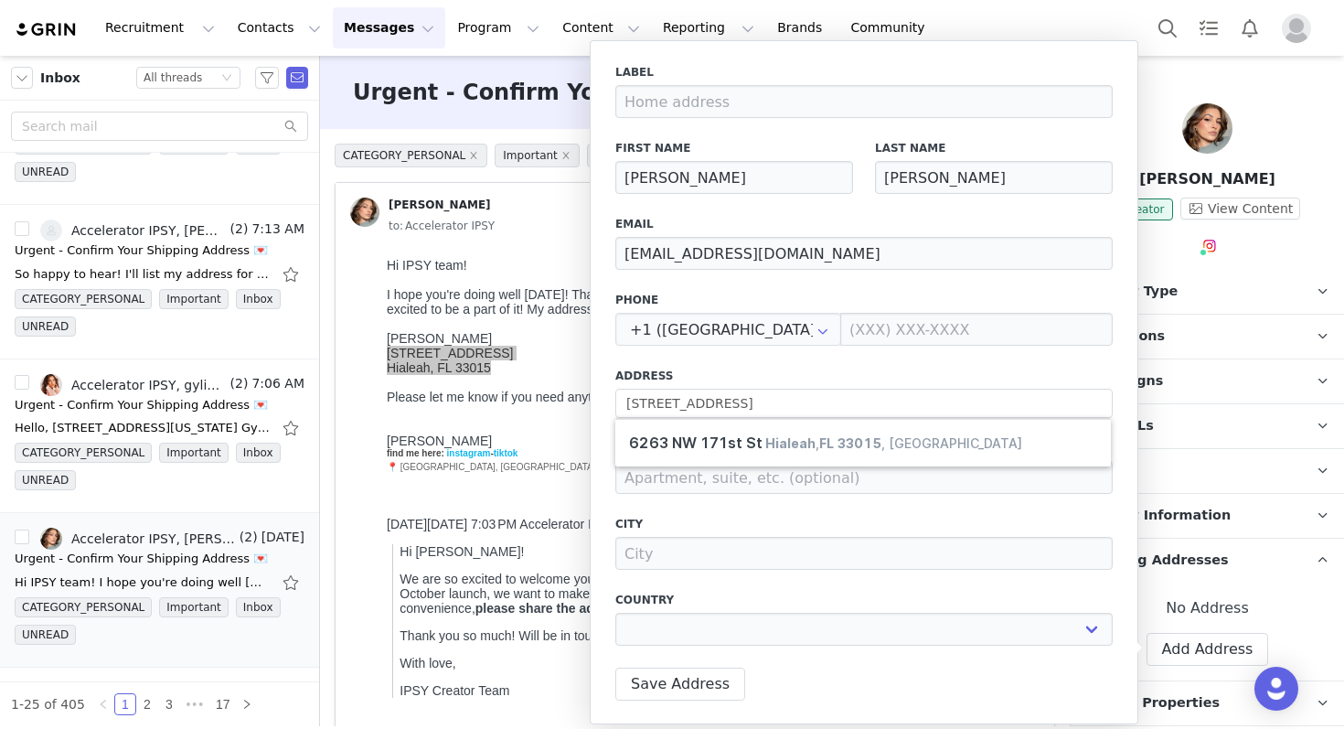
type input "[STREET_ADDRESS]"
type input "Hialeah"
select select "[object Object]"
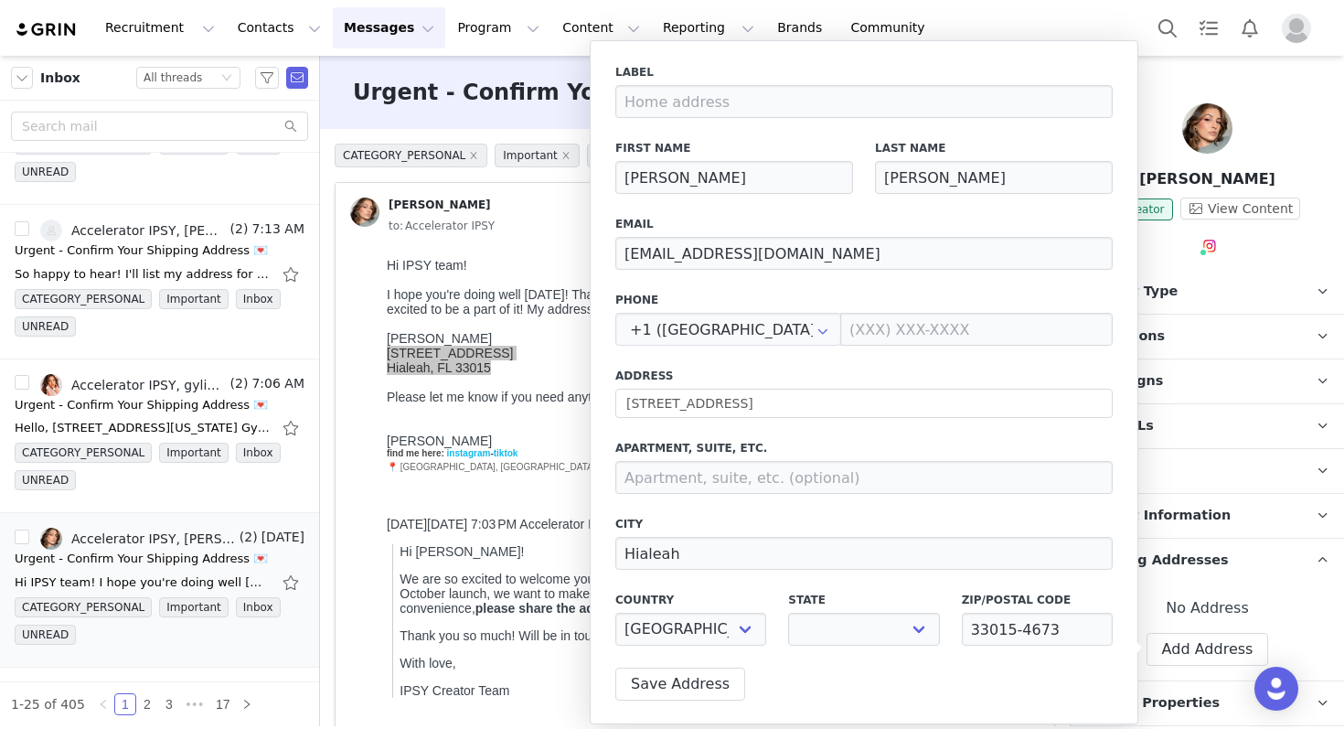
select select "[object Object]"
click at [688, 688] on button "Save Address" at bounding box center [680, 683] width 130 height 33
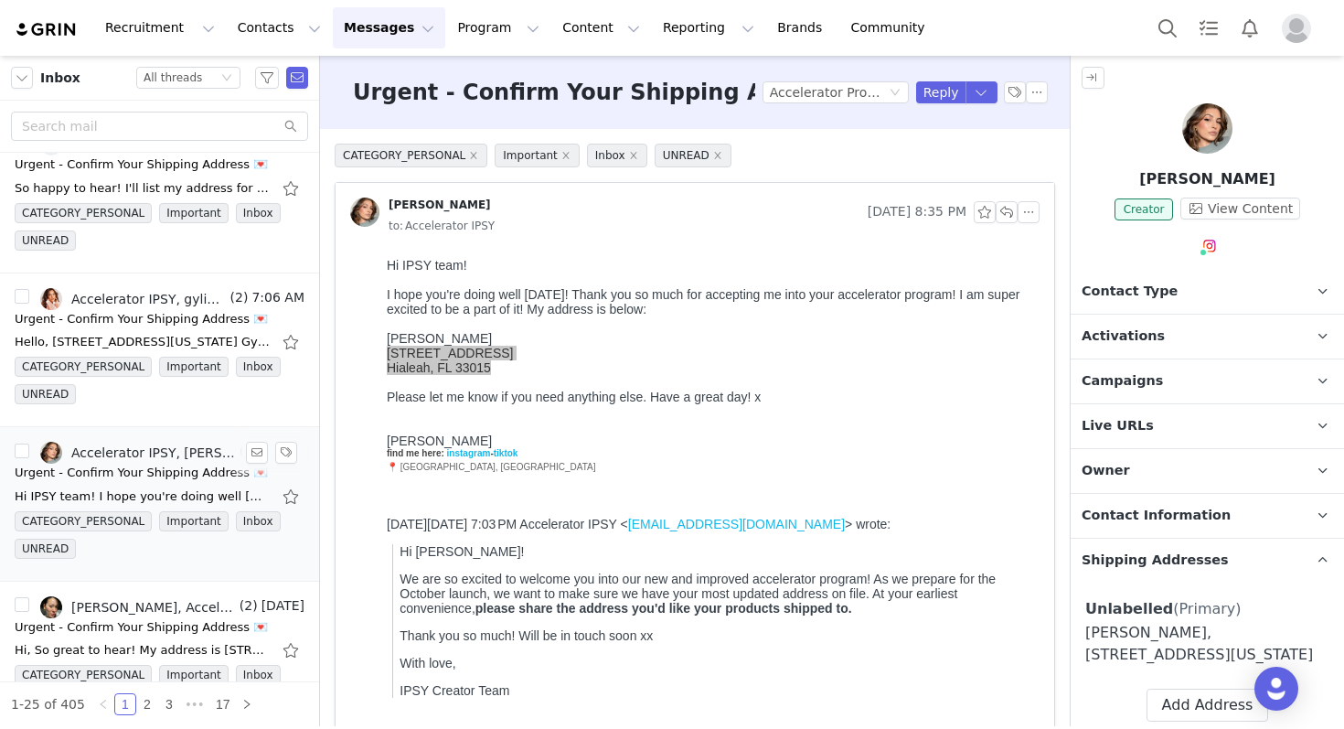
scroll to position [344, 0]
click at [151, 611] on div "[PERSON_NAME], Accelerator IPSY, [PERSON_NAME]" at bounding box center [153, 605] width 165 height 15
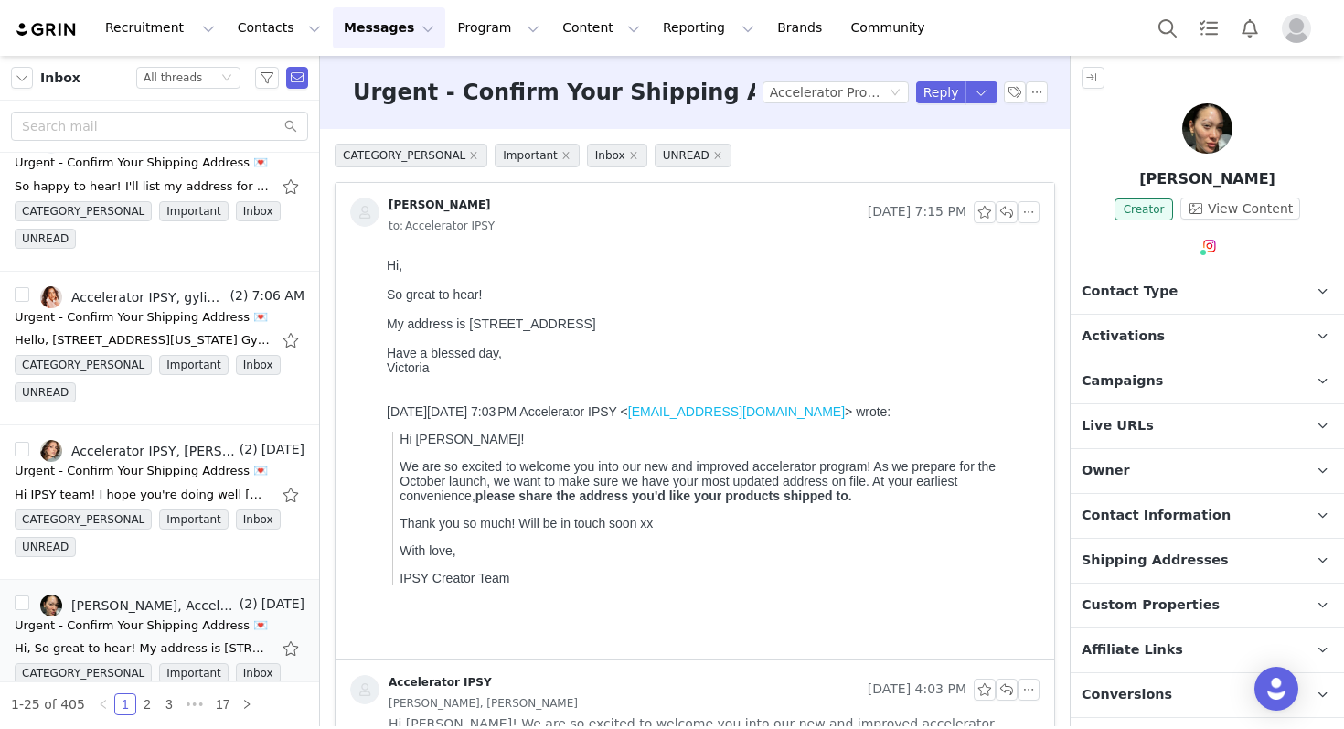
scroll to position [0, 0]
drag, startPoint x: 472, startPoint y: 329, endPoint x: 715, endPoint y: 329, distance: 243.2
click at [715, 329] on div "My address is [STREET_ADDRESS] Have a blessed day, [GEOGRAPHIC_DATA]" at bounding box center [710, 345] width 646 height 59
click at [1157, 568] on span "Shipping Addresses" at bounding box center [1155, 560] width 147 height 20
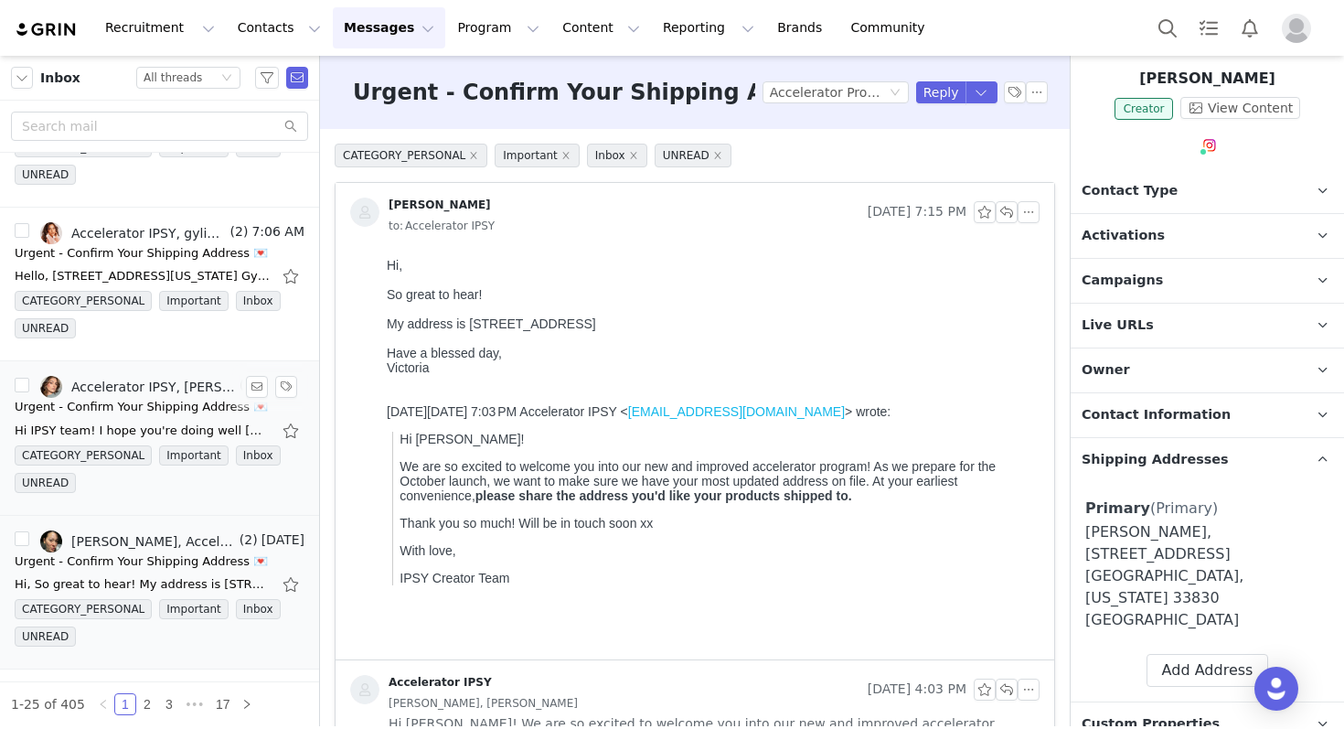
scroll to position [567, 0]
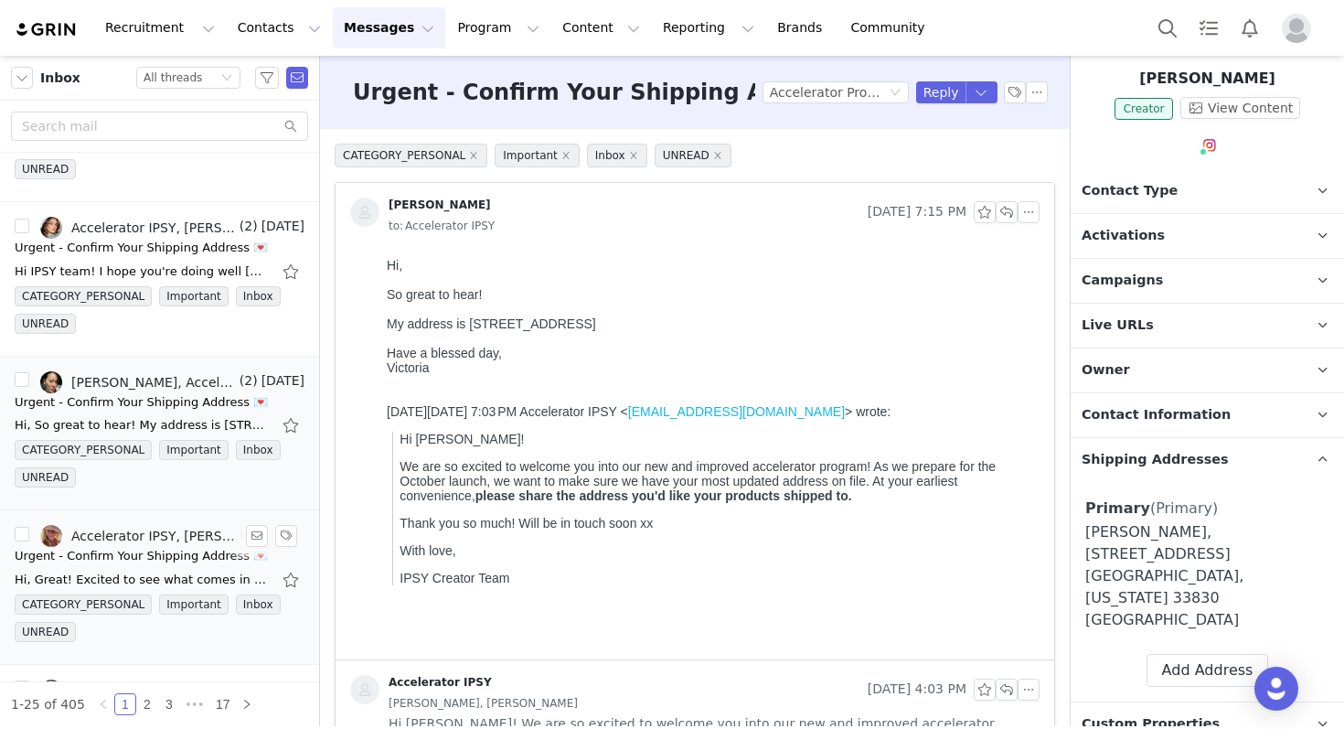
click at [156, 536] on div "Accelerator IPSY, [PERSON_NAME]" at bounding box center [153, 535] width 165 height 15
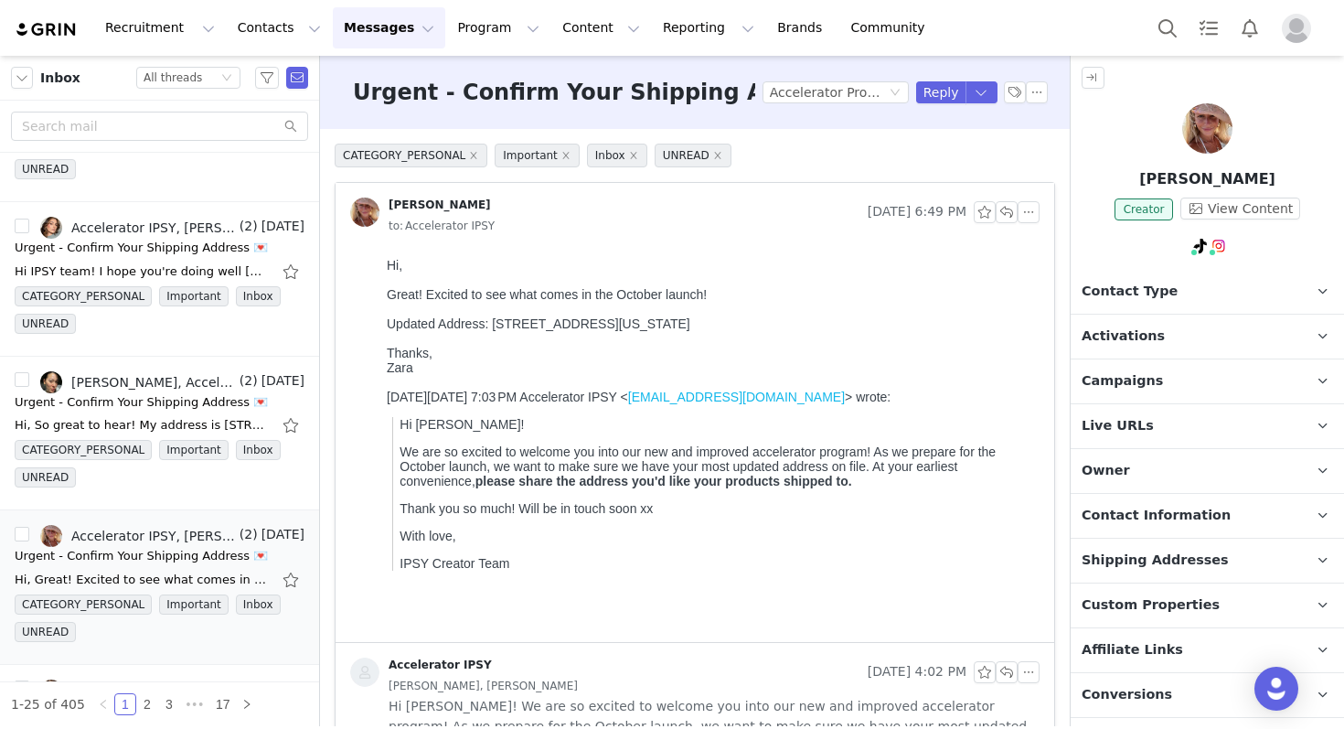
scroll to position [0, 0]
drag, startPoint x: 494, startPoint y: 330, endPoint x: 814, endPoint y: 323, distance: 320.1
click at [817, 329] on div "Updated Address: [STREET_ADDRESS][US_STATE]" at bounding box center [710, 323] width 646 height 15
click at [1100, 555] on span "Shipping Addresses" at bounding box center [1155, 560] width 147 height 20
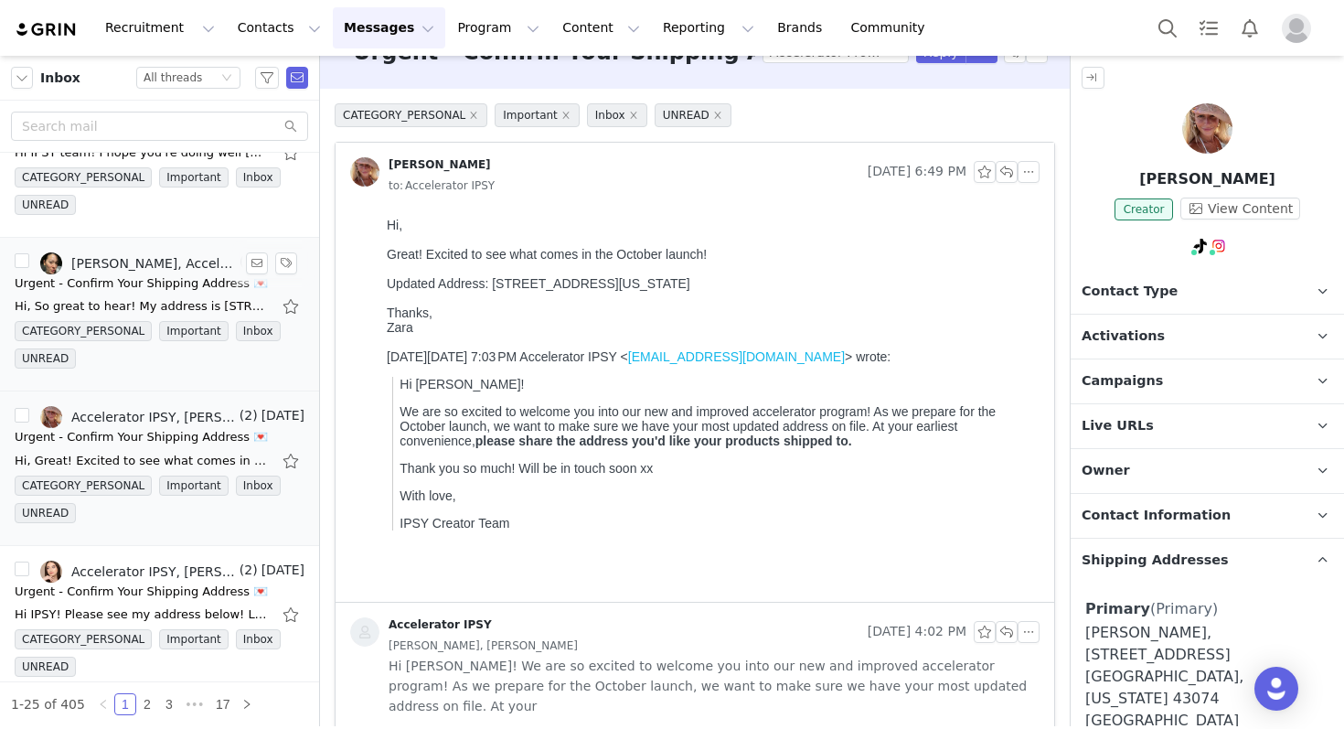
scroll to position [715, 0]
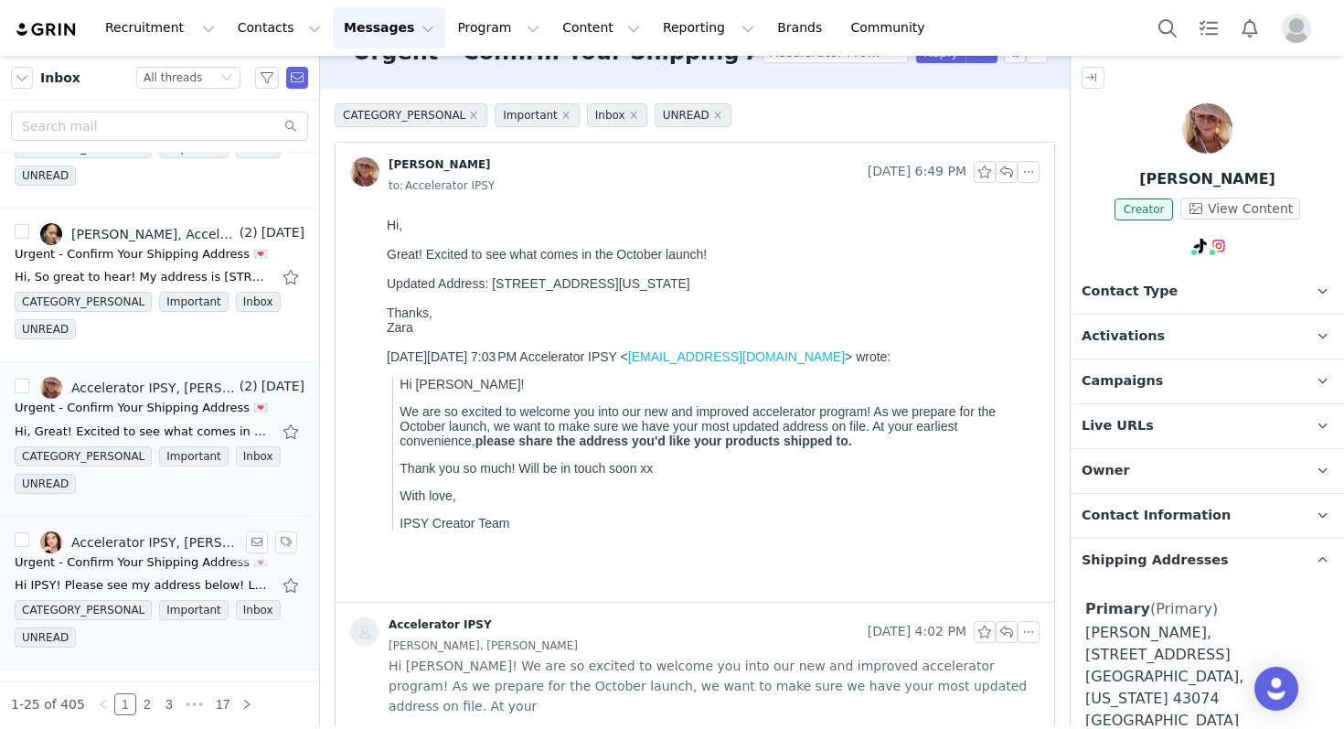
click at [107, 580] on div "Hi IPSY! Please see my address below! Let me know if you need anything else! [S…" at bounding box center [143, 585] width 256 height 18
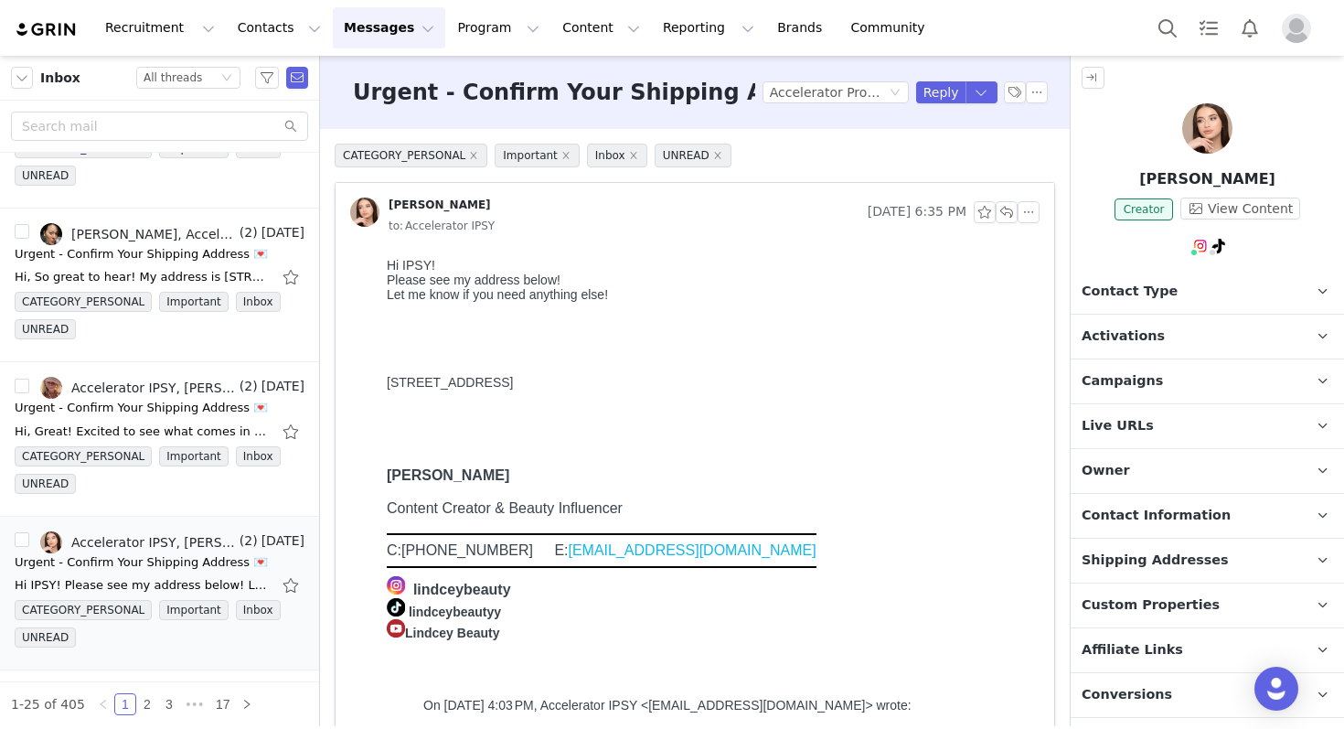
scroll to position [0, 0]
click at [1179, 569] on p "Shipping Addresses" at bounding box center [1186, 561] width 230 height 44
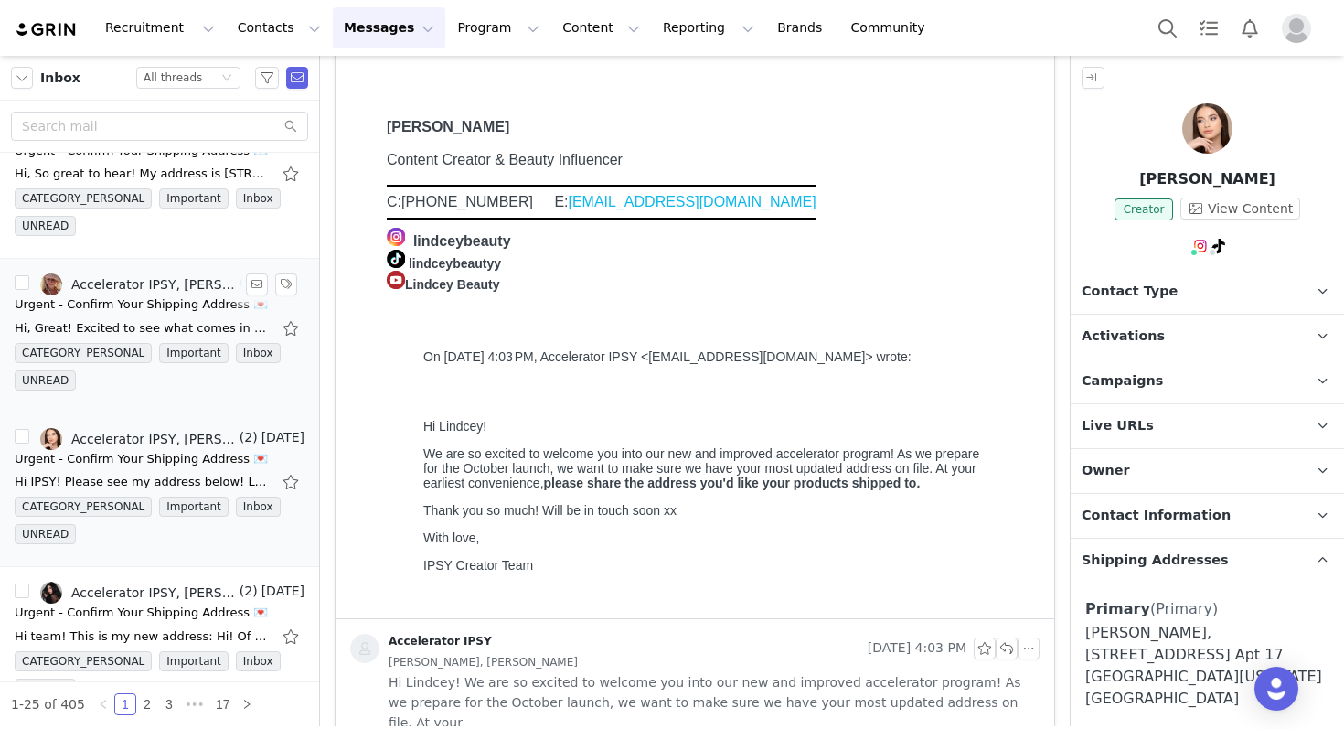
scroll to position [842, 0]
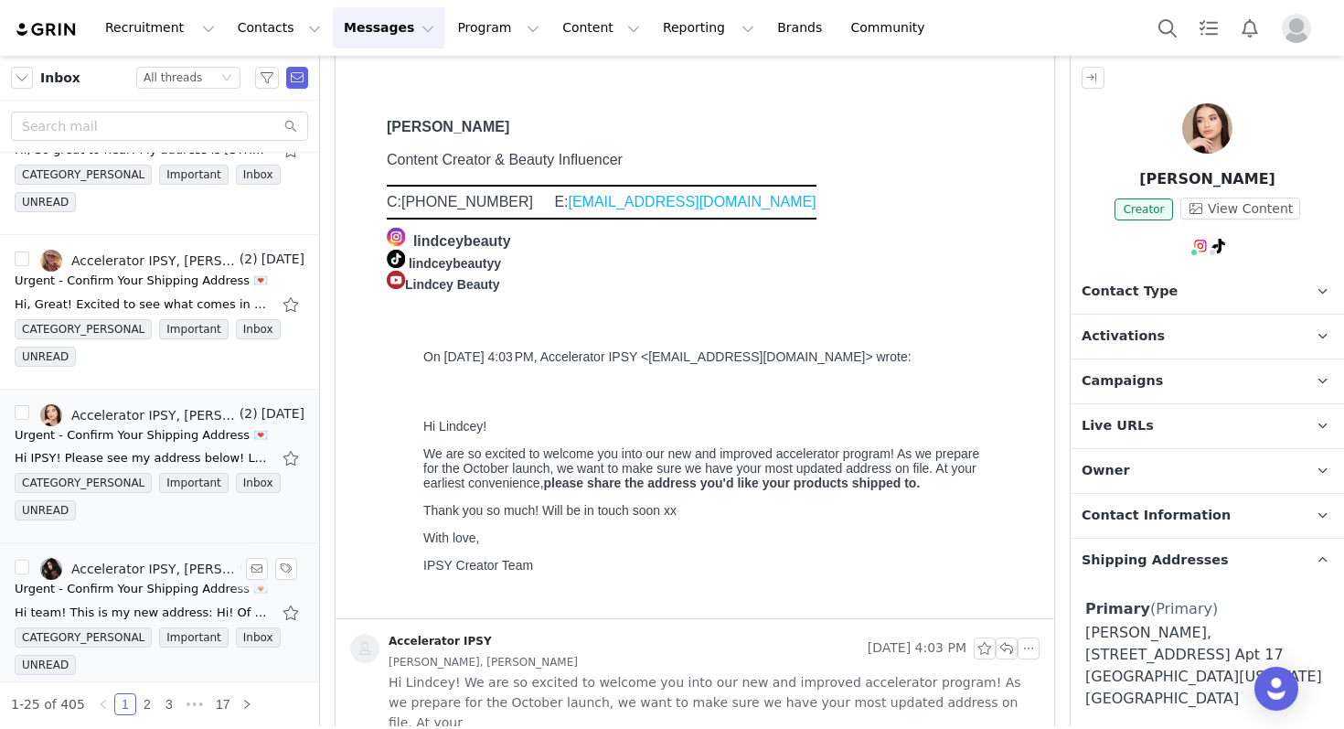
click at [146, 576] on link "Accelerator IPSY, [PERSON_NAME]" at bounding box center [138, 569] width 196 height 22
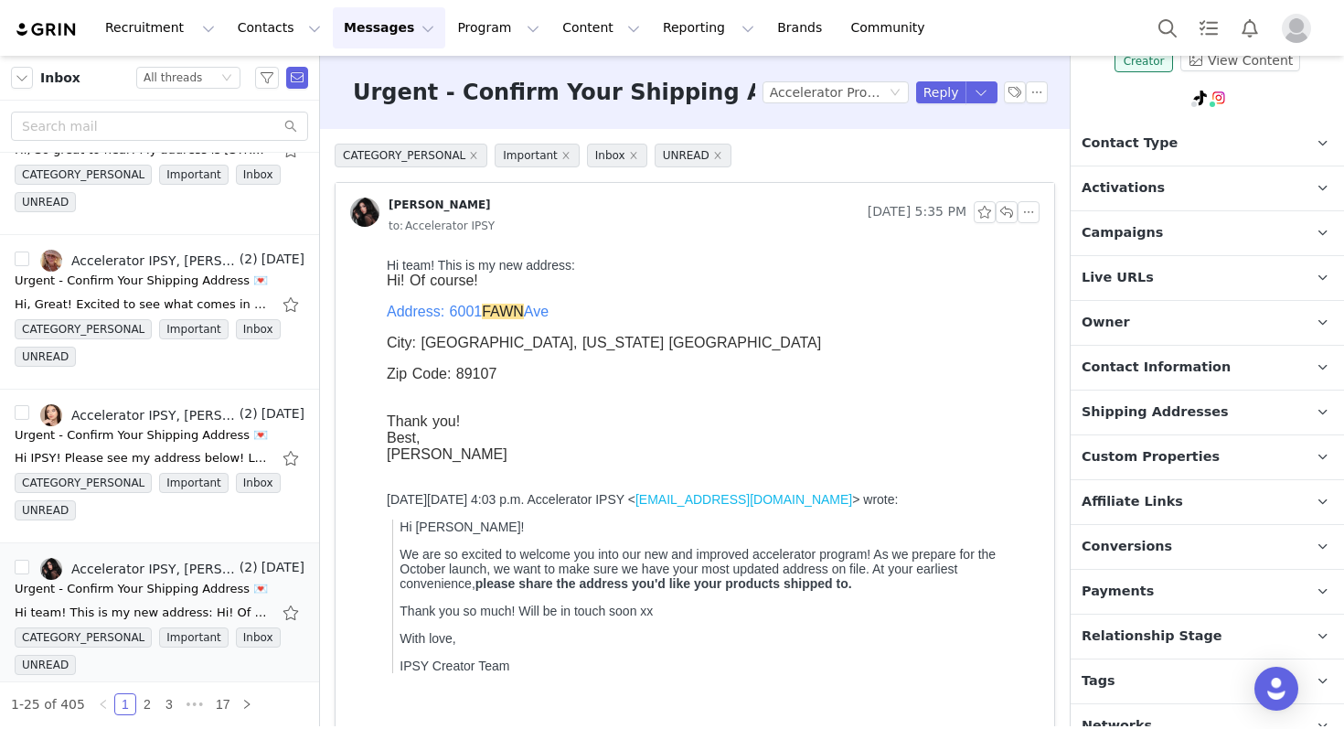
scroll to position [0, 0]
click at [1171, 405] on span "Shipping Addresses" at bounding box center [1155, 412] width 147 height 20
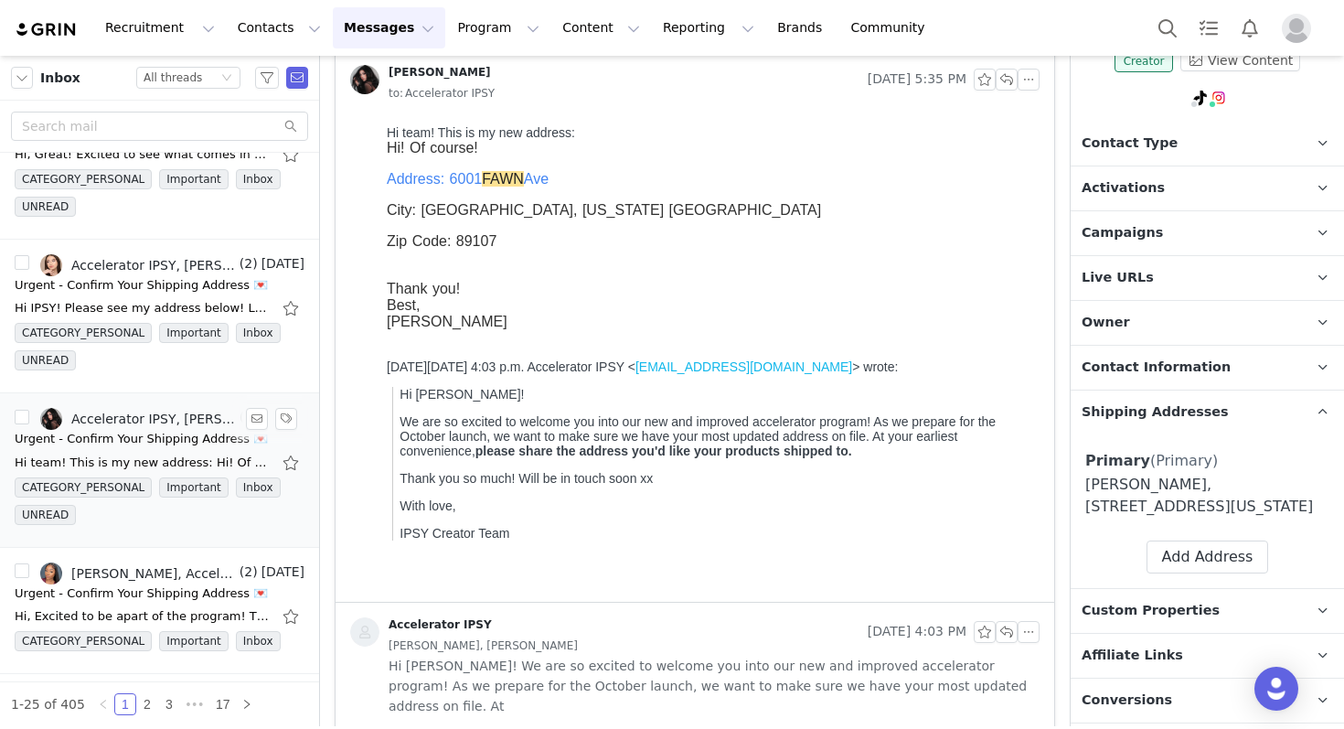
scroll to position [1014, 0]
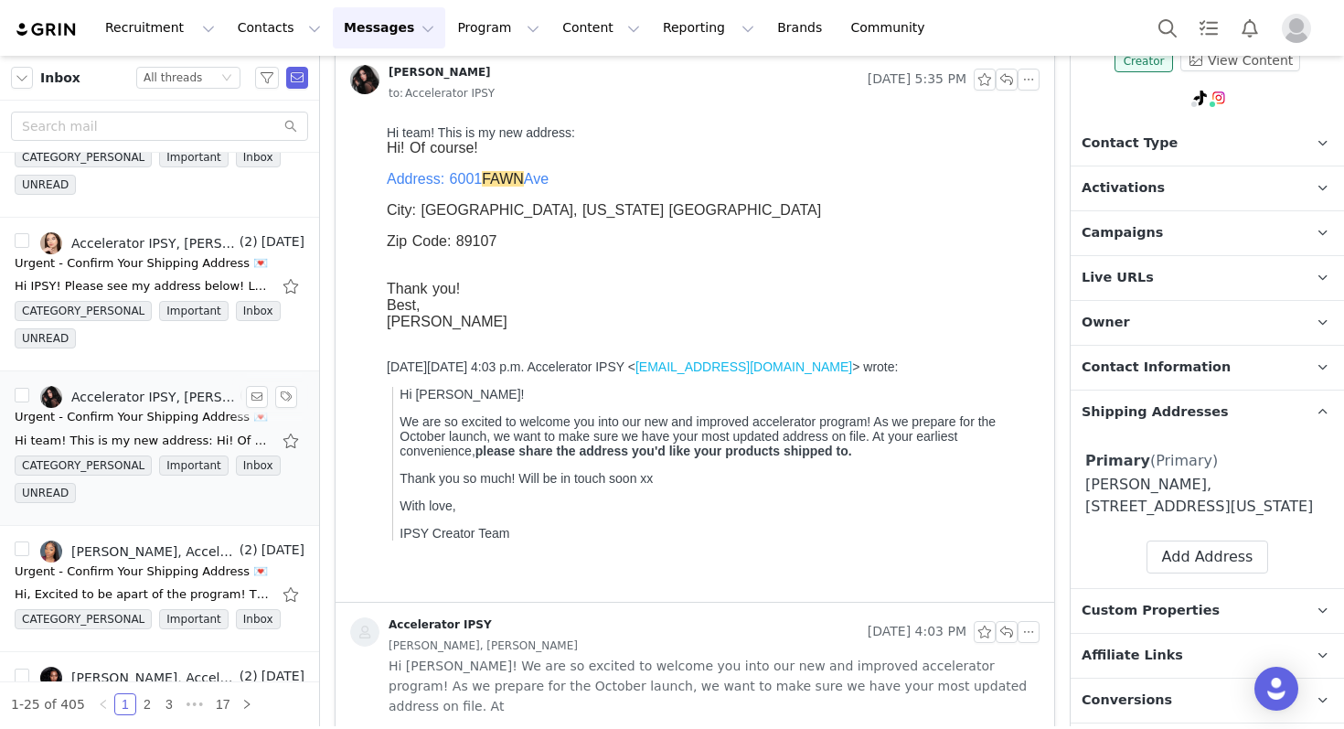
click at [125, 429] on div "Hi team! This is my new address: Hi! Of course! Address: [STREET_ADDRESS][US_ST…" at bounding box center [160, 440] width 290 height 29
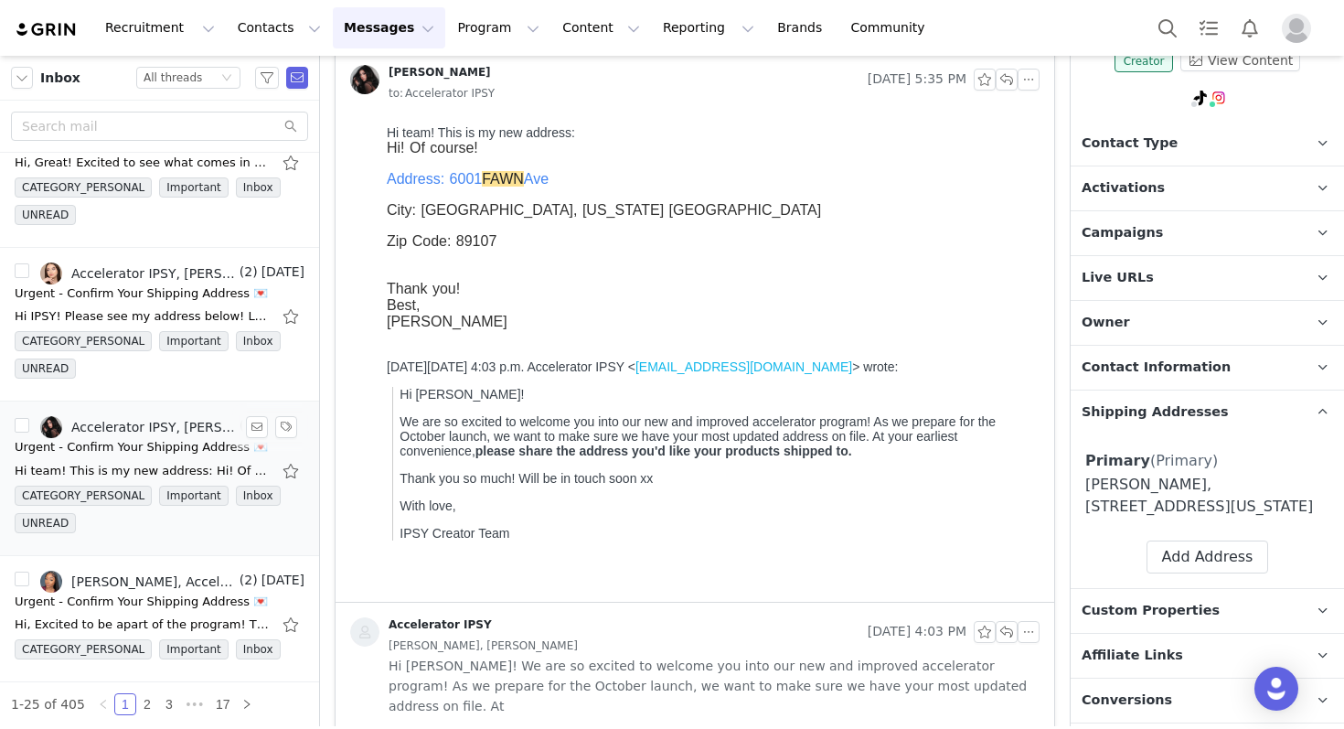
click at [129, 432] on div "Accelerator IPSY, [PERSON_NAME]" at bounding box center [153, 427] width 165 height 15
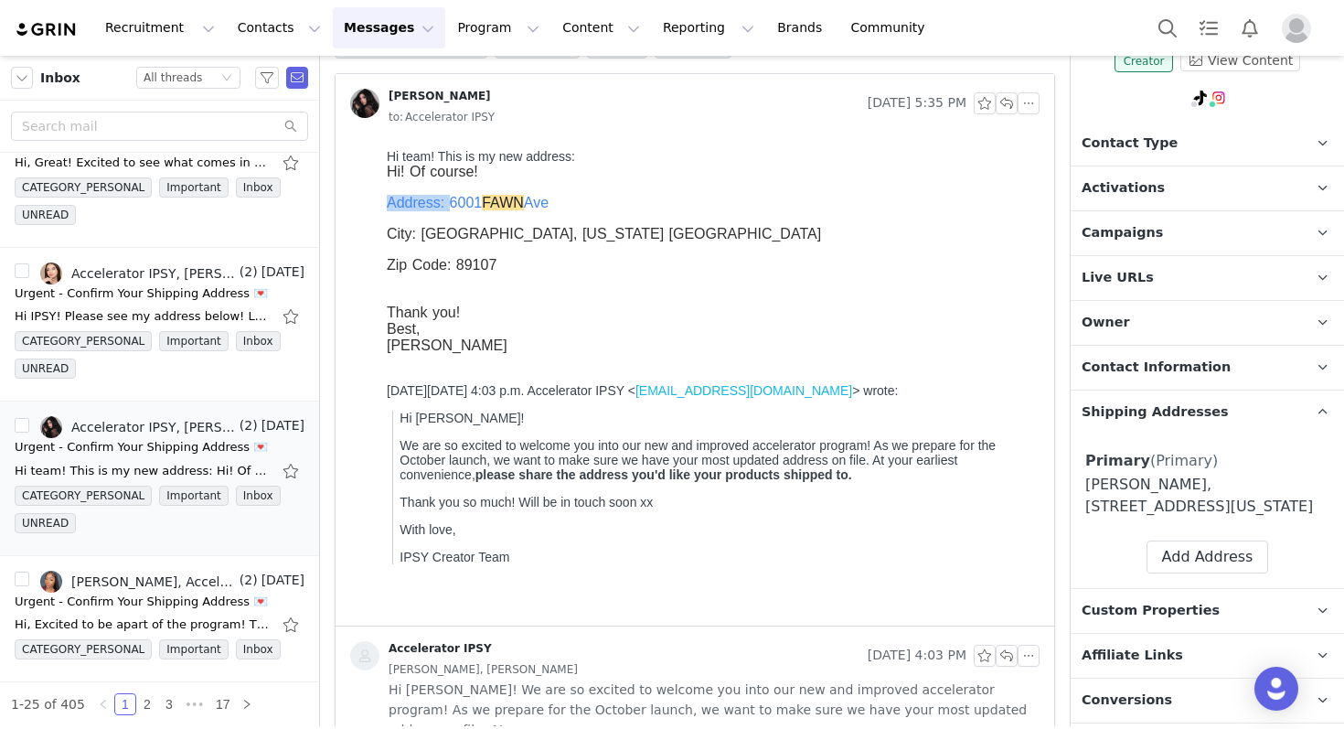
drag, startPoint x: 510, startPoint y: 281, endPoint x: 449, endPoint y: 202, distance: 99.7
click at [449, 202] on div "Address: [STREET_ADDRESS][US_STATE] Zip Code: 89107" at bounding box center [710, 250] width 646 height 110
click at [1225, 572] on button "Add Address" at bounding box center [1208, 556] width 123 height 33
select select
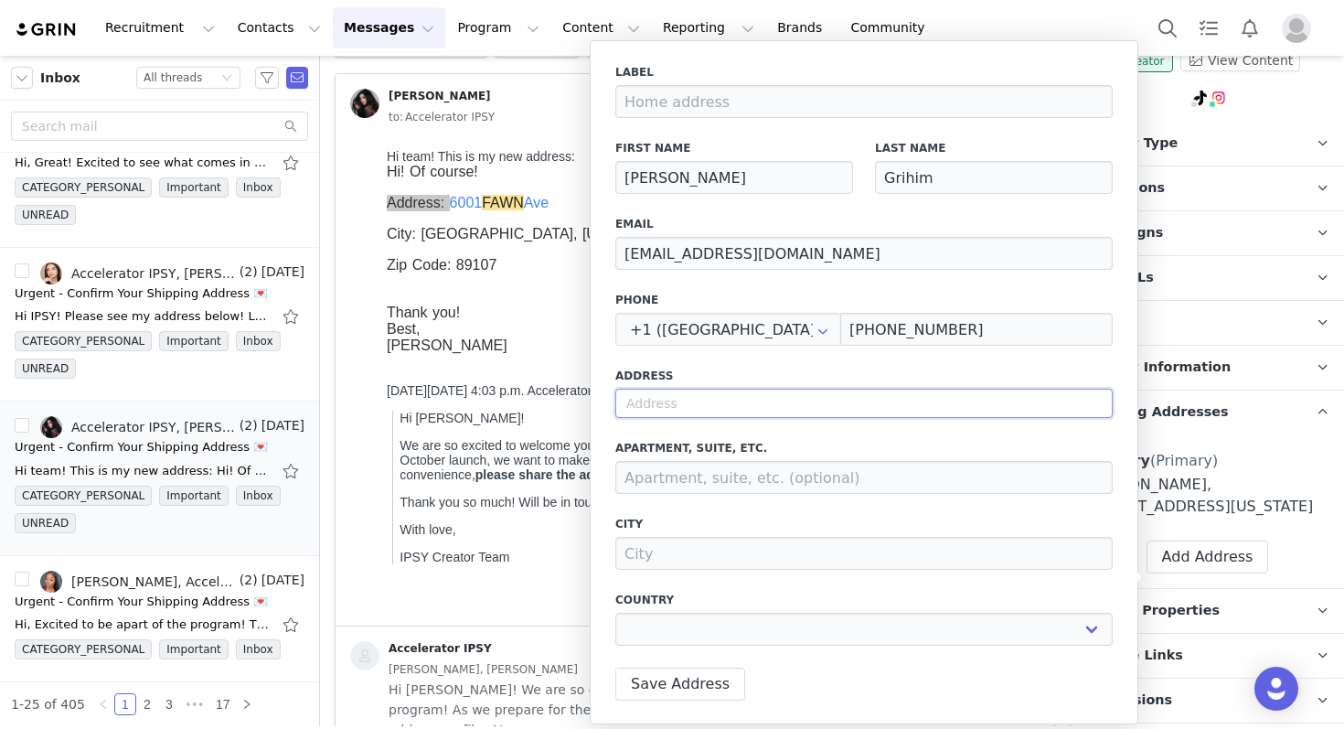
click at [678, 409] on input "text" at bounding box center [863, 403] width 497 height 29
paste input "[STREET_ADDRESS][US_STATE] Zip Code: 89107"
type input "[STREET_ADDRESS][US_STATE] Zip Code: 89107"
select select
type input "[STREET_ADDRESS]"
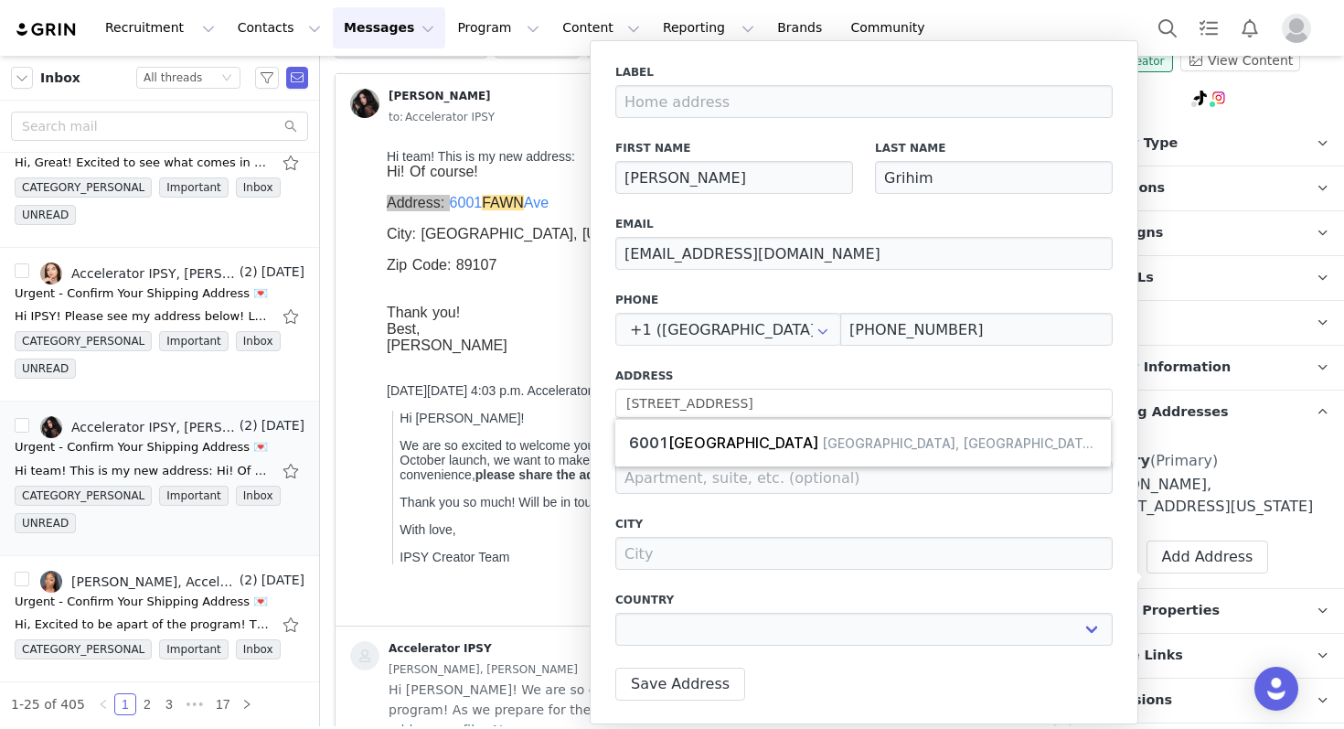
type input "[GEOGRAPHIC_DATA]"
select select "[object Object]"
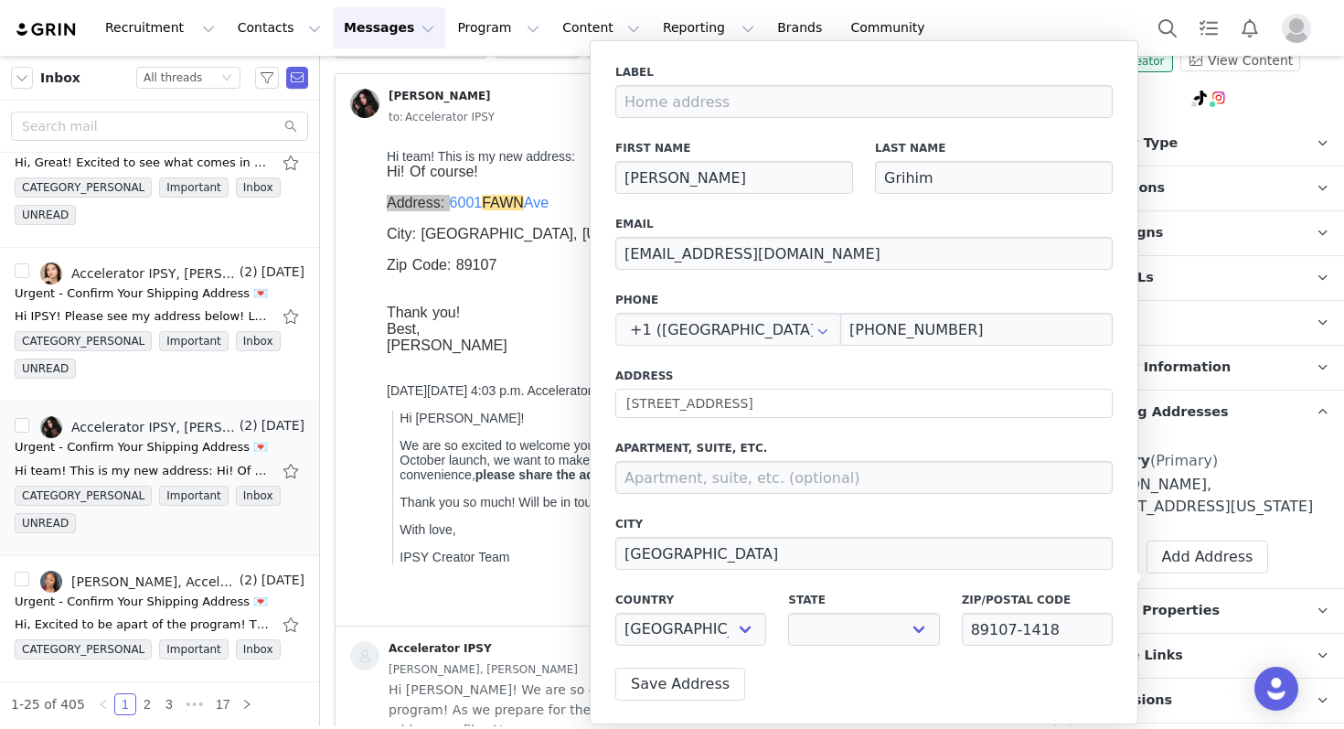
select select "[object Object]"
click at [678, 680] on button "Save Address" at bounding box center [680, 683] width 130 height 33
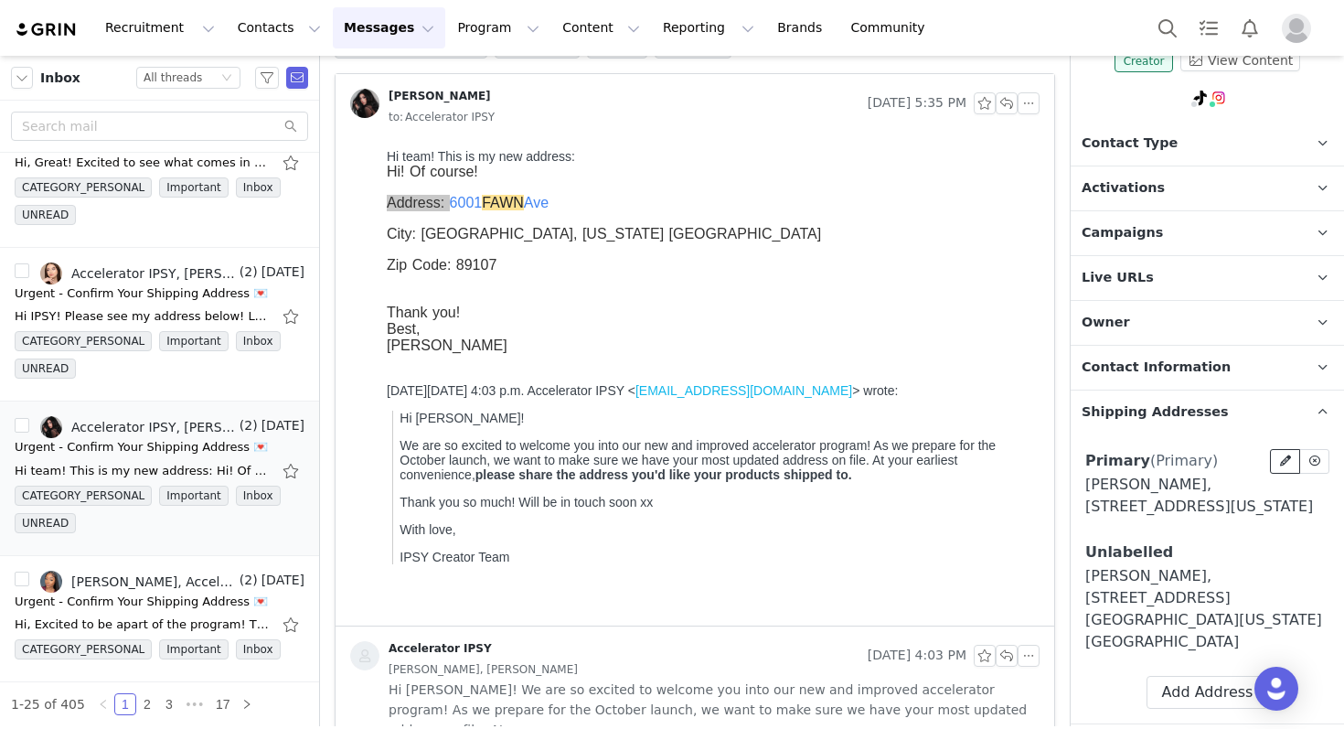
click at [1280, 457] on icon at bounding box center [1285, 460] width 11 height 11
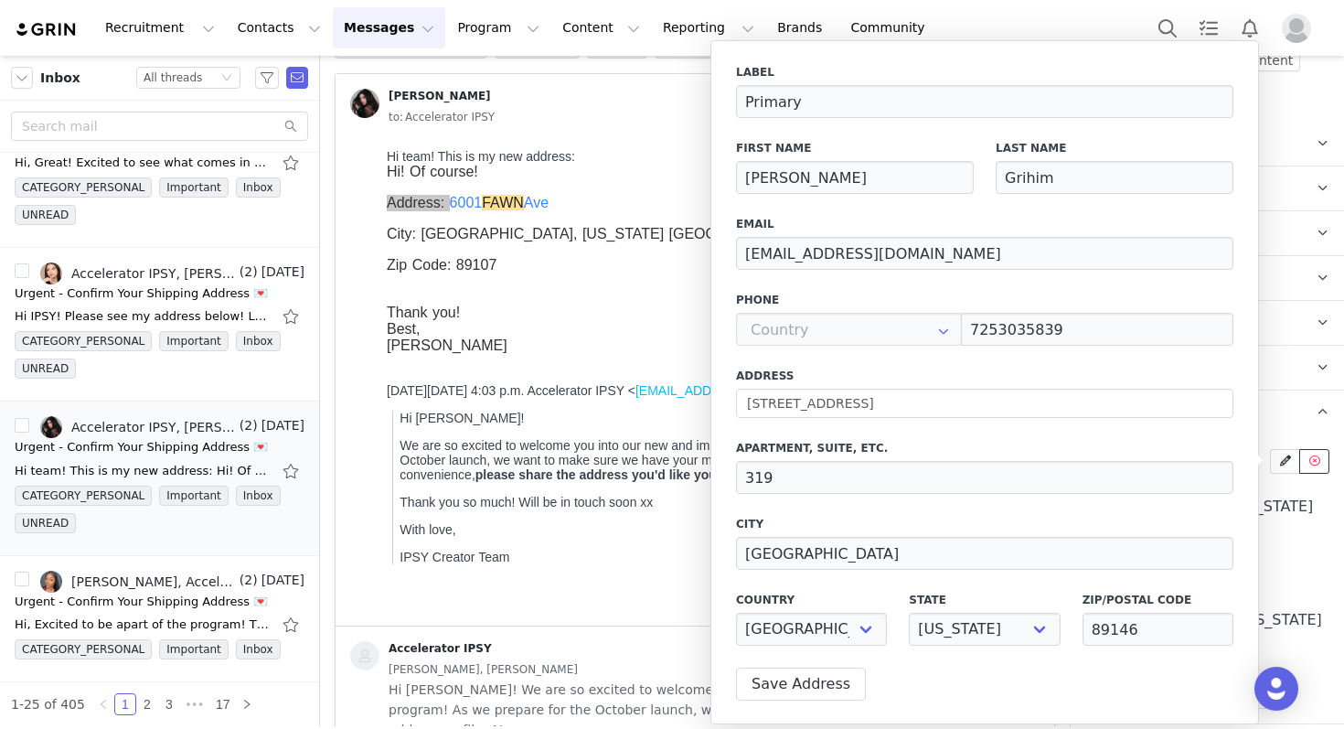
click at [1321, 460] on span at bounding box center [1315, 461] width 16 height 16
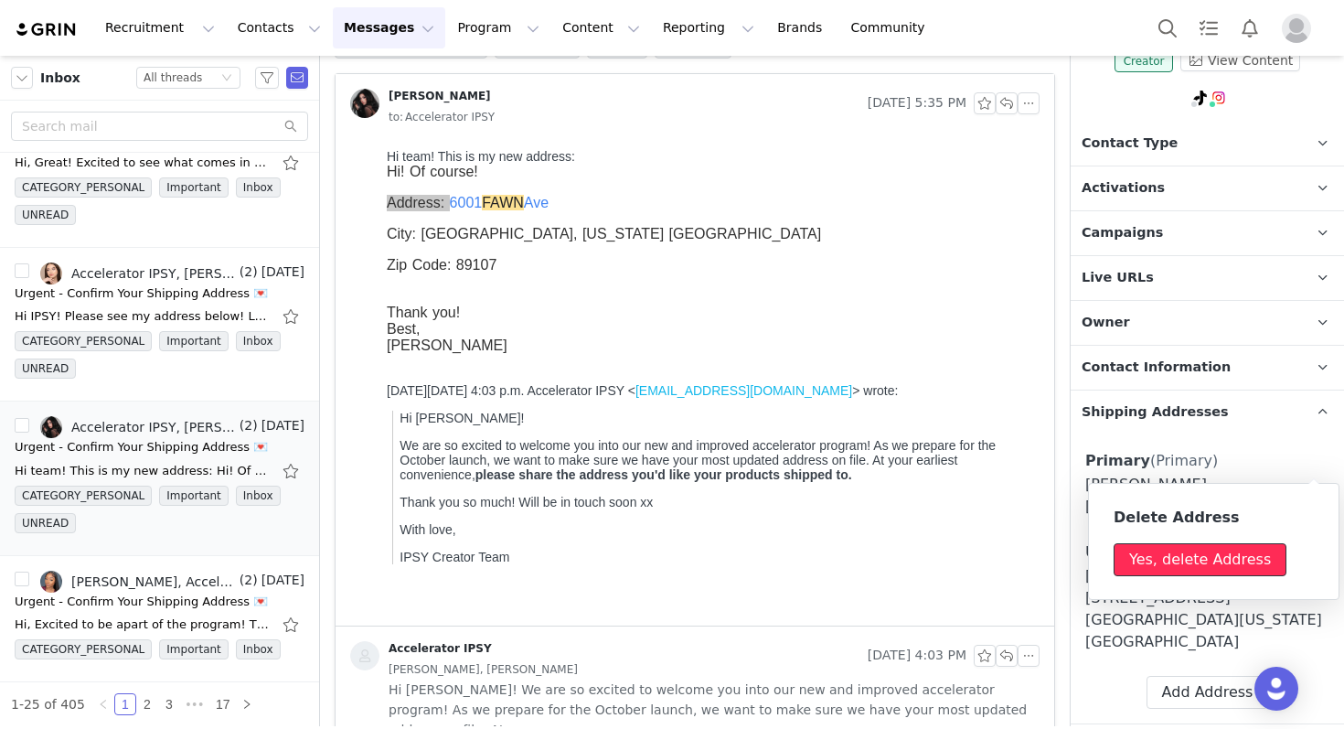
click at [1256, 550] on button "Yes, delete Address" at bounding box center [1200, 559] width 173 height 33
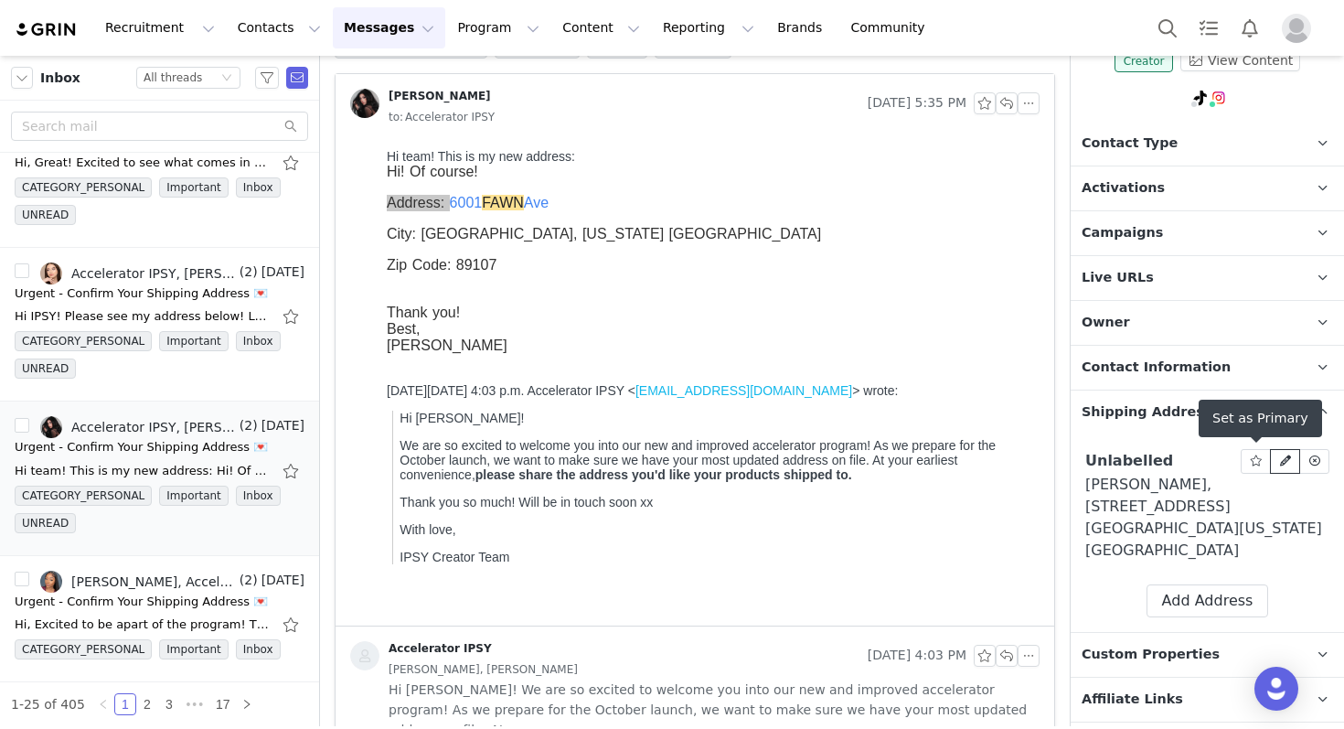
click at [1285, 455] on icon at bounding box center [1285, 460] width 11 height 11
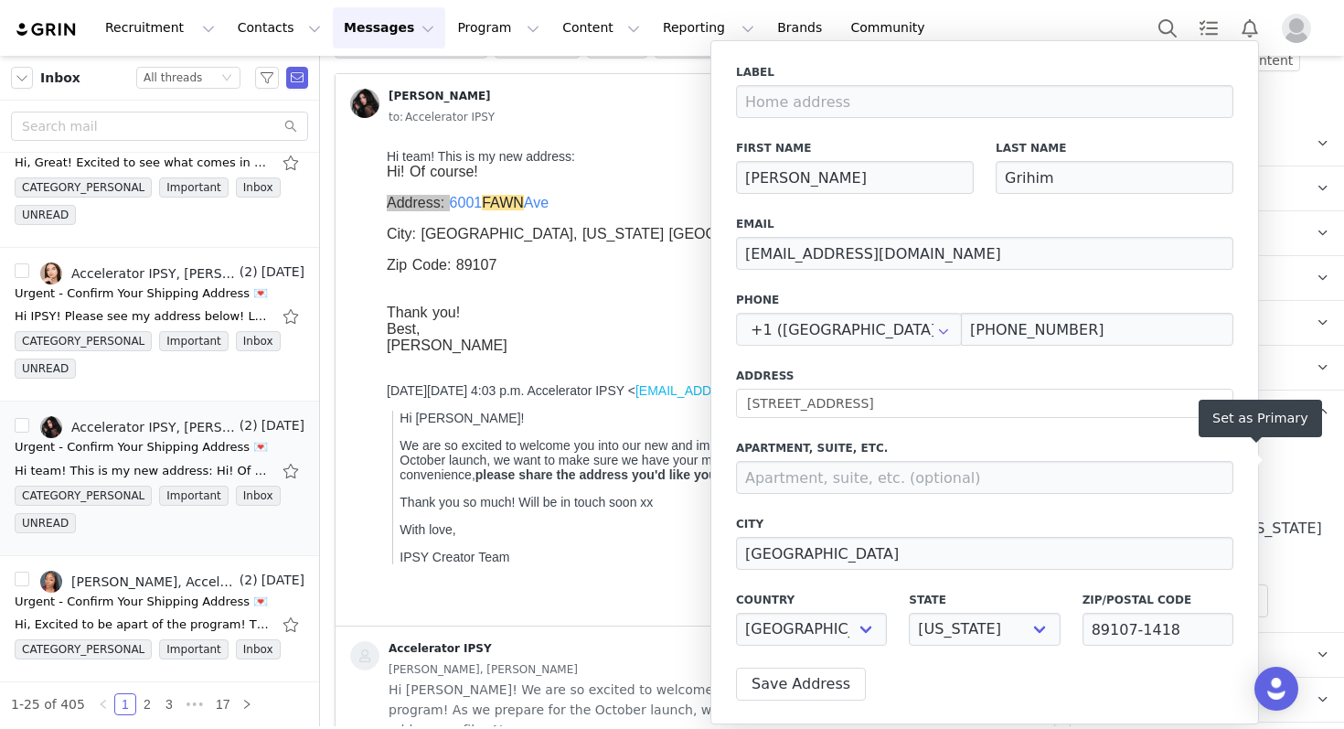
click at [1287, 419] on div "Set as Primary" at bounding box center [1260, 418] width 123 height 37
click at [779, 700] on div "Label First Name [PERSON_NAME] Last Name Grihim Email [EMAIL_ADDRESS][DOMAIN_NA…" at bounding box center [984, 382] width 549 height 684
click at [781, 693] on button "Save Address" at bounding box center [801, 683] width 130 height 33
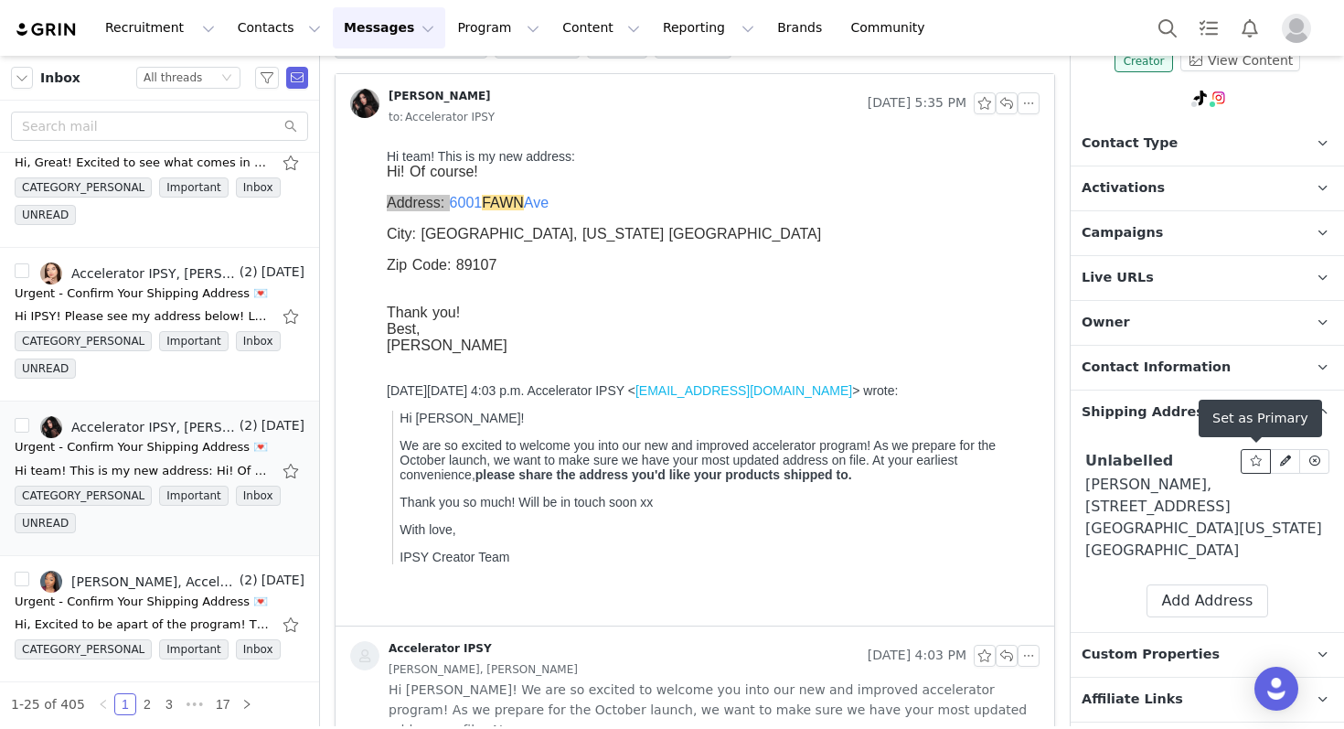
click at [1256, 458] on icon at bounding box center [1256, 460] width 13 height 11
click at [123, 563] on li "[PERSON_NAME], Accelerator IPSY, Hikari Fleurr (2) [DATE] Urgent - Confirm Your…" at bounding box center [159, 619] width 319 height 127
click at [140, 597] on div "Urgent - Confirm Your Shipping Address 💌" at bounding box center [141, 601] width 253 height 18
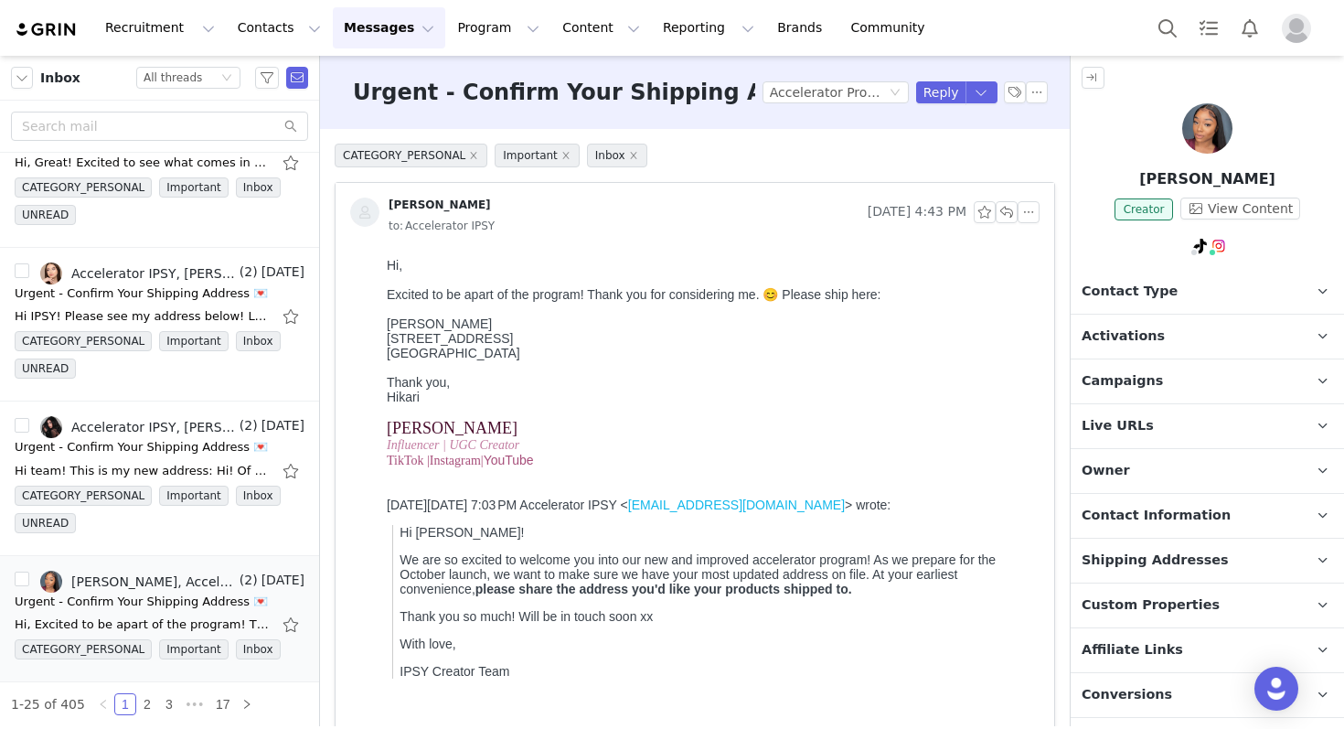
scroll to position [0, 0]
click at [1207, 574] on p "Shipping Addresses" at bounding box center [1186, 561] width 230 height 44
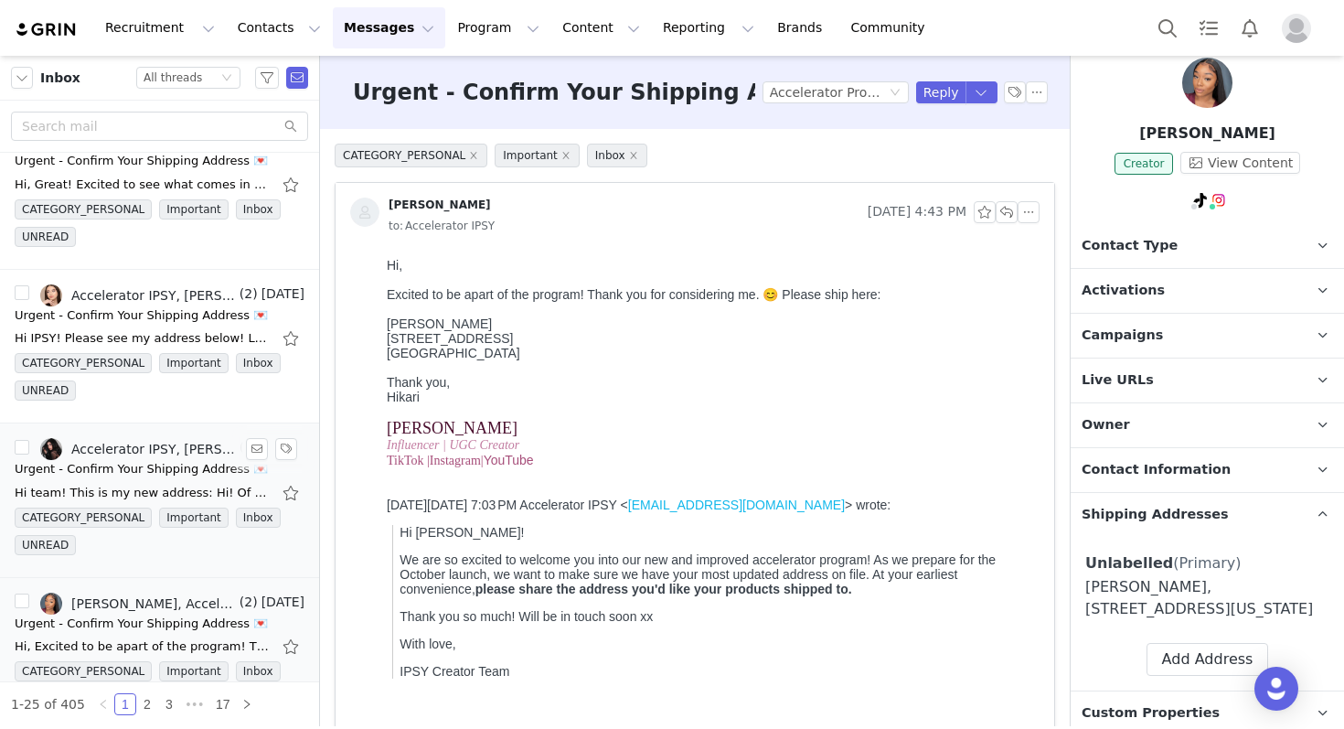
scroll to position [963, 0]
click at [123, 472] on div "Urgent - Confirm Your Shipping Address 💌" at bounding box center [141, 468] width 253 height 18
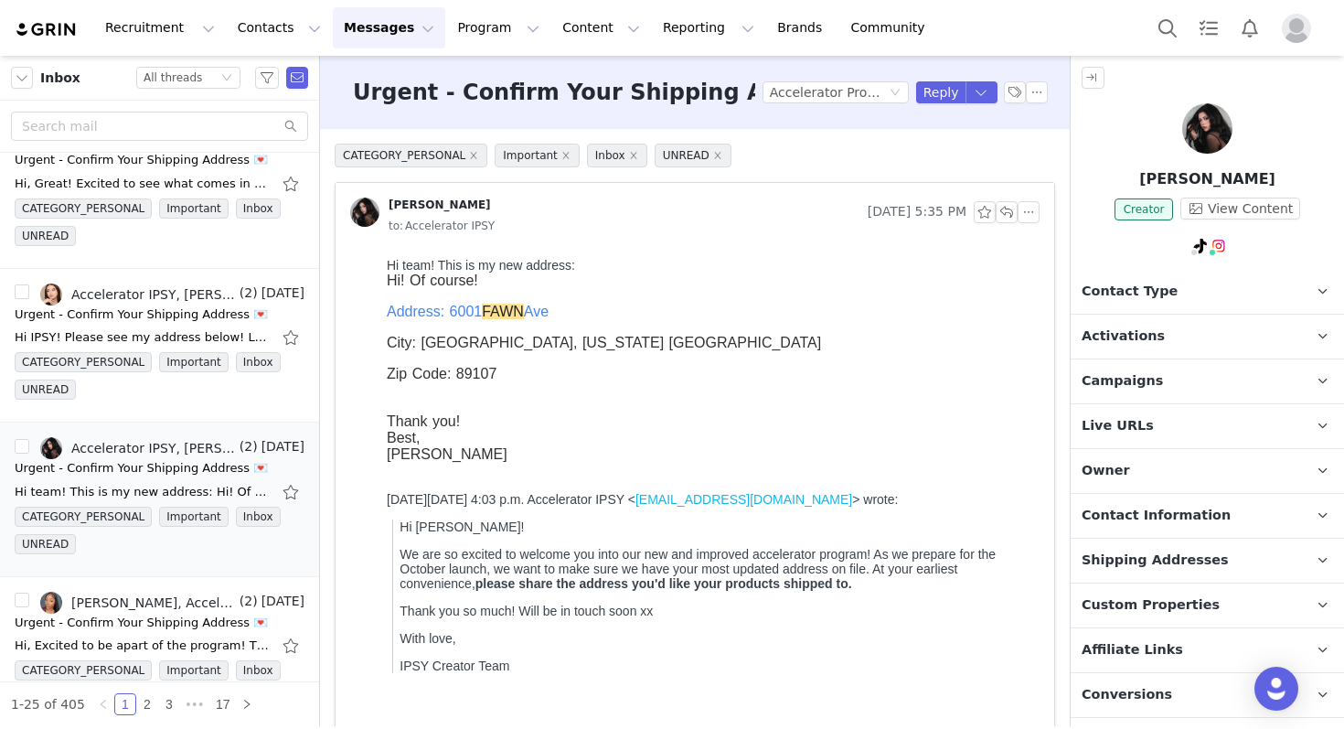
scroll to position [0, 0]
click at [1159, 550] on span "Shipping Addresses" at bounding box center [1155, 560] width 147 height 20
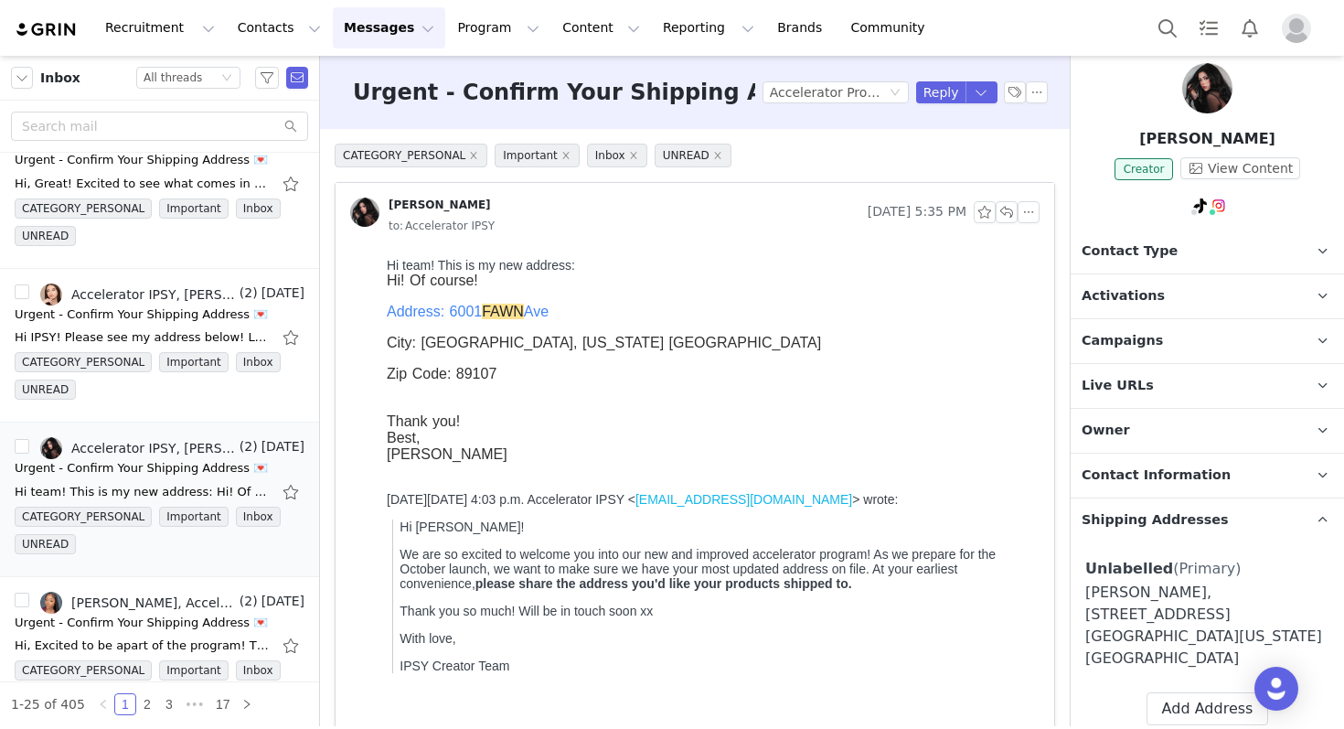
scroll to position [42, 0]
click at [123, 306] on div "Urgent - Confirm Your Shipping Address 💌" at bounding box center [141, 314] width 253 height 18
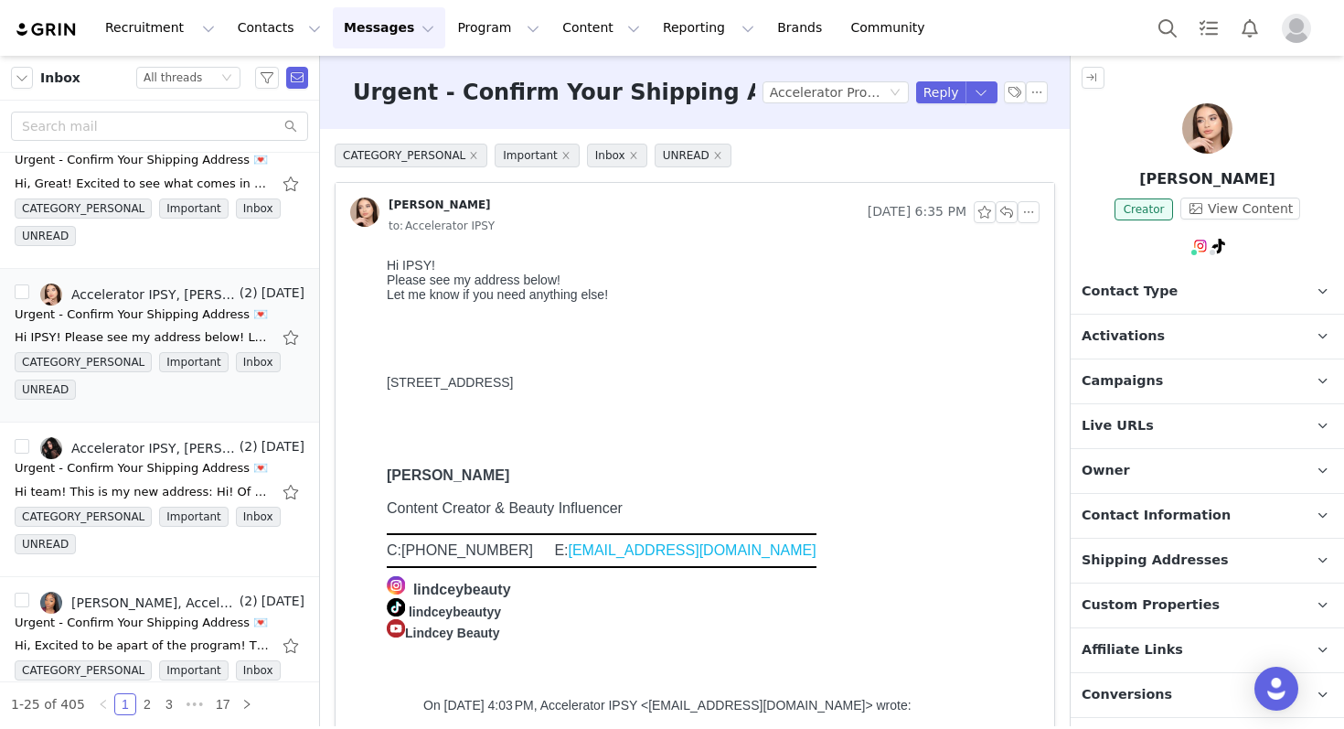
scroll to position [0, 0]
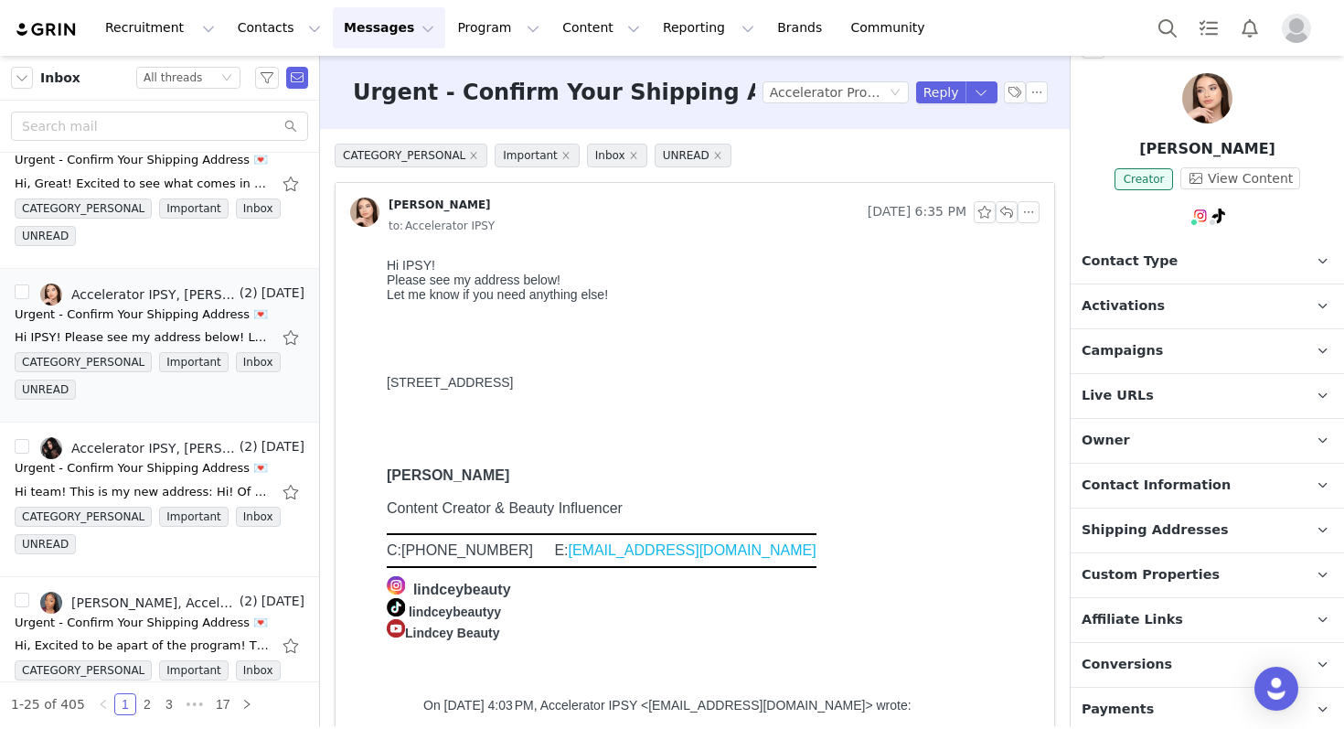
click at [1163, 531] on span "Shipping Addresses" at bounding box center [1155, 530] width 147 height 20
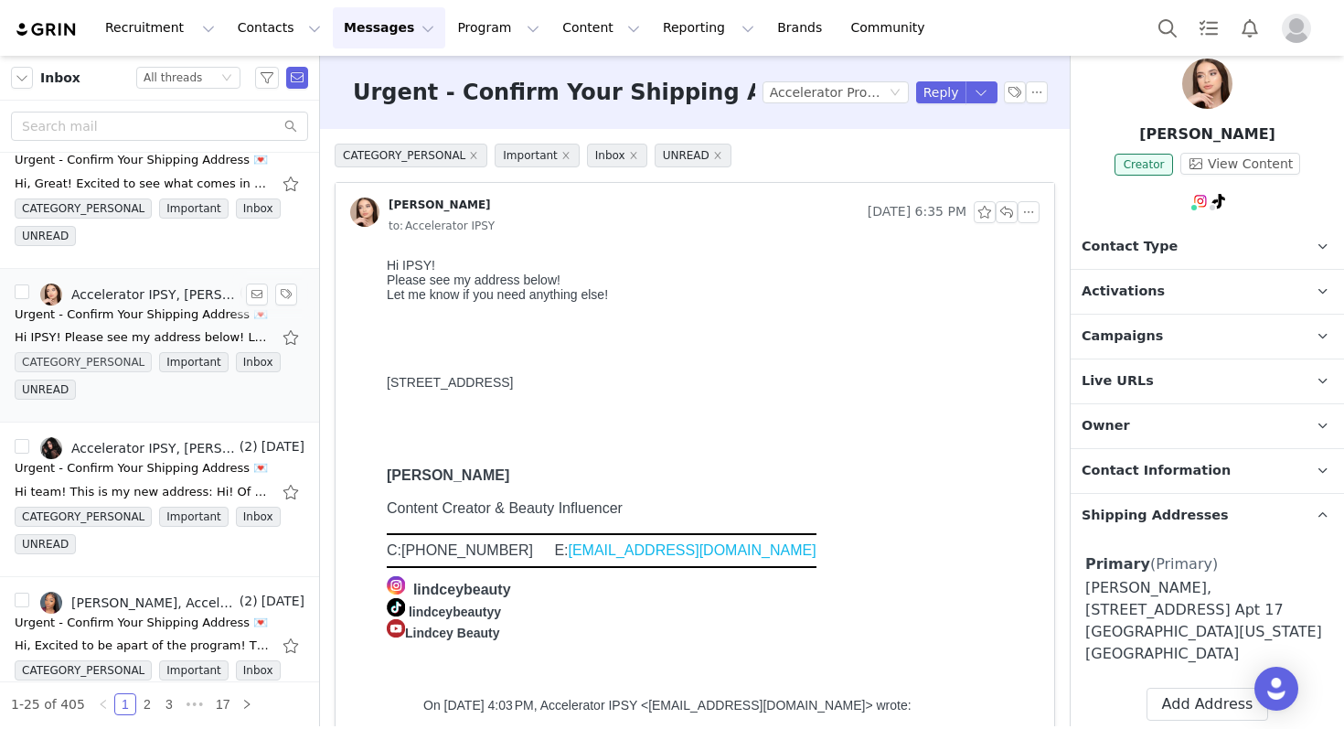
scroll to position [896, 0]
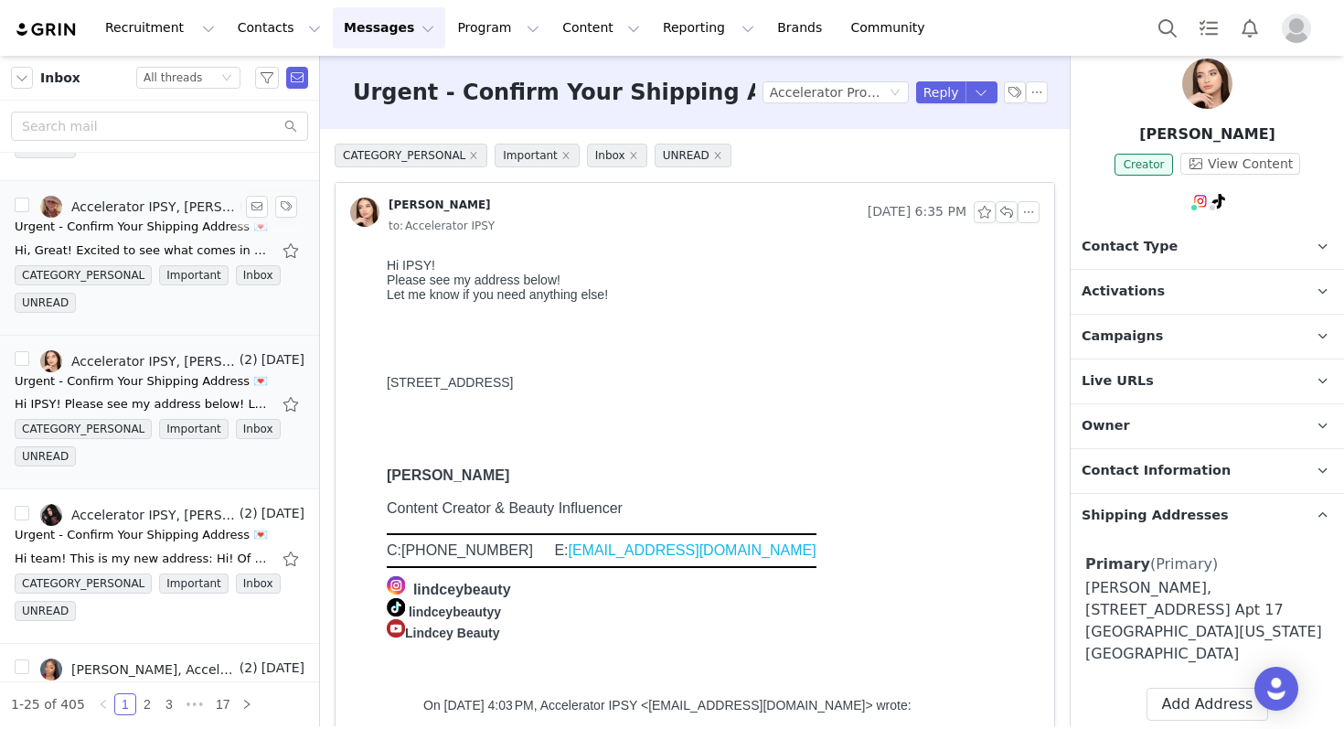
click at [173, 231] on div "Urgent - Confirm Your Shipping Address 💌" at bounding box center [141, 227] width 253 height 18
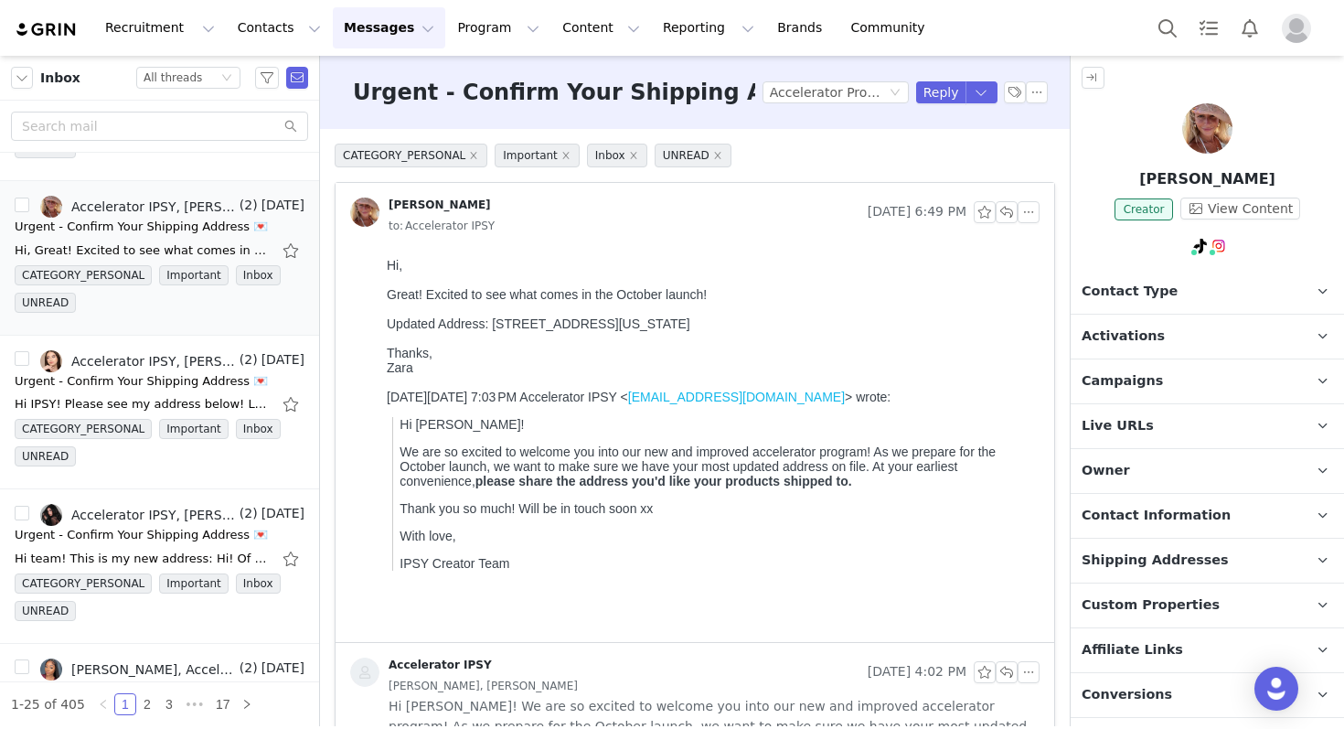
scroll to position [0, 0]
click at [1180, 563] on span "Shipping Addresses" at bounding box center [1155, 560] width 147 height 20
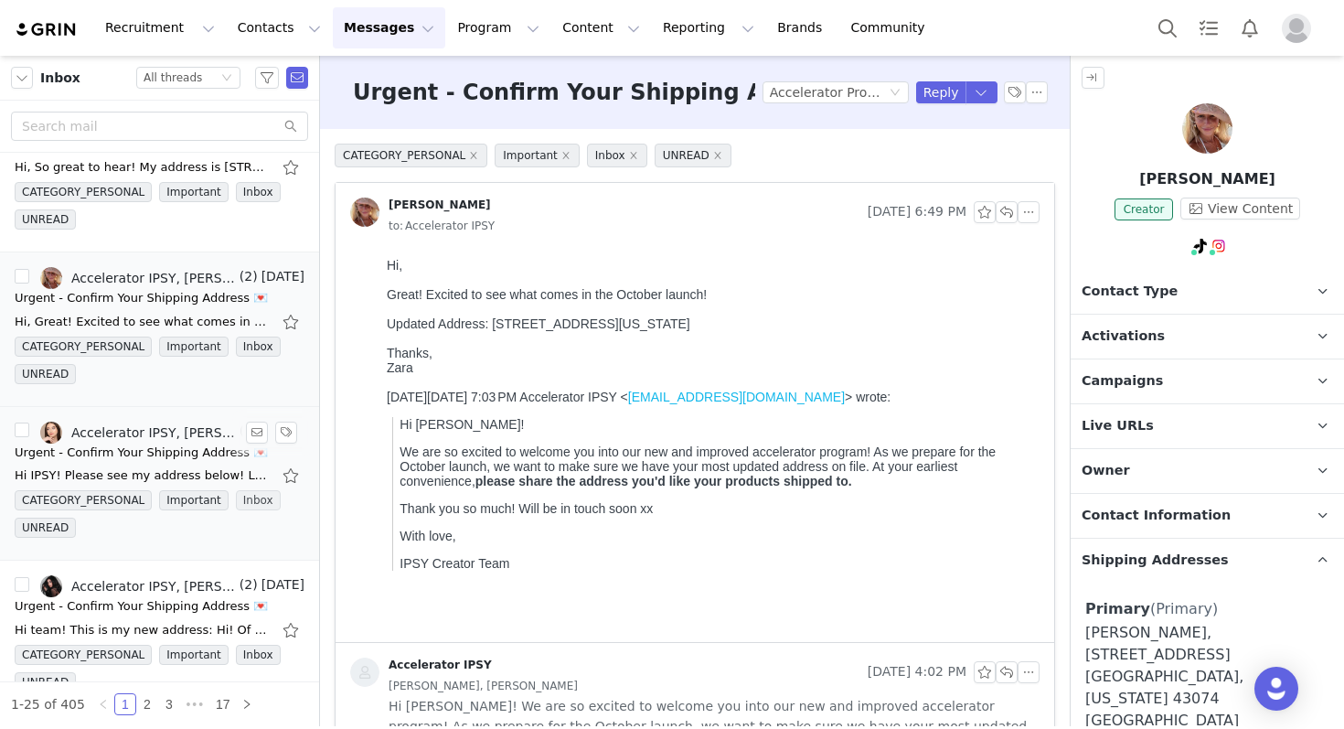
scroll to position [793, 0]
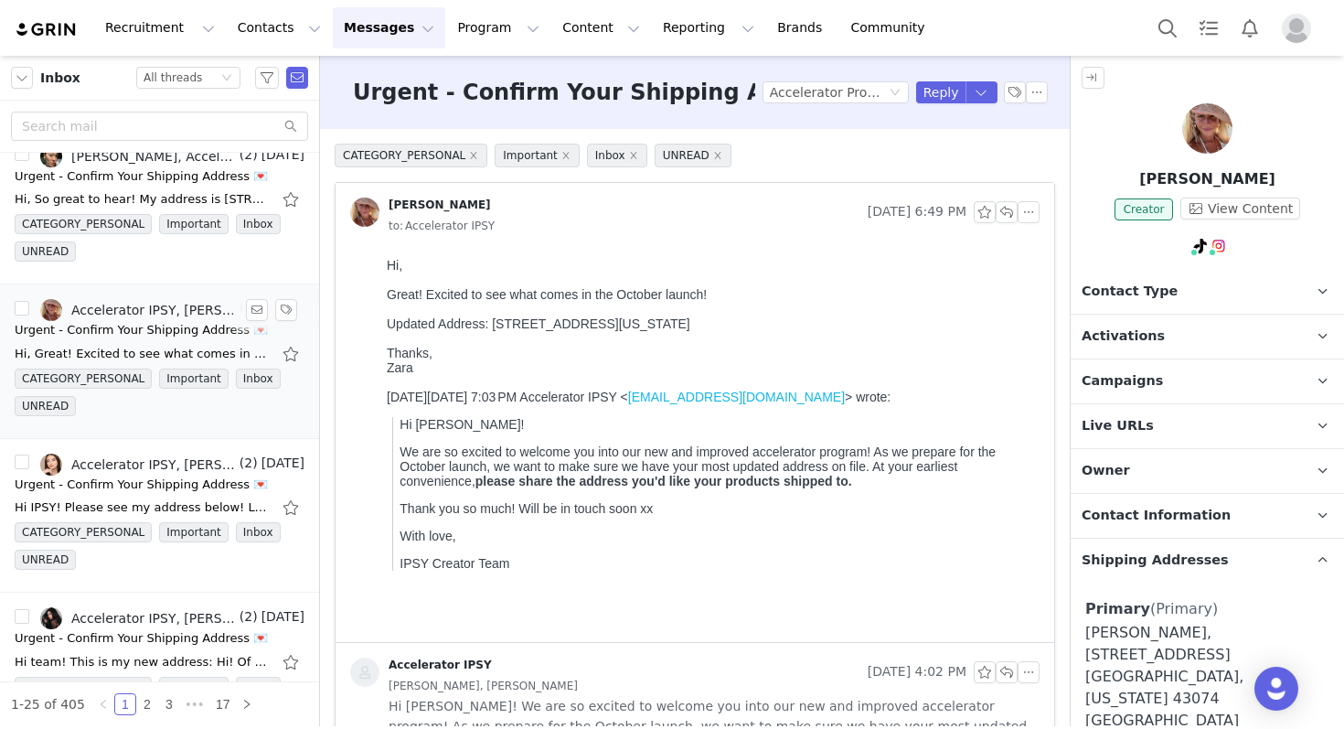
click at [198, 332] on div "Urgent - Confirm Your Shipping Address 💌" at bounding box center [141, 330] width 253 height 18
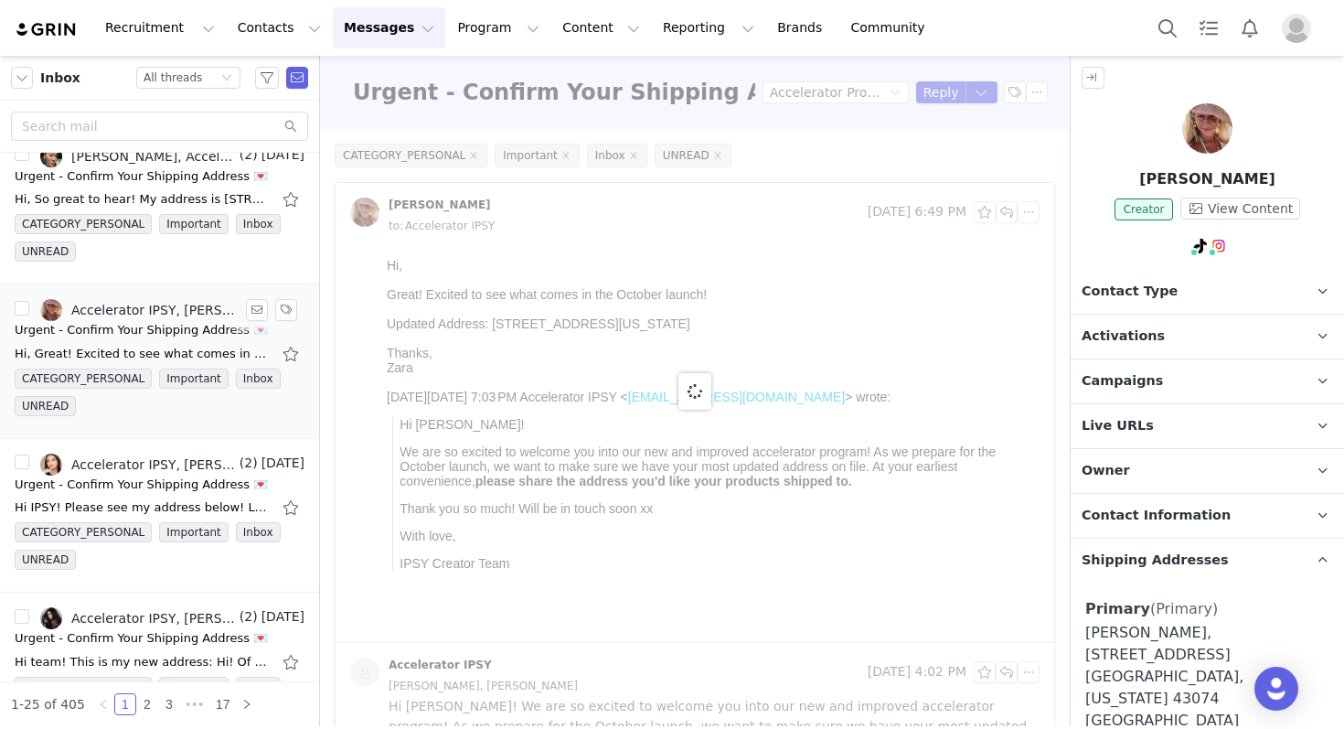
scroll to position [703, 0]
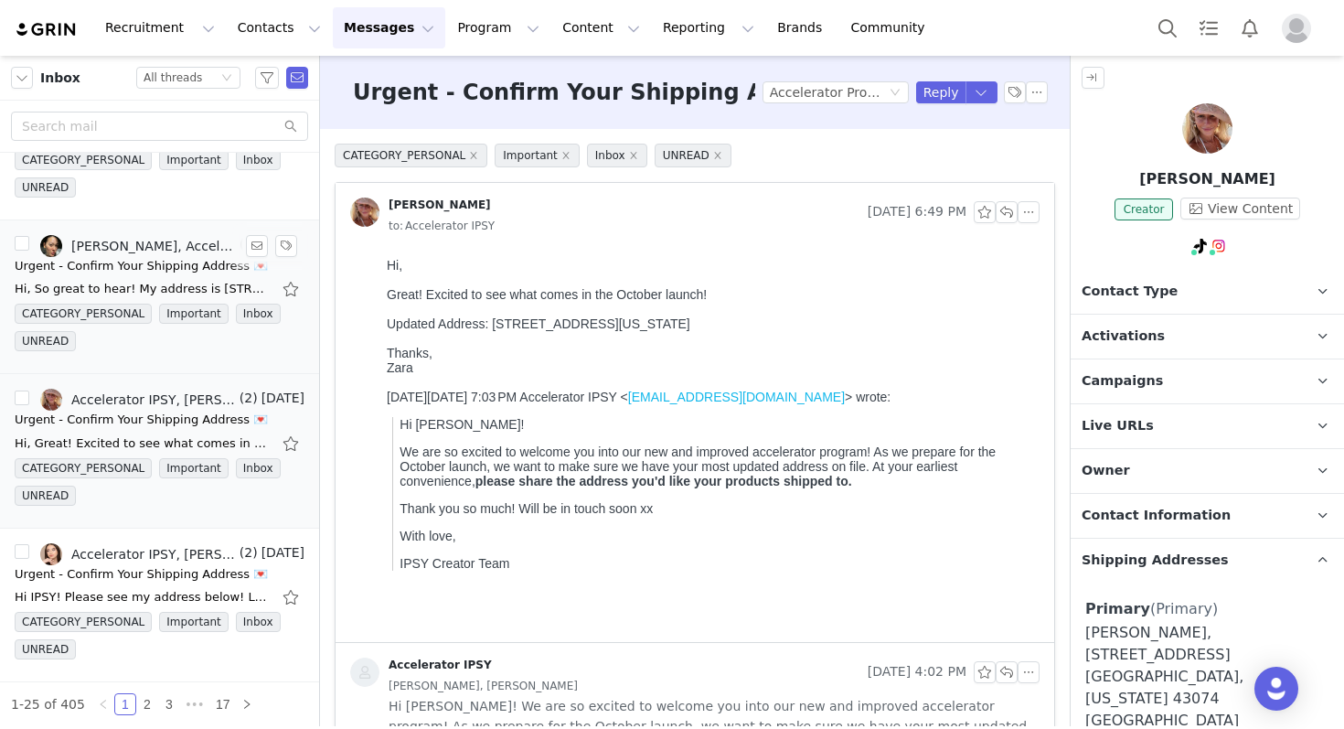
click at [190, 268] on div "Urgent - Confirm Your Shipping Address 💌" at bounding box center [141, 266] width 253 height 18
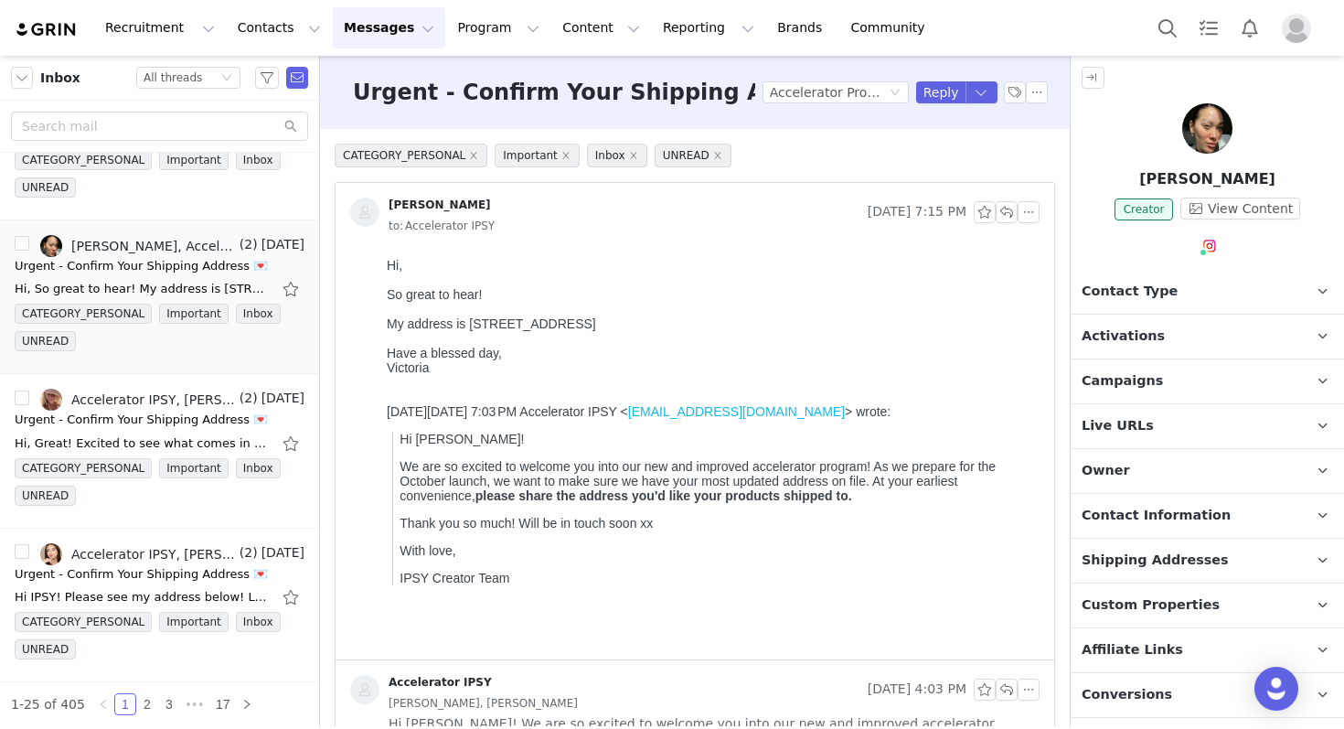
scroll to position [0, 0]
click at [1125, 562] on span "Shipping Addresses" at bounding box center [1155, 560] width 147 height 20
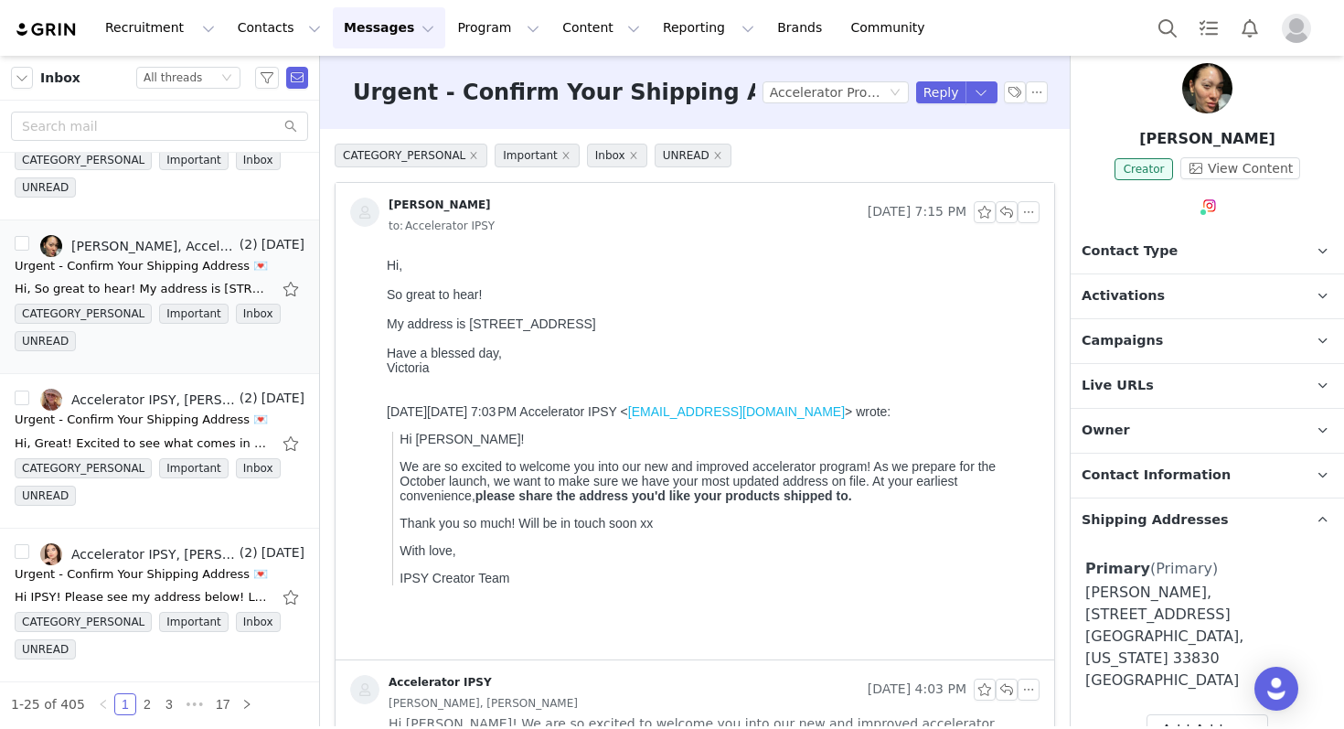
scroll to position [41, 0]
click at [185, 130] on input "text" at bounding box center [159, 126] width 297 height 29
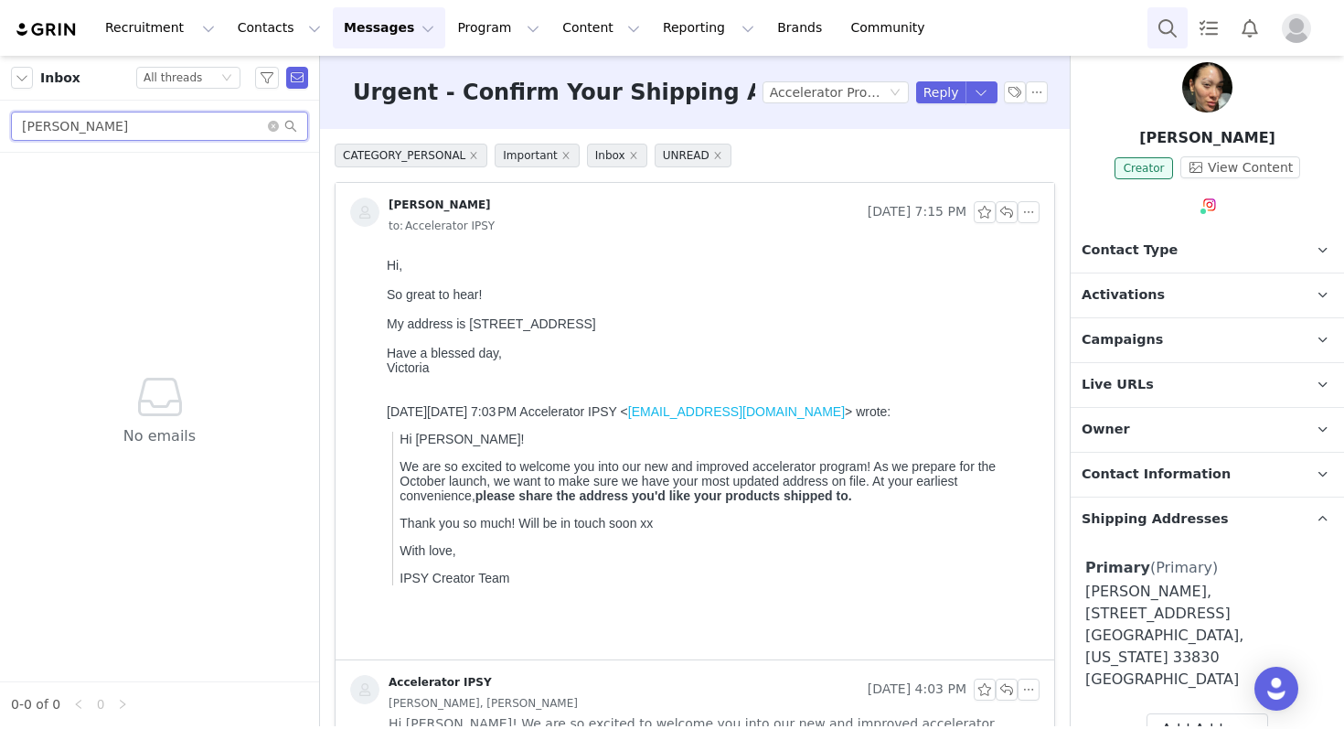
type input "[PERSON_NAME]"
click at [1165, 23] on button "Search" at bounding box center [1168, 27] width 40 height 41
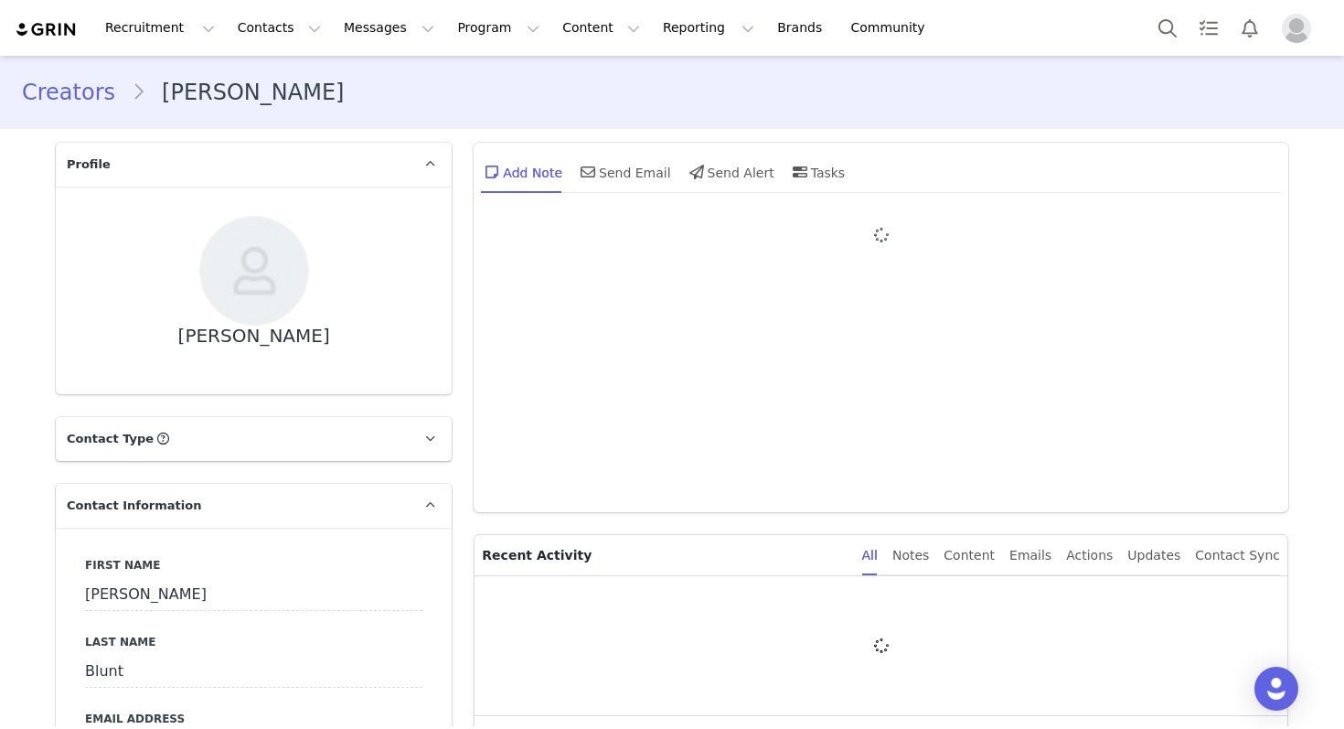
type input "+1 ([GEOGRAPHIC_DATA])"
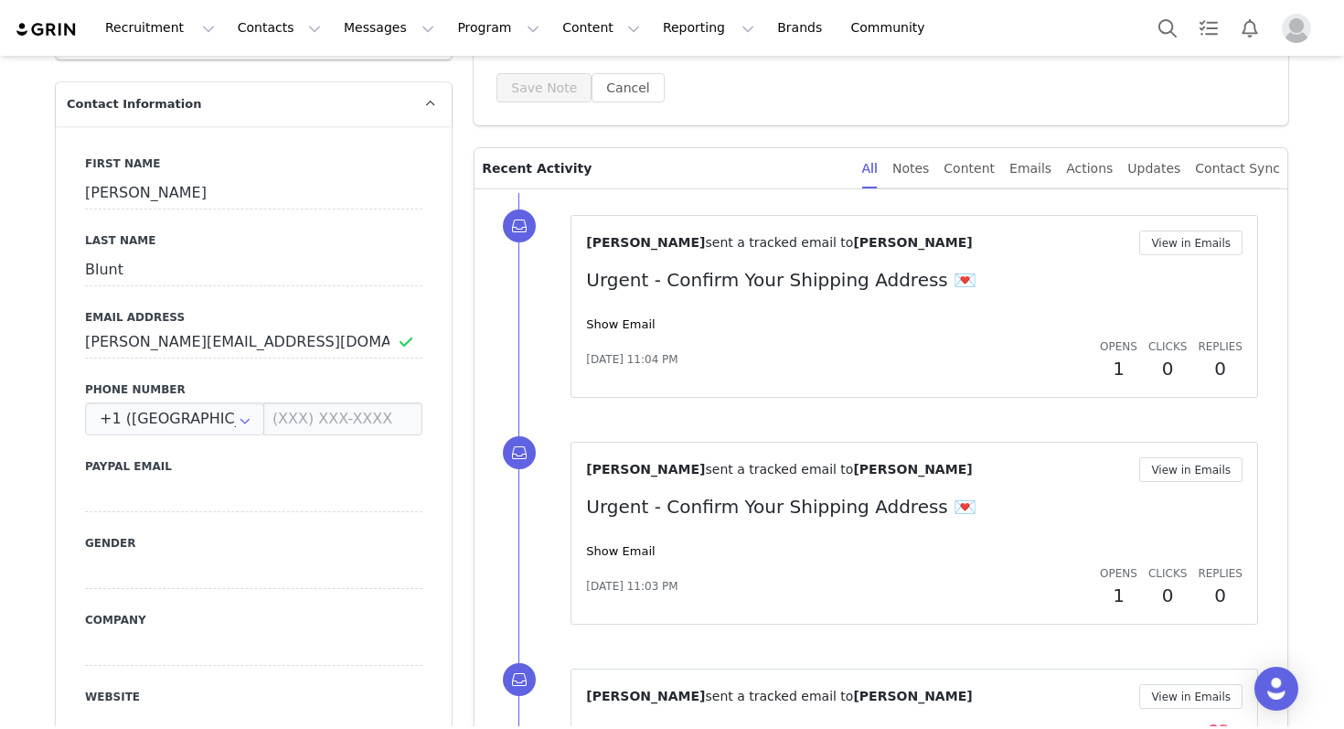
scroll to position [407, 0]
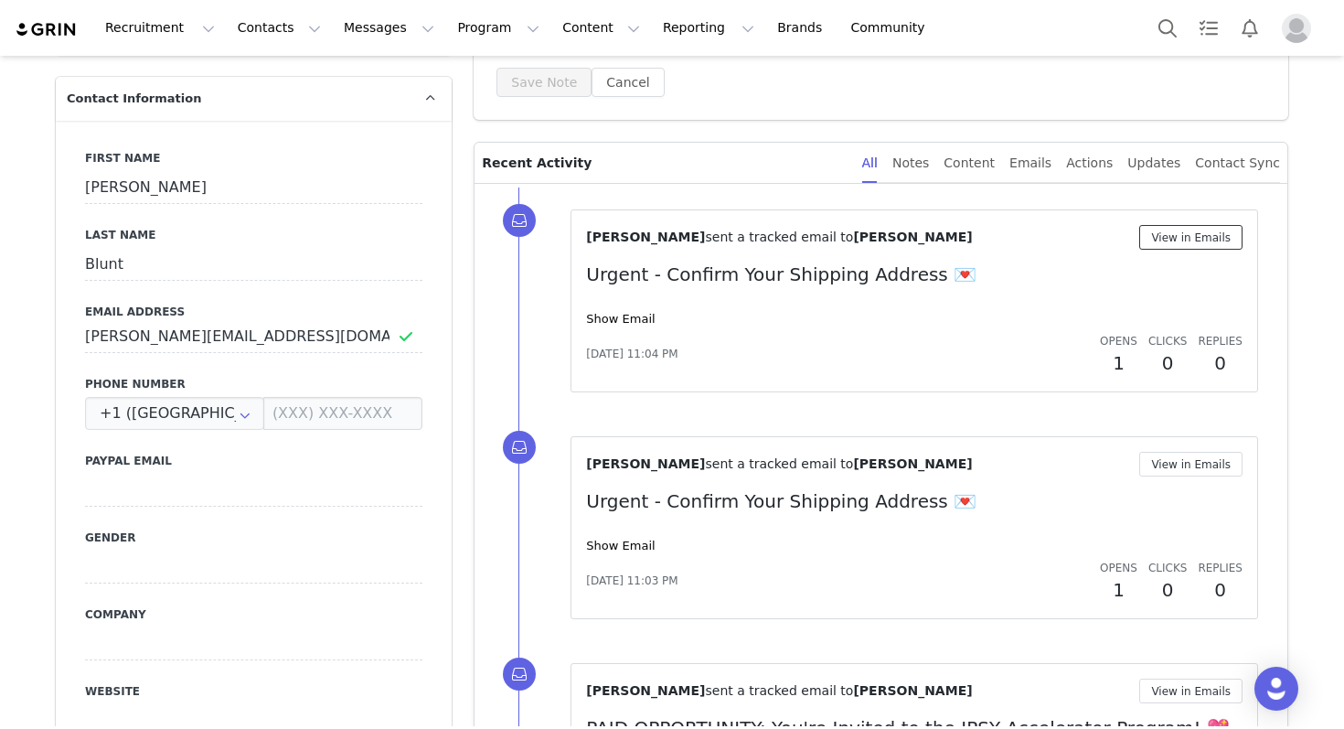
click at [1164, 239] on button "View in Emails" at bounding box center [1190, 237] width 103 height 25
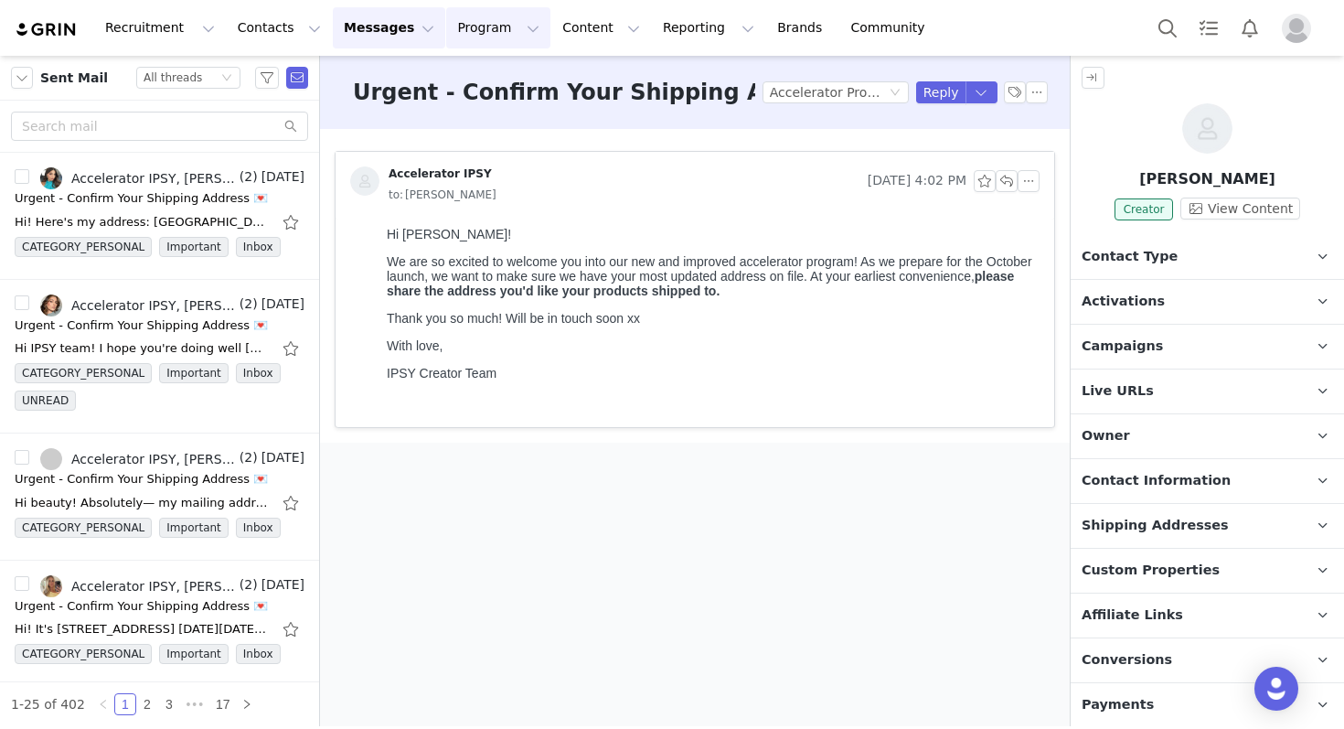
click at [446, 30] on button "Program Program" at bounding box center [498, 27] width 104 height 41
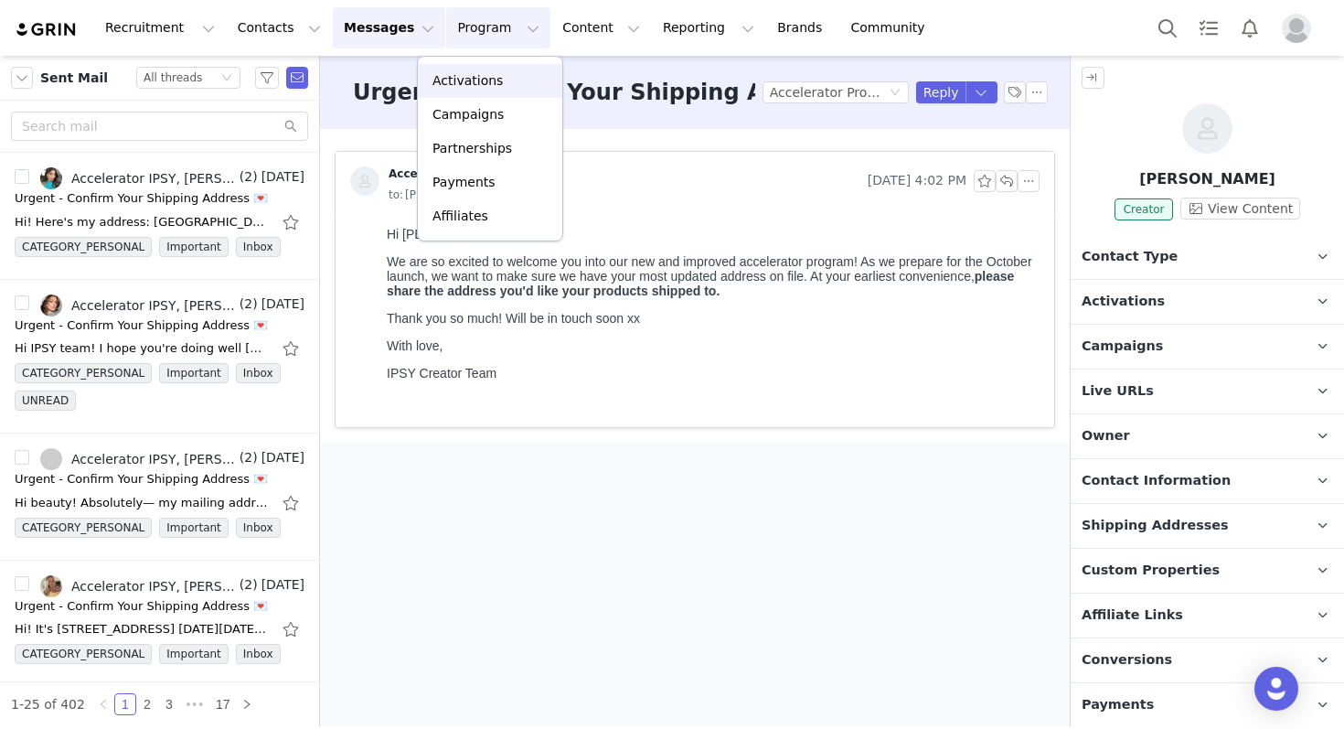
click at [467, 87] on p "Activations" at bounding box center [467, 80] width 70 height 19
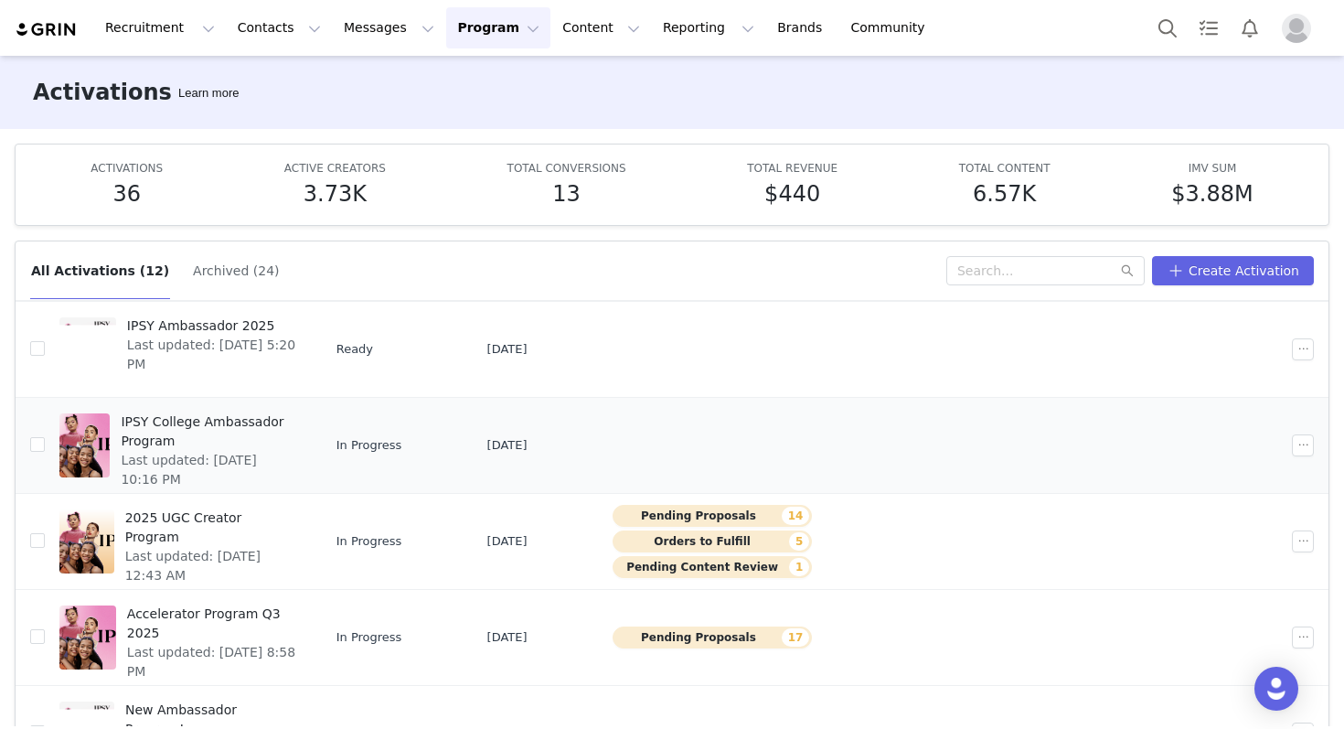
scroll to position [88, 0]
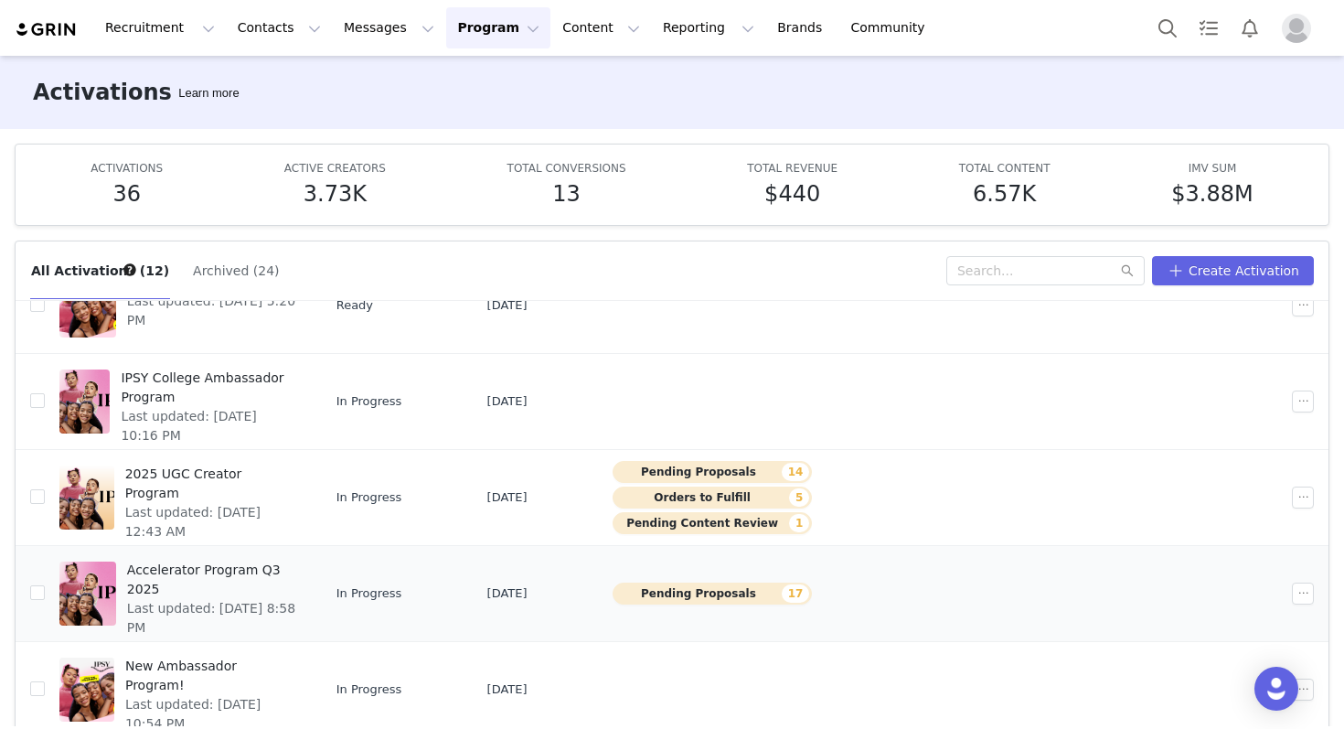
click at [123, 588] on div "Accelerator Program Q3 2025 Last updated: Sep 29, 2025 8:58 PM" at bounding box center [211, 593] width 191 height 73
